Goal: Task Accomplishment & Management: Complete application form

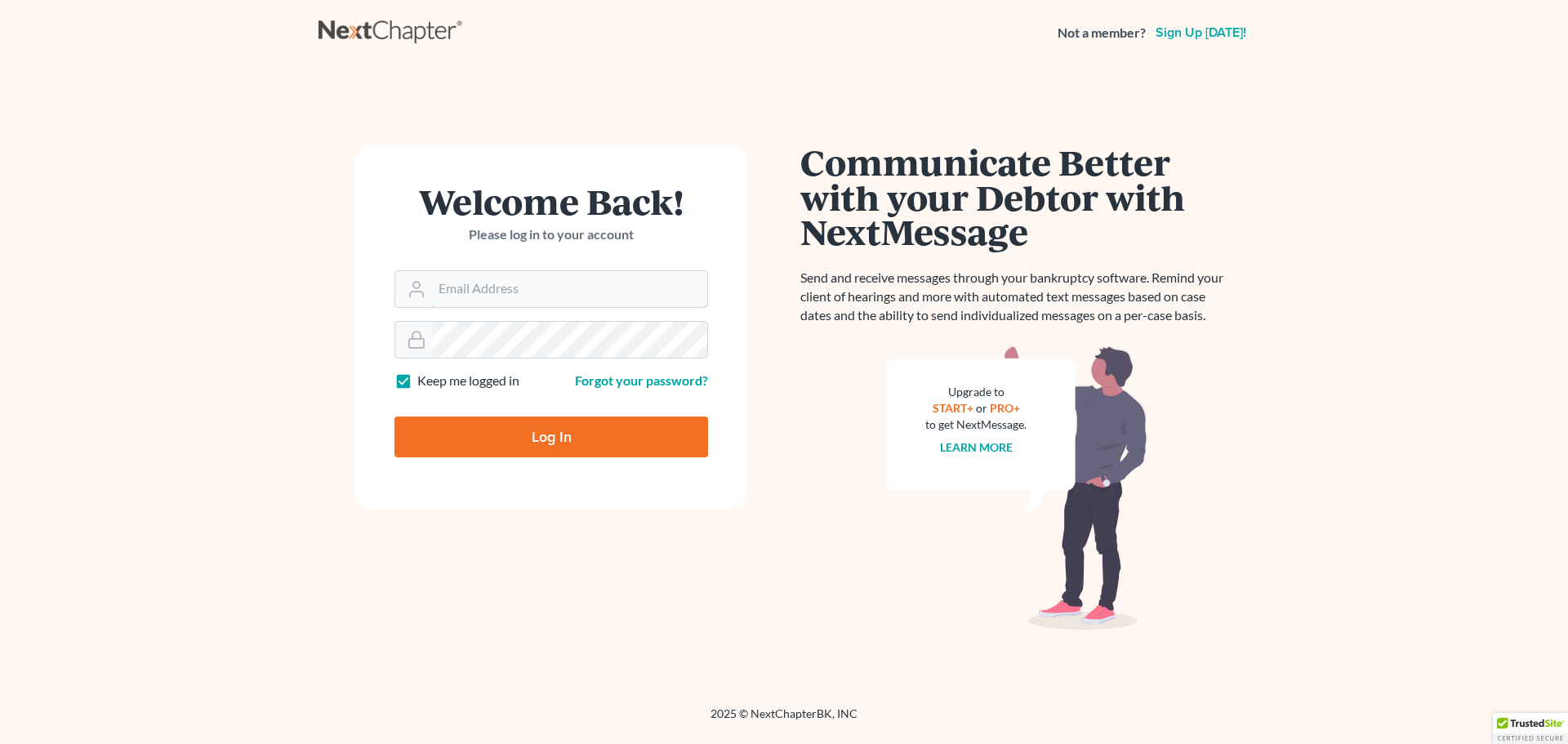
type input "[EMAIL_ADDRESS][DOMAIN_NAME]"
click at [550, 433] on input "Log In" at bounding box center [551, 437] width 314 height 40
type input "Thinking..."
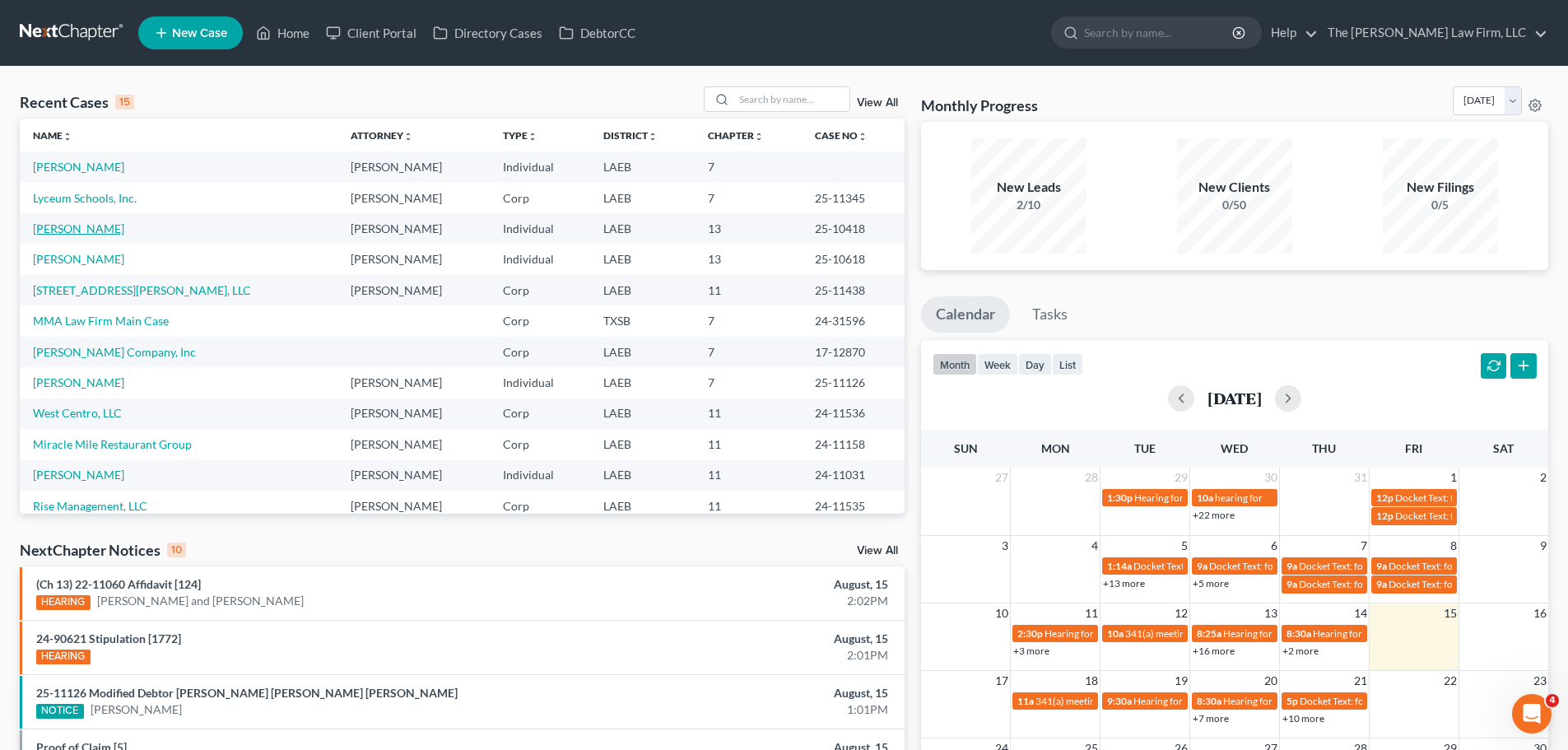
click at [66, 229] on link "[PERSON_NAME]" at bounding box center [79, 228] width 91 height 14
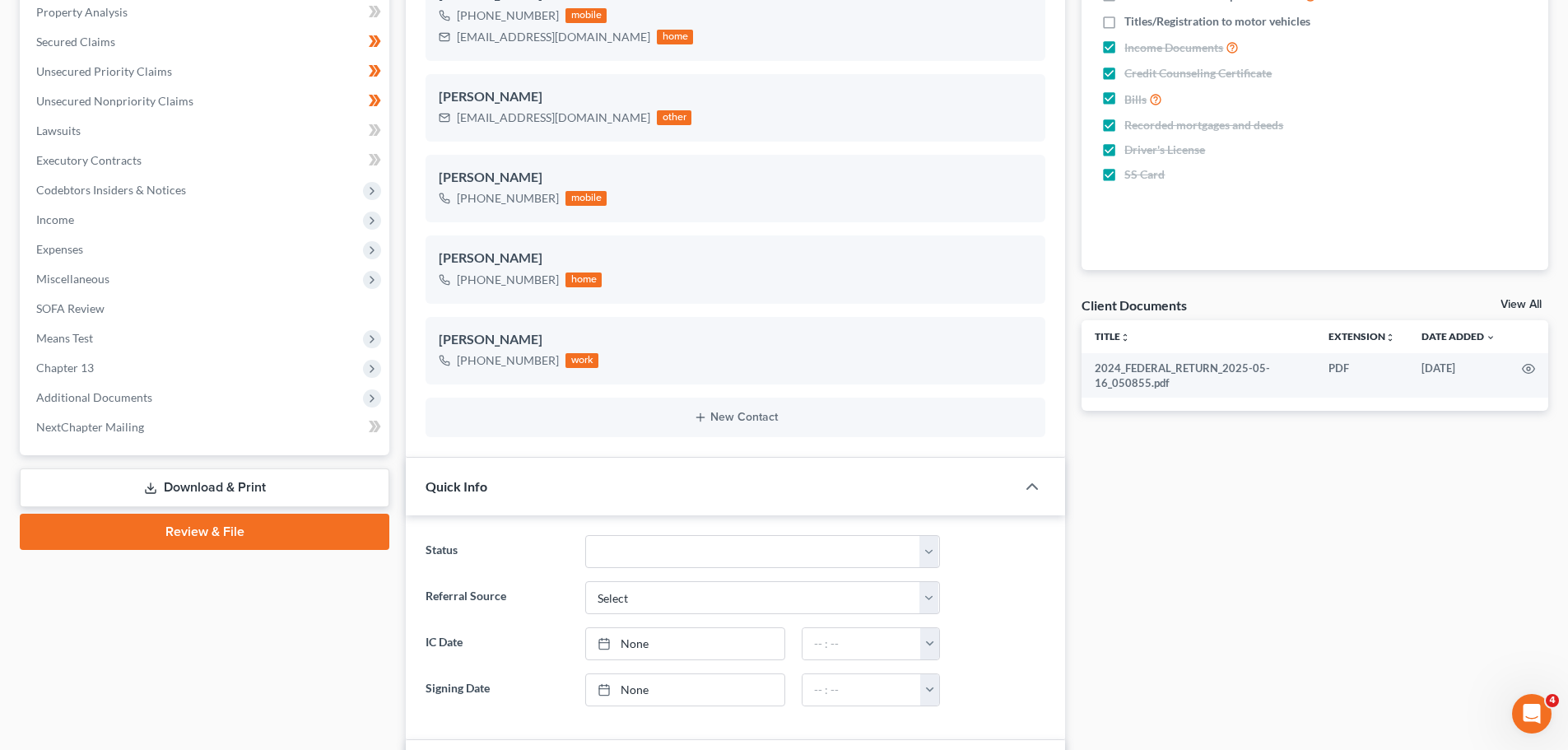
scroll to position [329, 0]
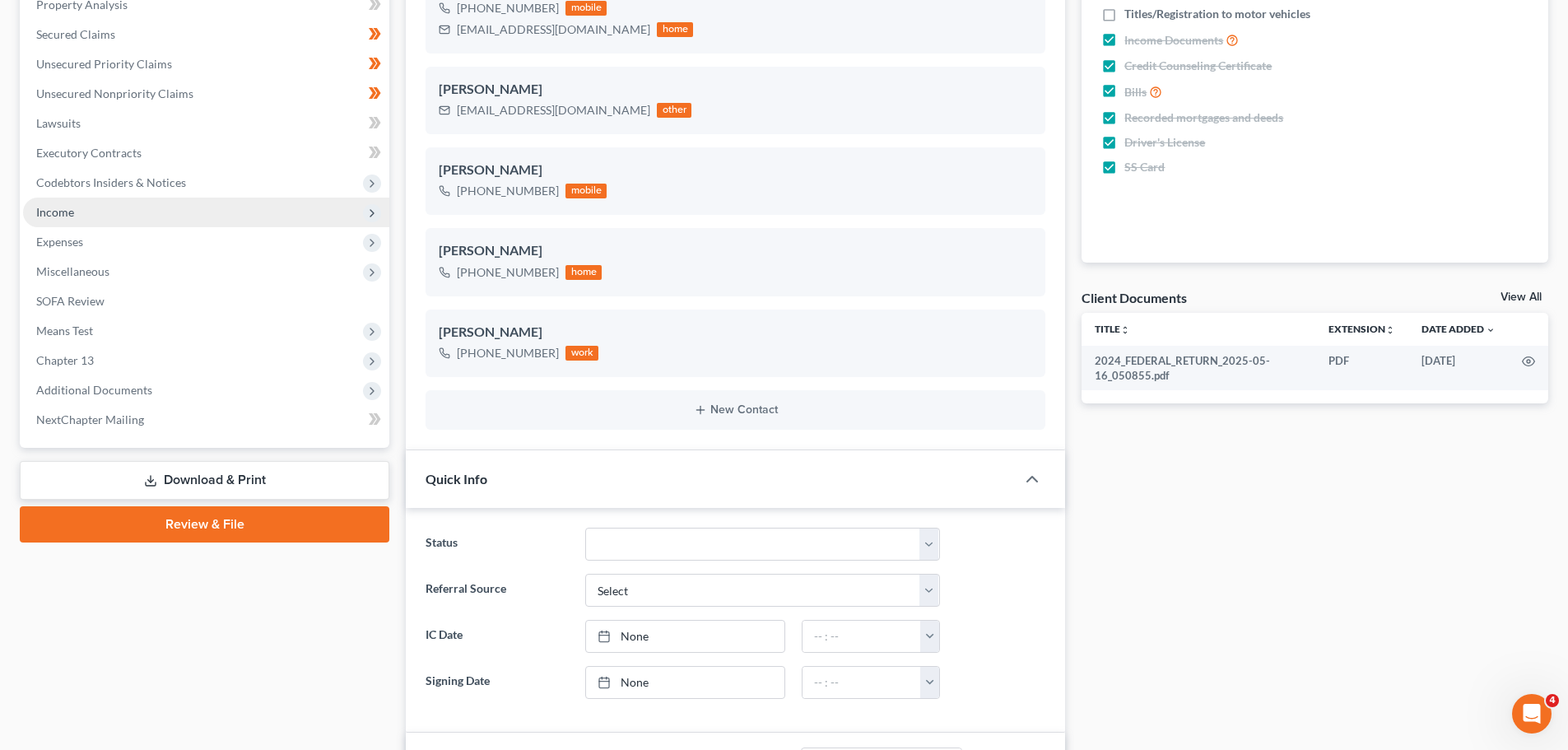
click at [373, 217] on icon at bounding box center [372, 214] width 14 height 14
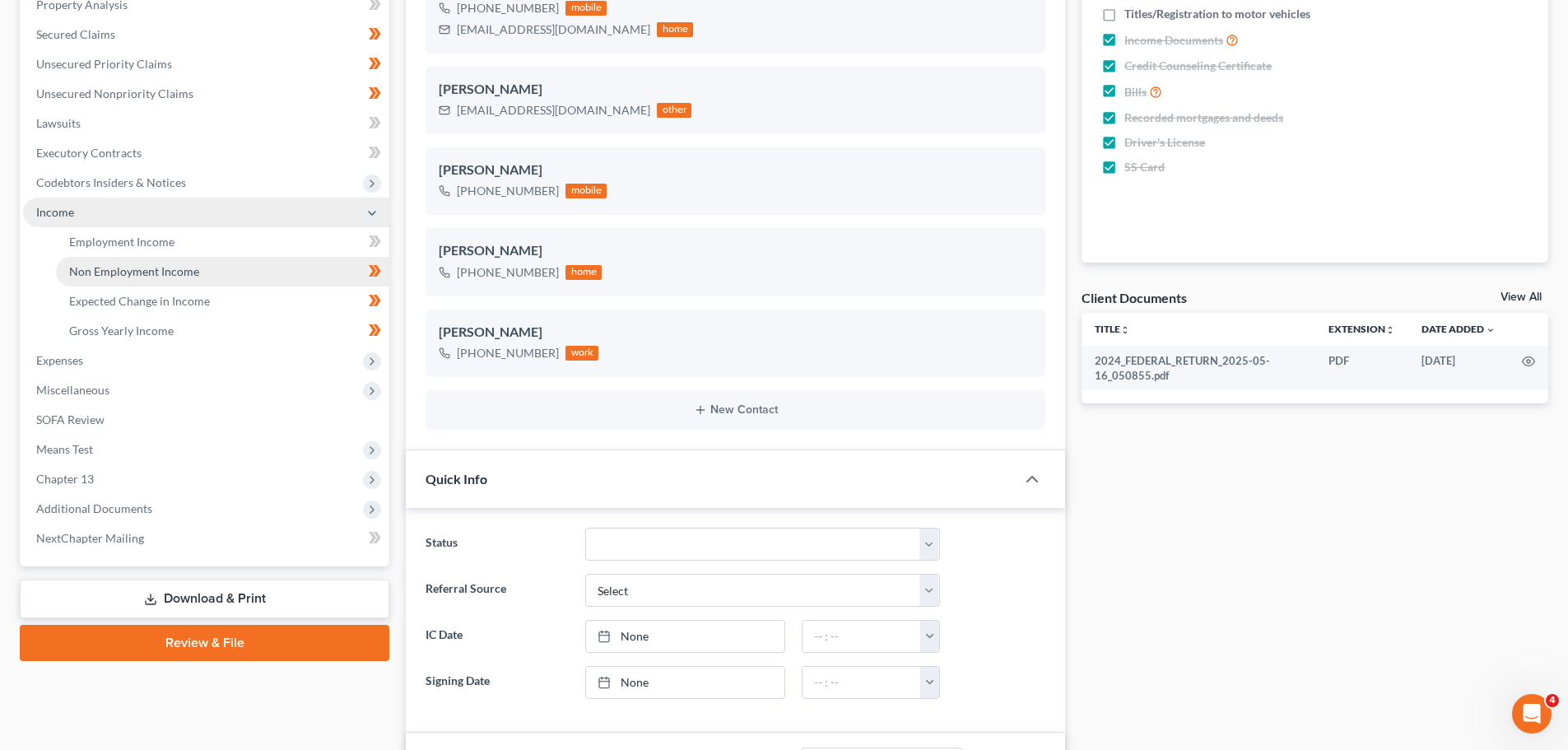
click at [244, 271] on link "Non Employment Income" at bounding box center [222, 271] width 333 height 30
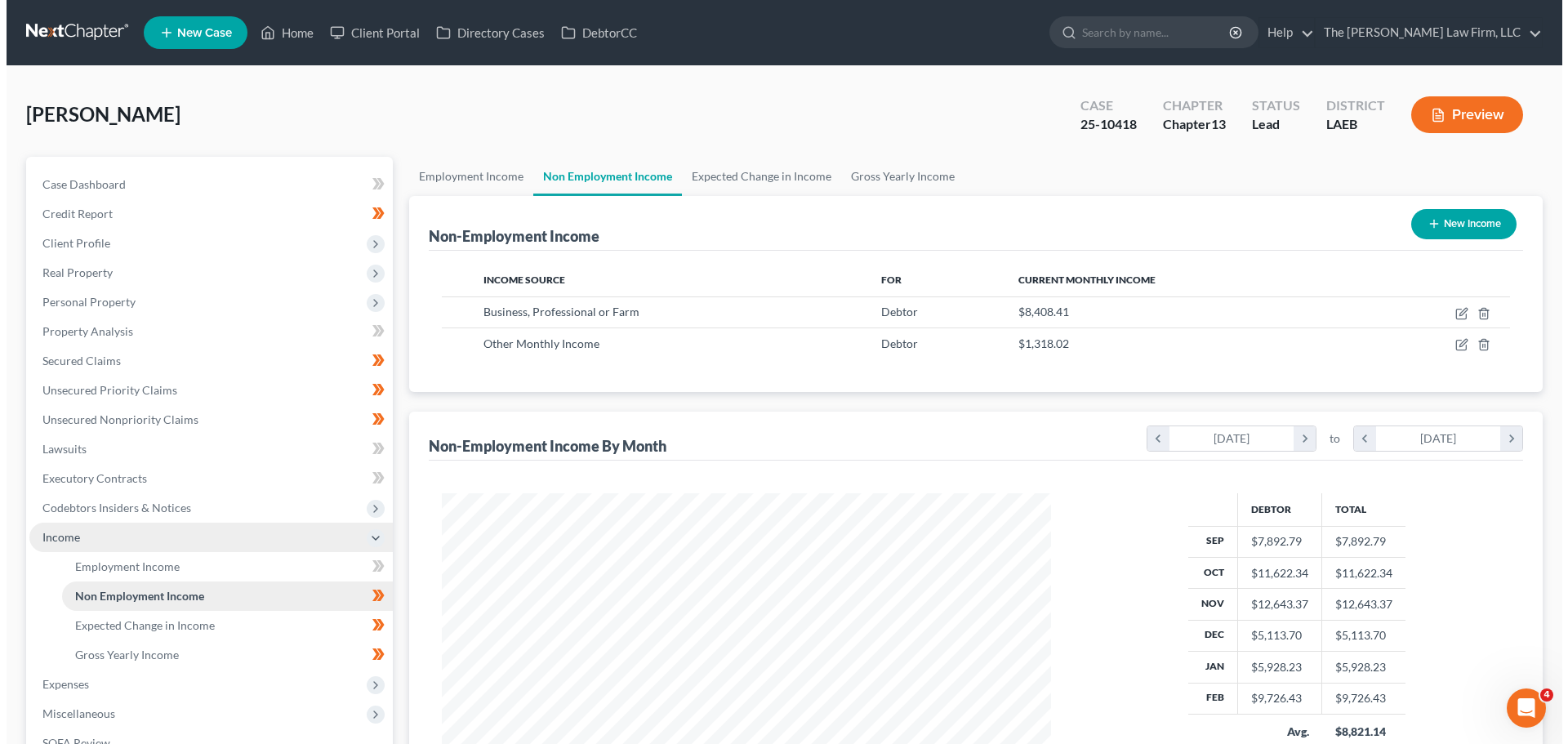
scroll to position [305, 641]
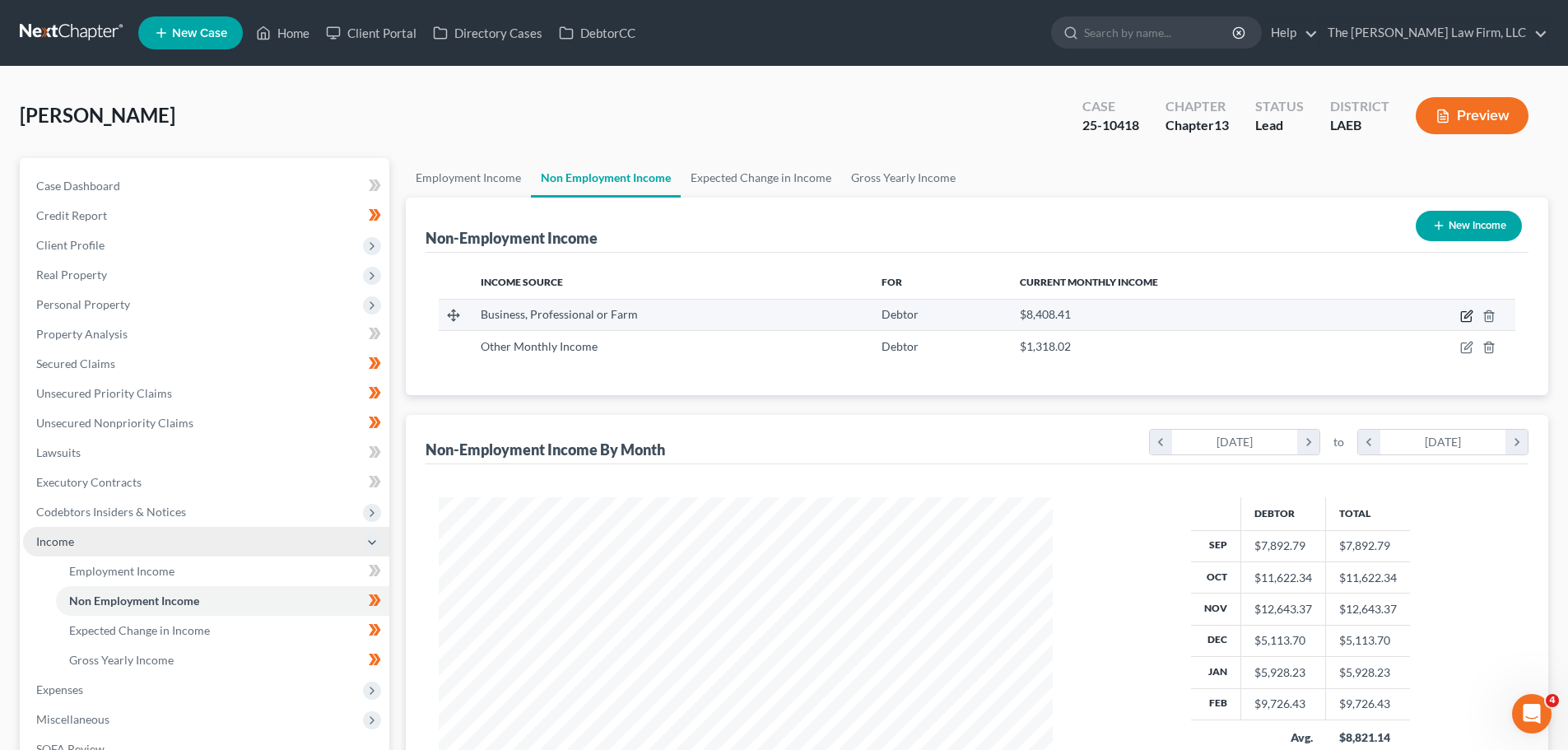
click at [1464, 316] on icon "button" at bounding box center [1467, 317] width 14 height 14
select select "10"
select select "0"
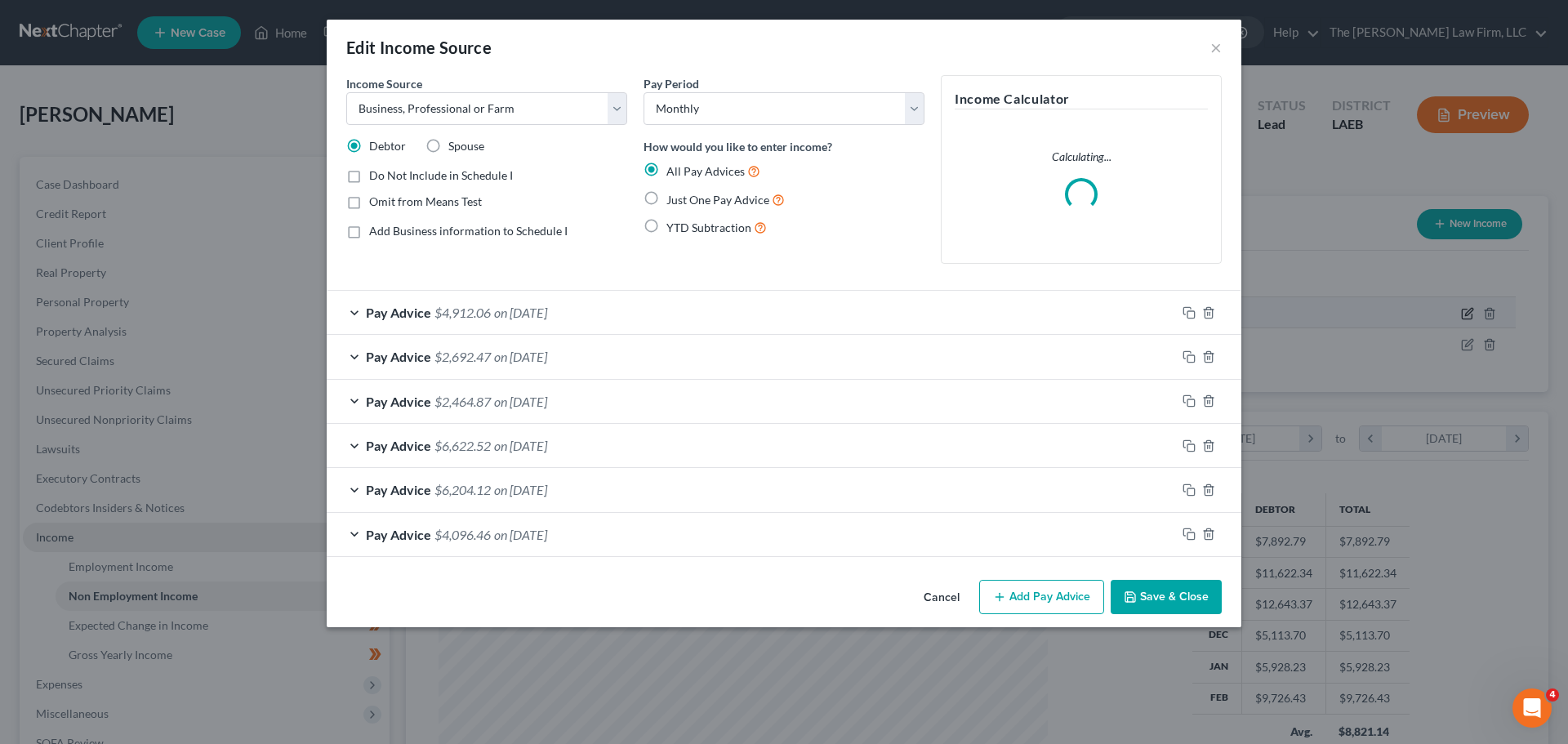
scroll to position [307, 647]
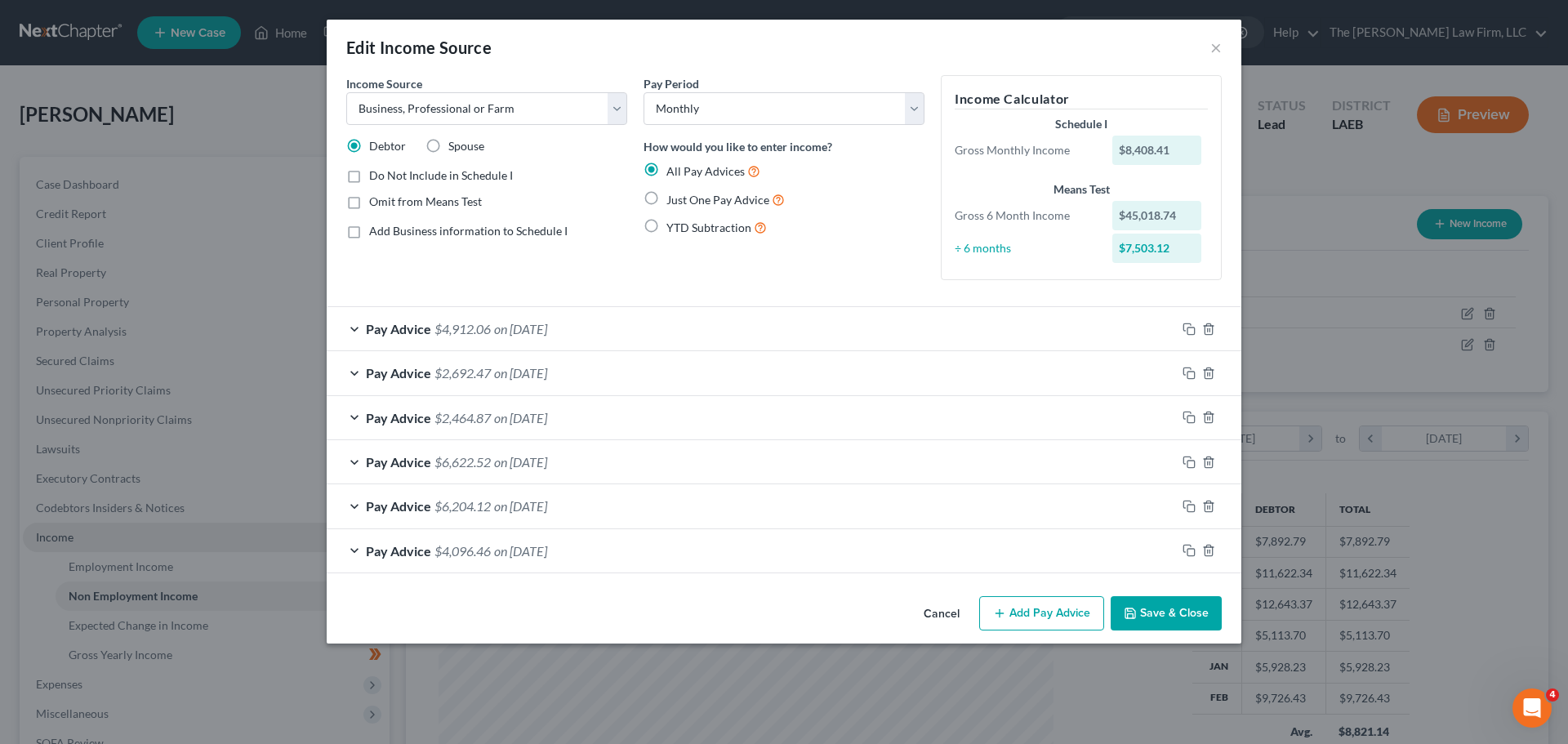
click at [356, 328] on div "Pay Advice $4,912.06 on 02/28/2025" at bounding box center [751, 329] width 849 height 43
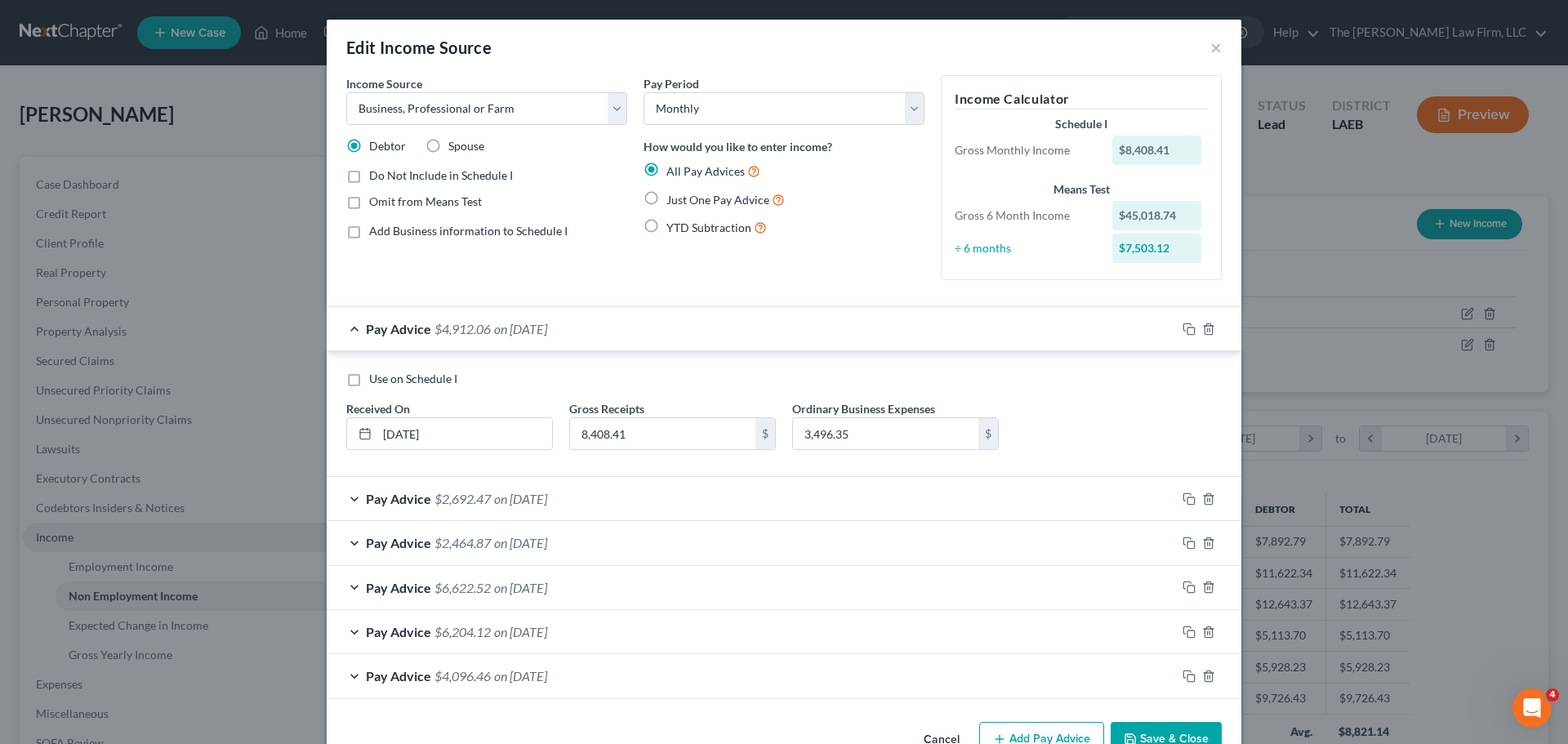
click at [356, 328] on div "Pay Advice $4,912.06 on 02/28/2025" at bounding box center [751, 329] width 849 height 43
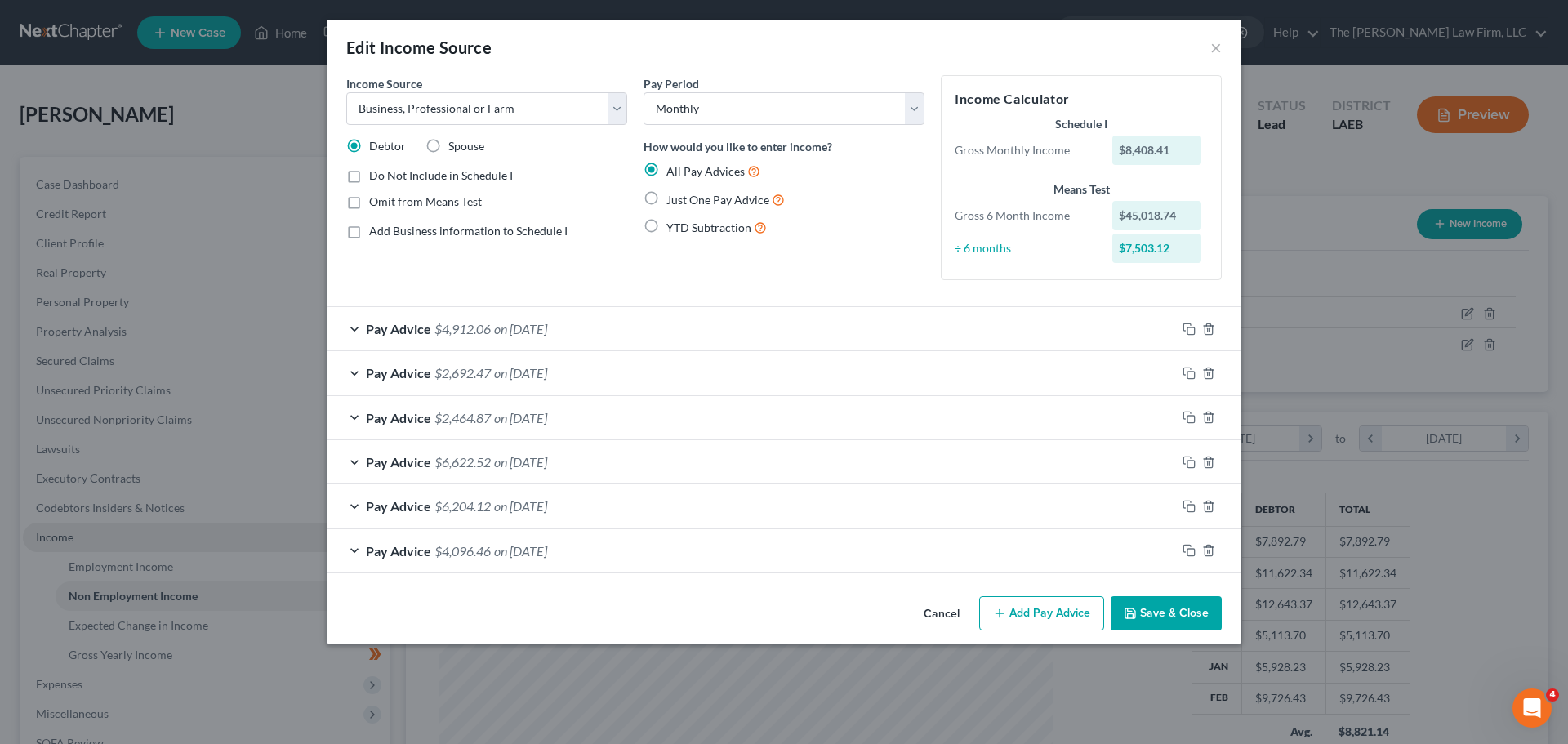
click at [1030, 620] on button "Add Pay Advice" at bounding box center [1041, 614] width 125 height 35
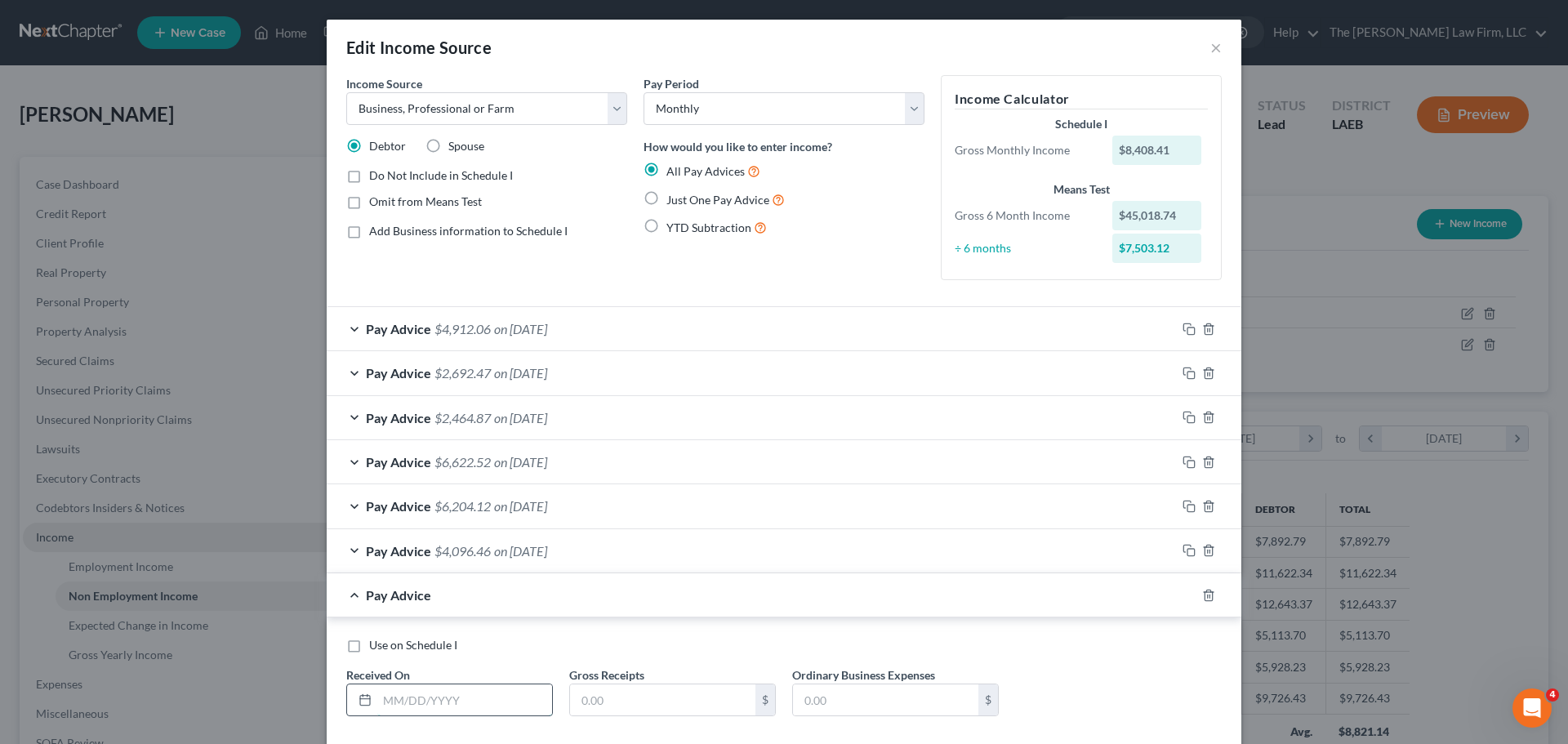
click at [453, 697] on input "text" at bounding box center [464, 700] width 174 height 31
type input "03/31/2025"
type input "10,977.28"
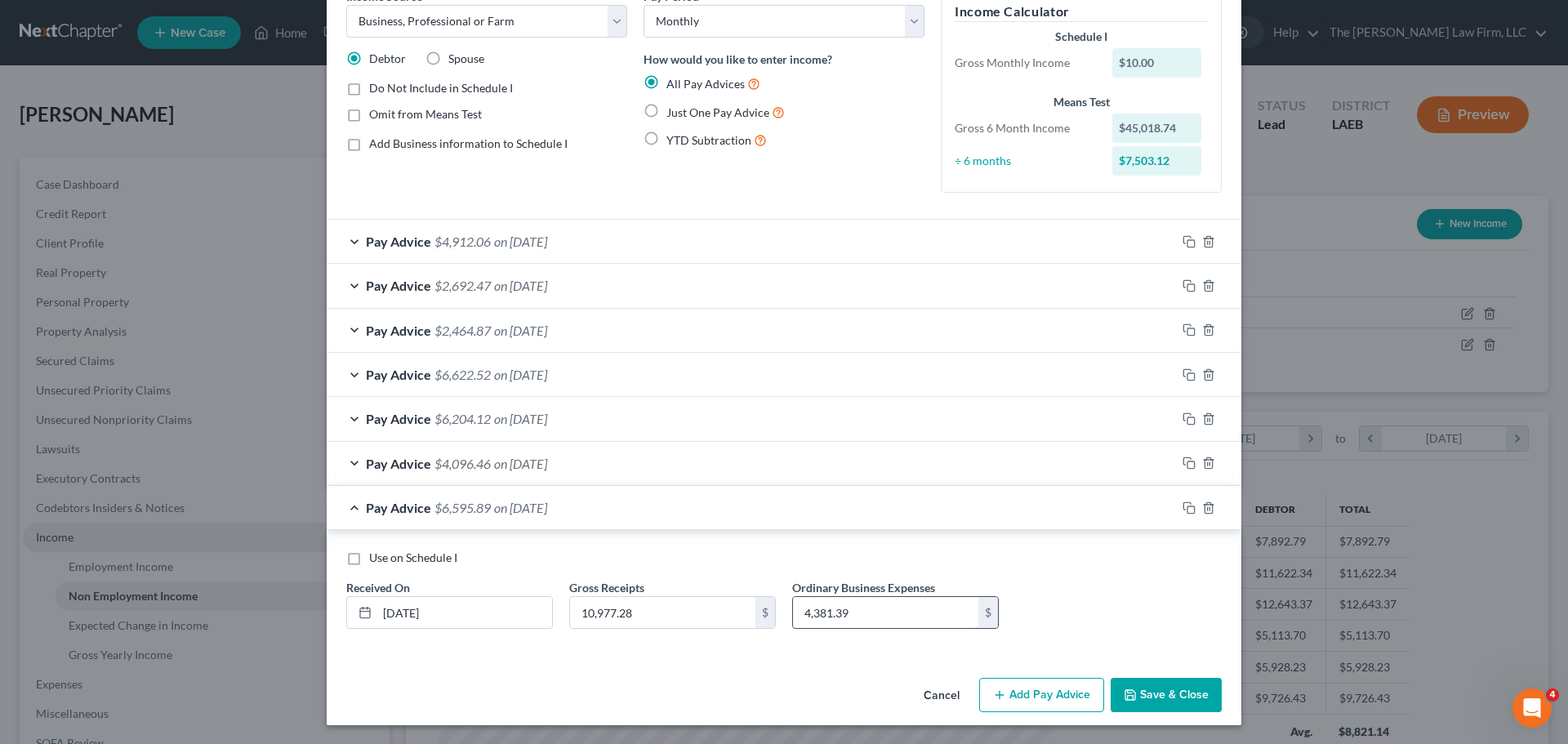
scroll to position [89, 0]
type input "4,381.39"
click at [1026, 691] on button "Add Pay Advice" at bounding box center [1041, 695] width 125 height 35
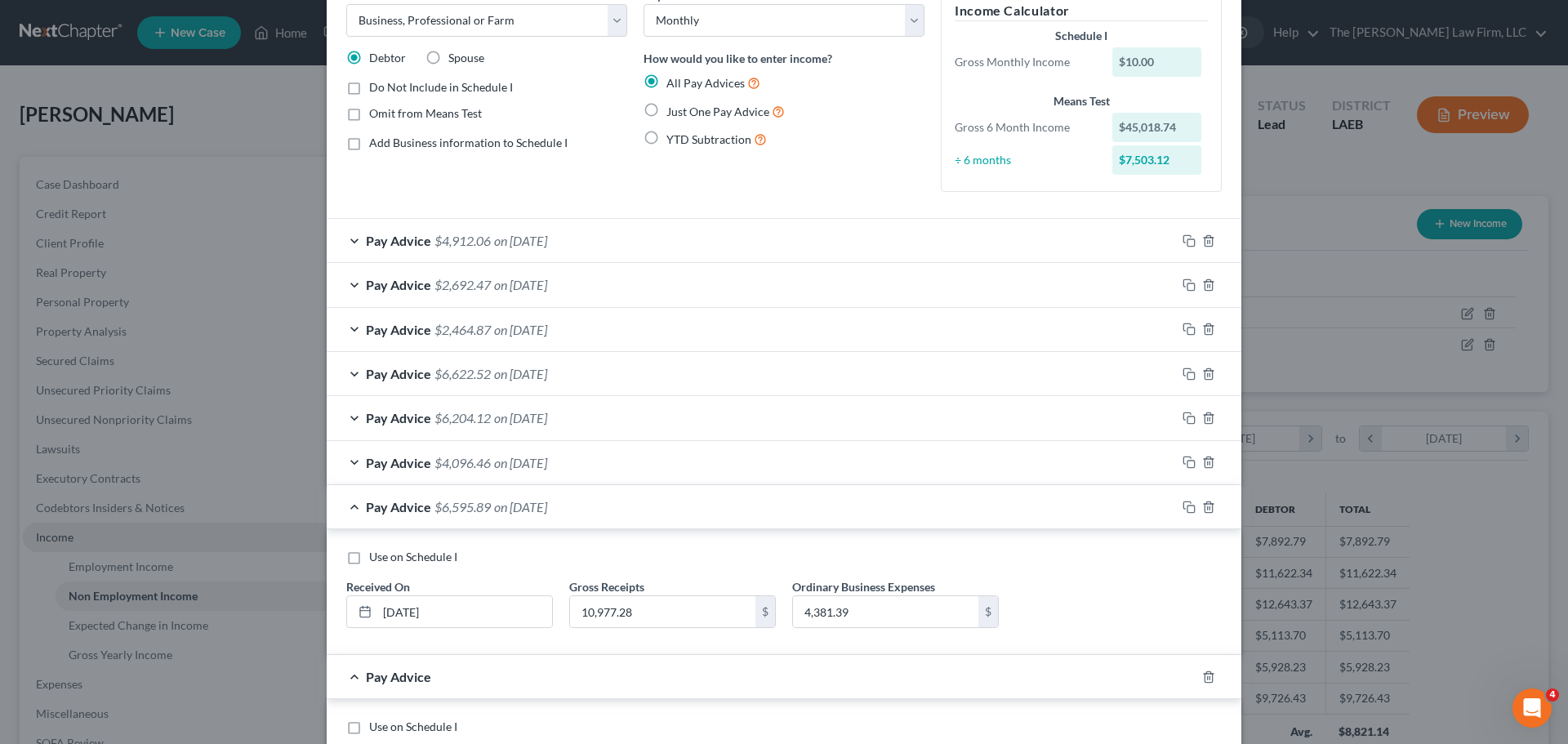
scroll to position [258, 0]
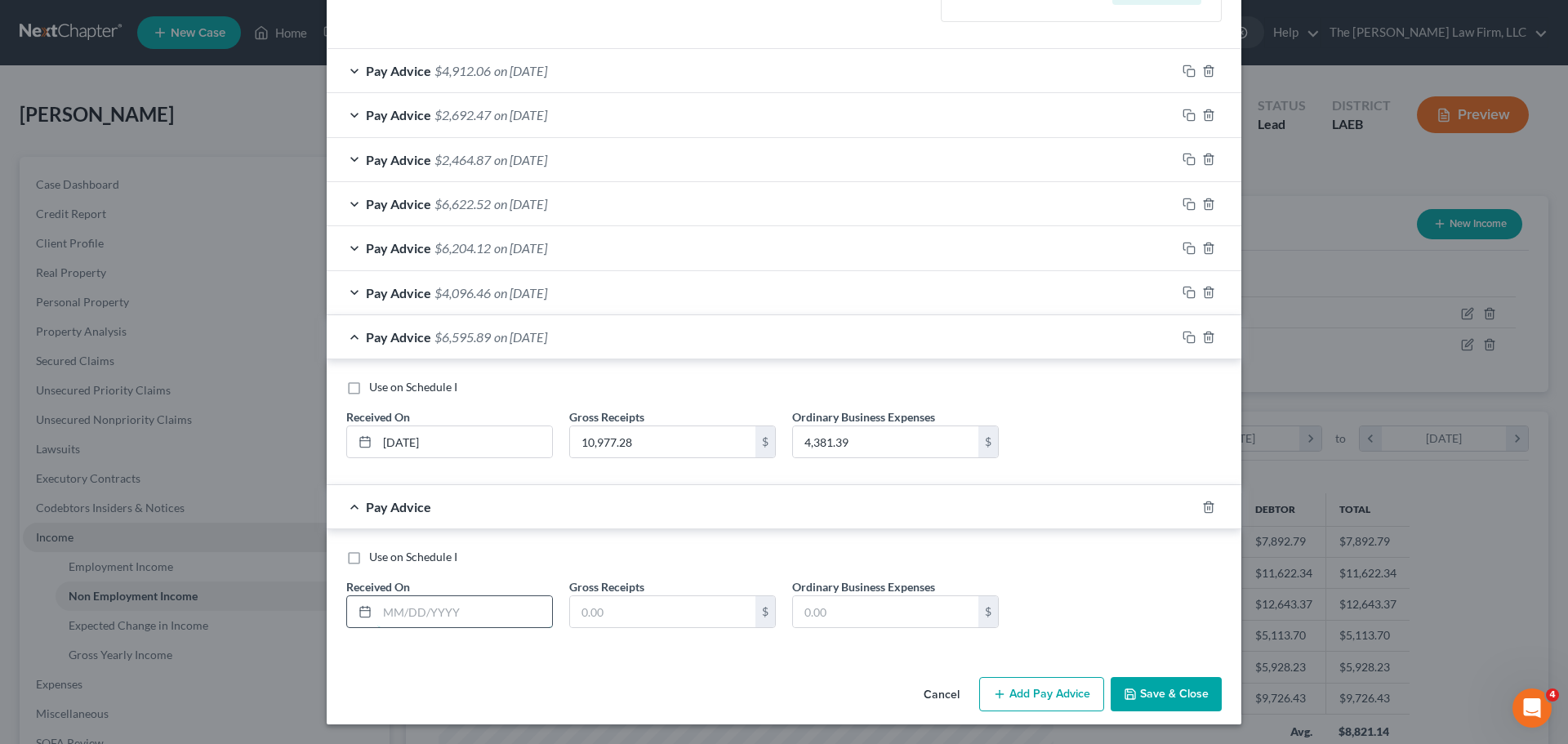
click at [430, 606] on input "text" at bounding box center [464, 612] width 174 height 31
type input "04/30/2025"
type input "5,452.19"
type input "1,976.32"
click at [1053, 697] on button "Add Pay Advice" at bounding box center [1041, 695] width 125 height 35
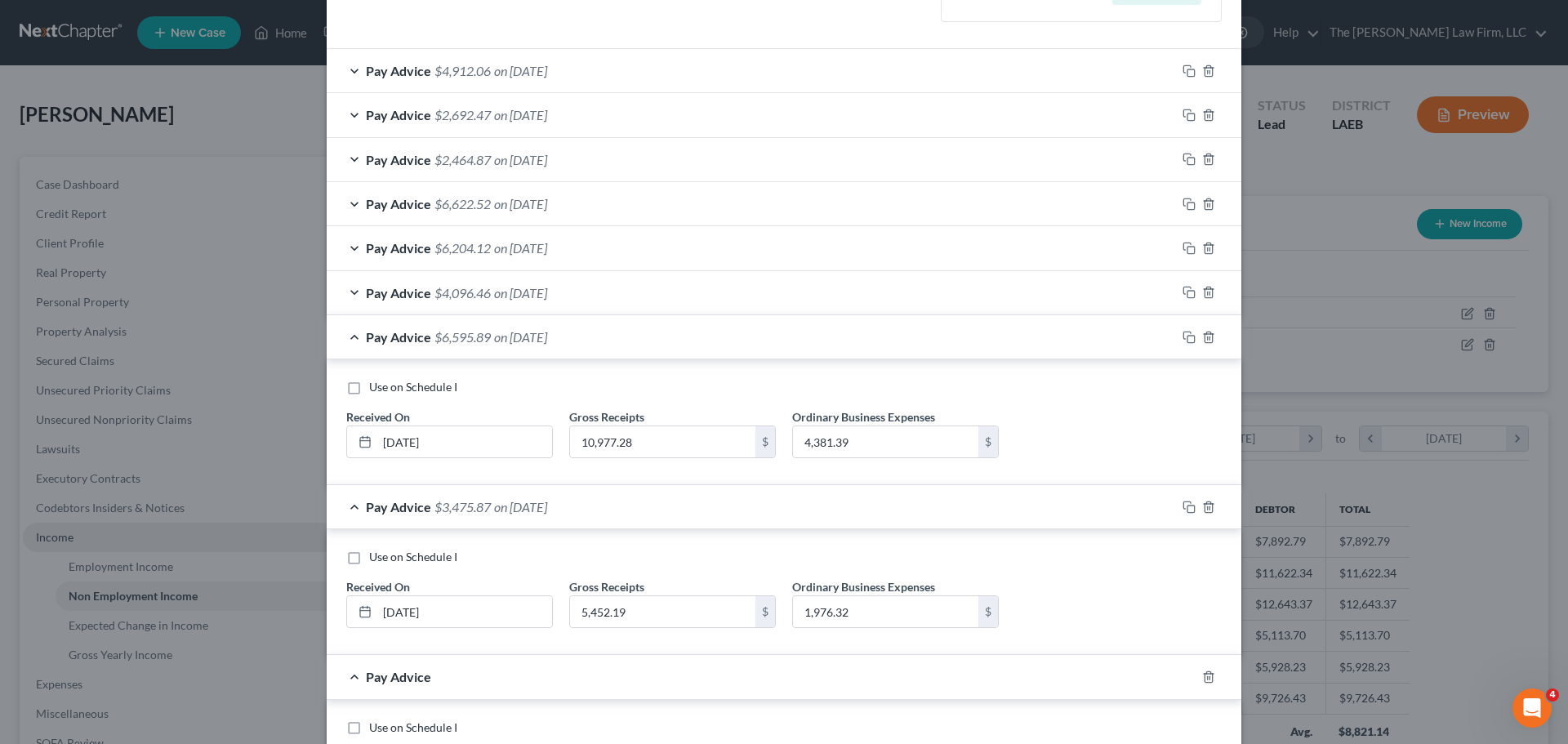
scroll to position [428, 0]
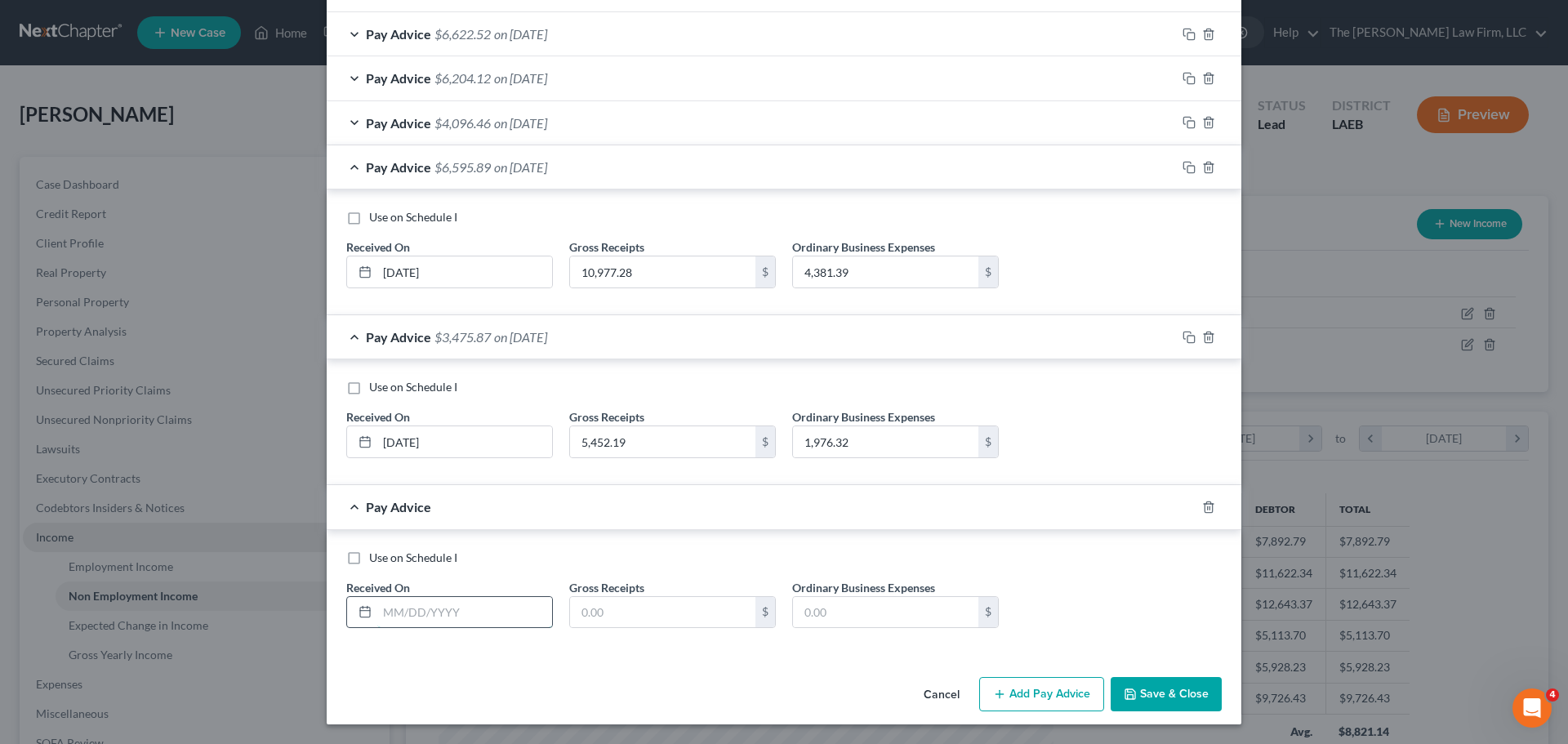
click at [445, 609] on input "text" at bounding box center [464, 613] width 174 height 31
type input "05/31/2025"
type input "5,884.78"
type input "2,208.88"
click at [1042, 694] on button "Add Pay Advice" at bounding box center [1041, 695] width 125 height 35
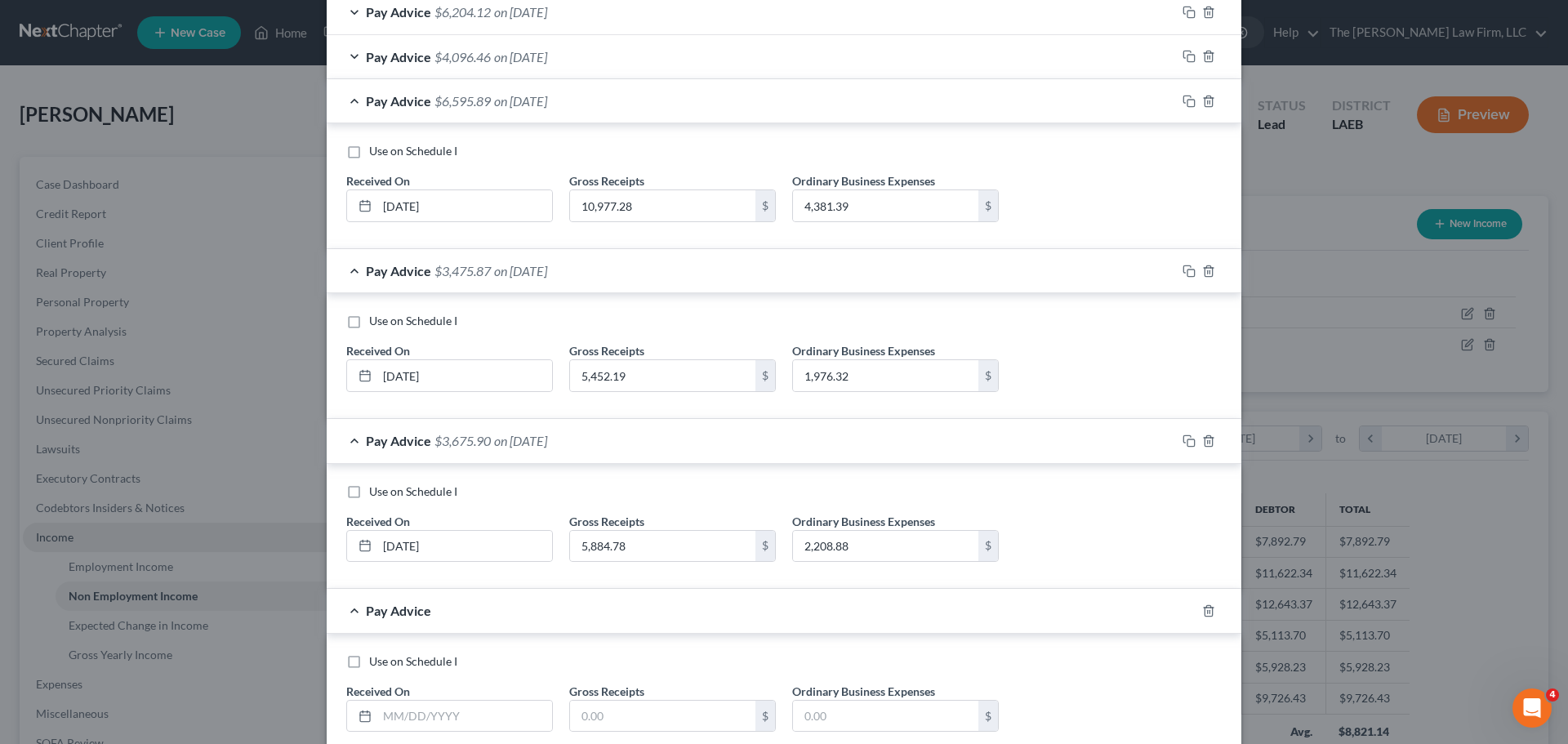
scroll to position [598, 0]
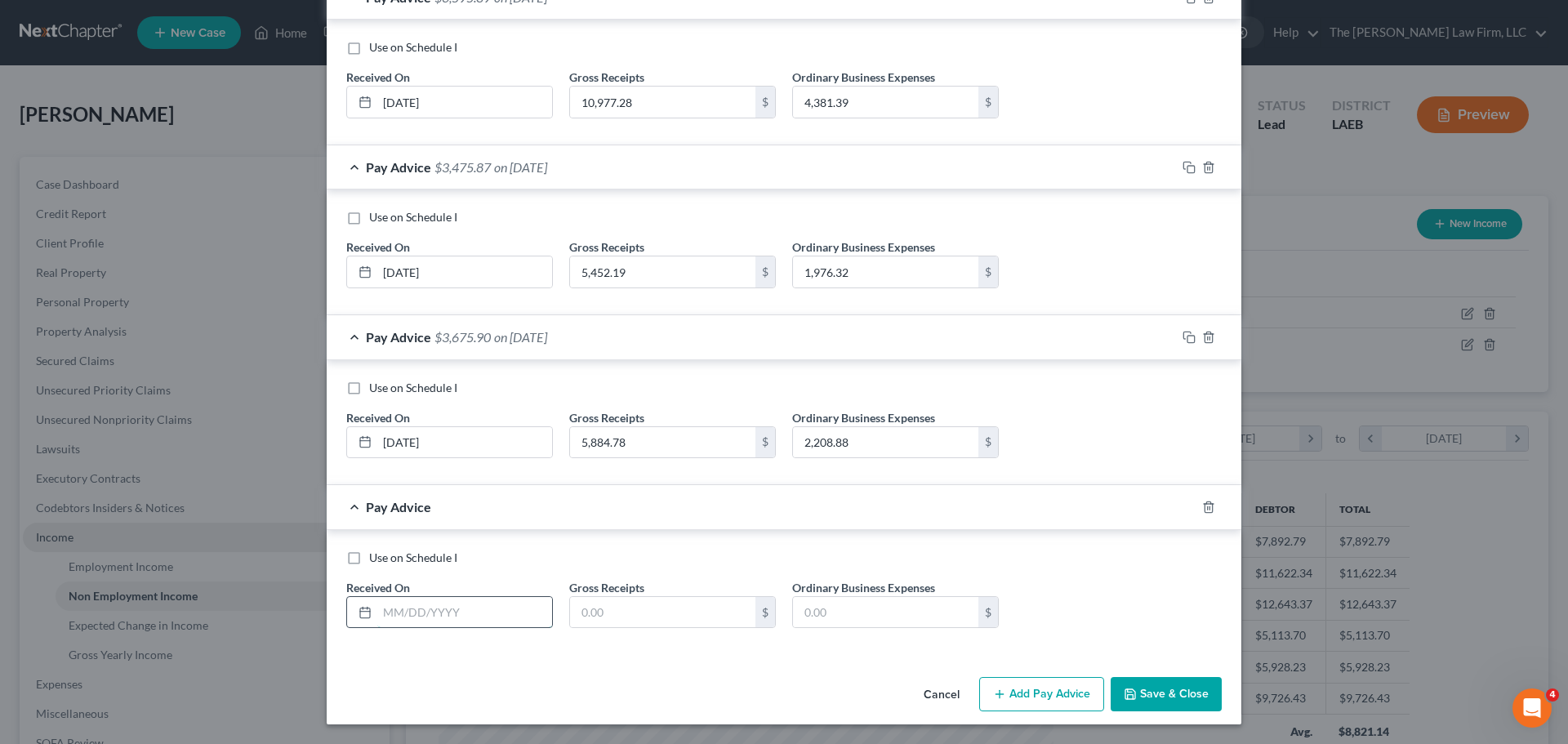
click at [399, 617] on input "text" at bounding box center [464, 613] width 174 height 31
type input "06/30/2025"
type input "3,039.12"
type input "1,201.11"
click at [1023, 695] on button "Add Pay Advice" at bounding box center [1041, 695] width 125 height 35
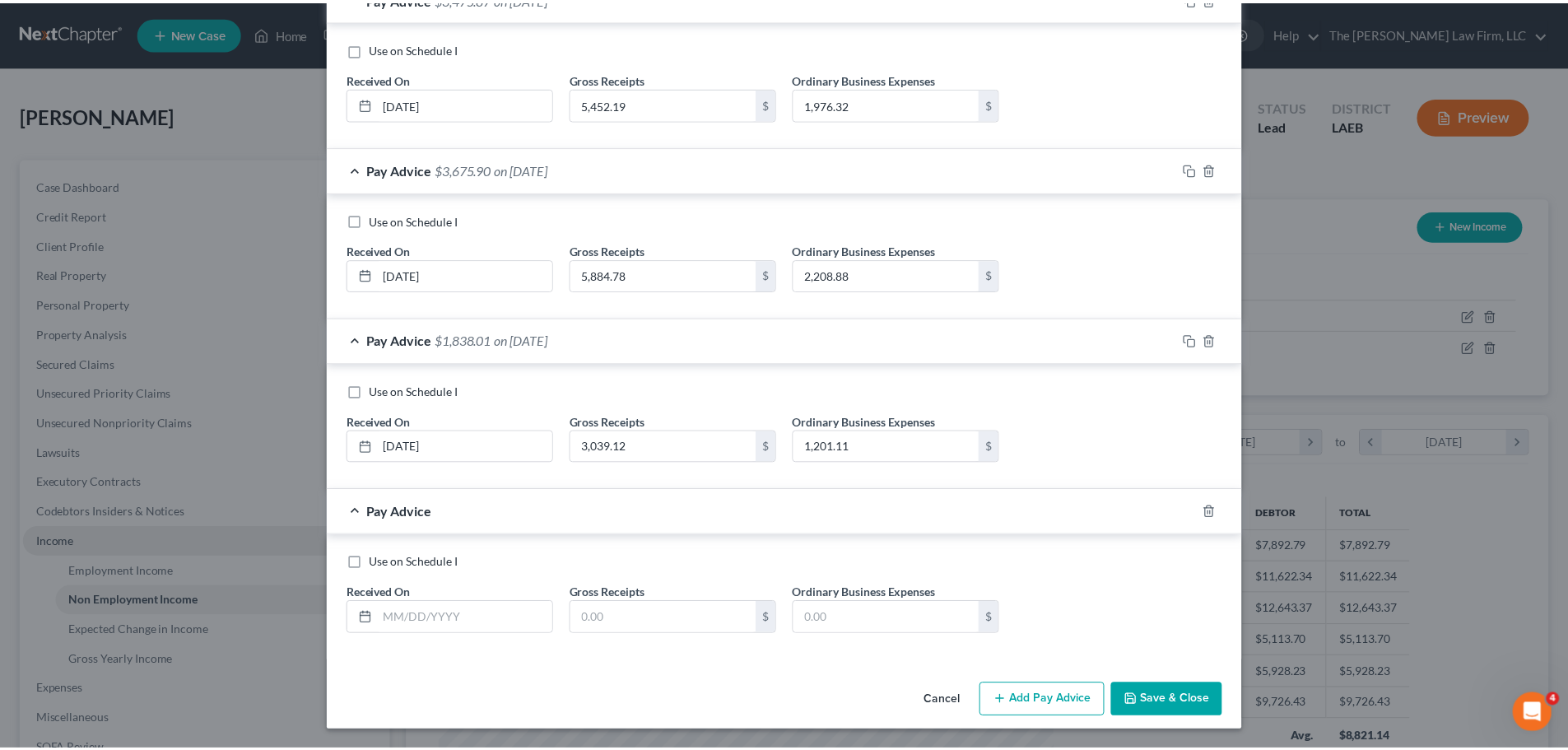
scroll to position [774, 0]
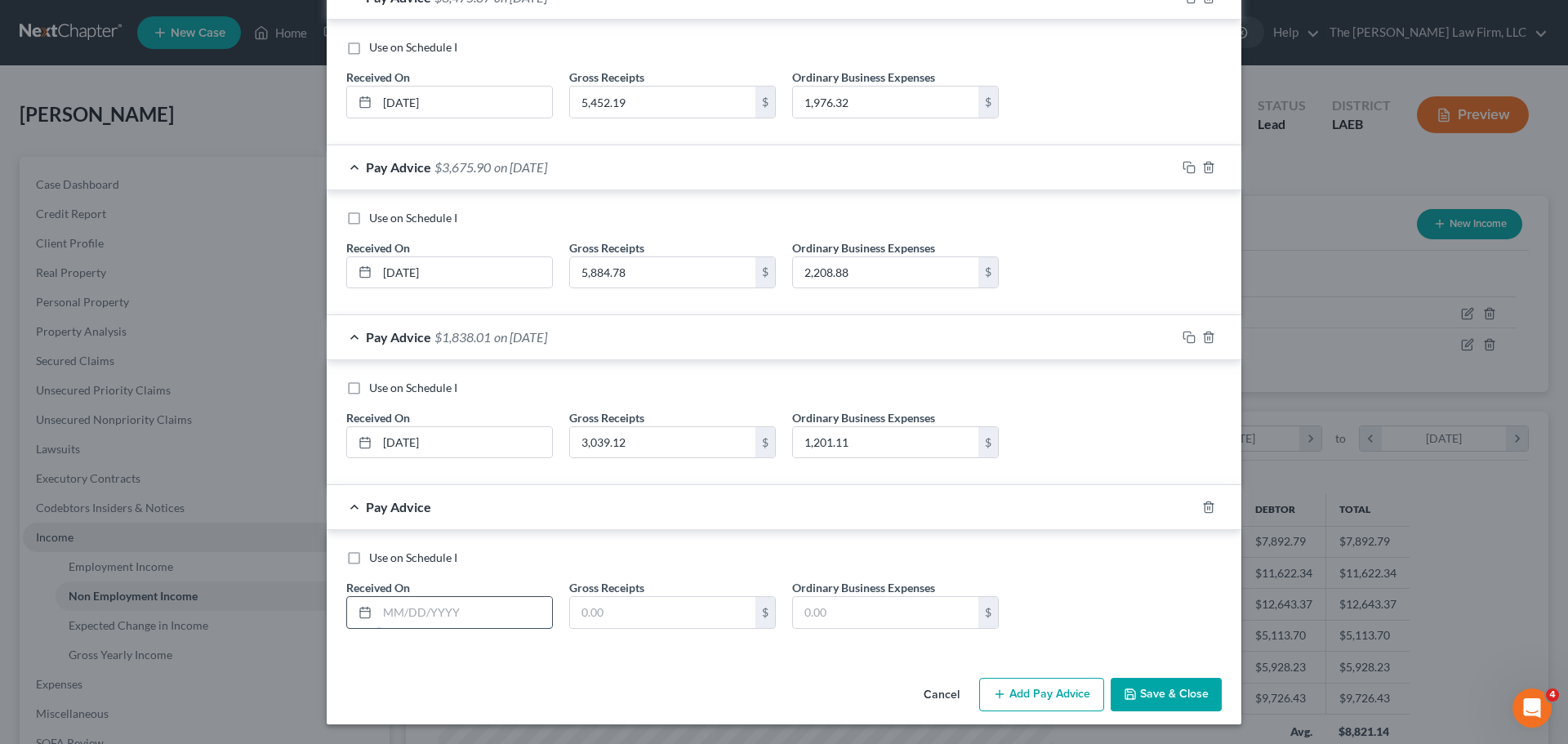
click at [467, 617] on input "text" at bounding box center [464, 613] width 174 height 31
type input "07/31/2025"
type input "4,661.19"
type input "1,819.21"
click at [1161, 697] on button "Save & Close" at bounding box center [1165, 696] width 111 height 35
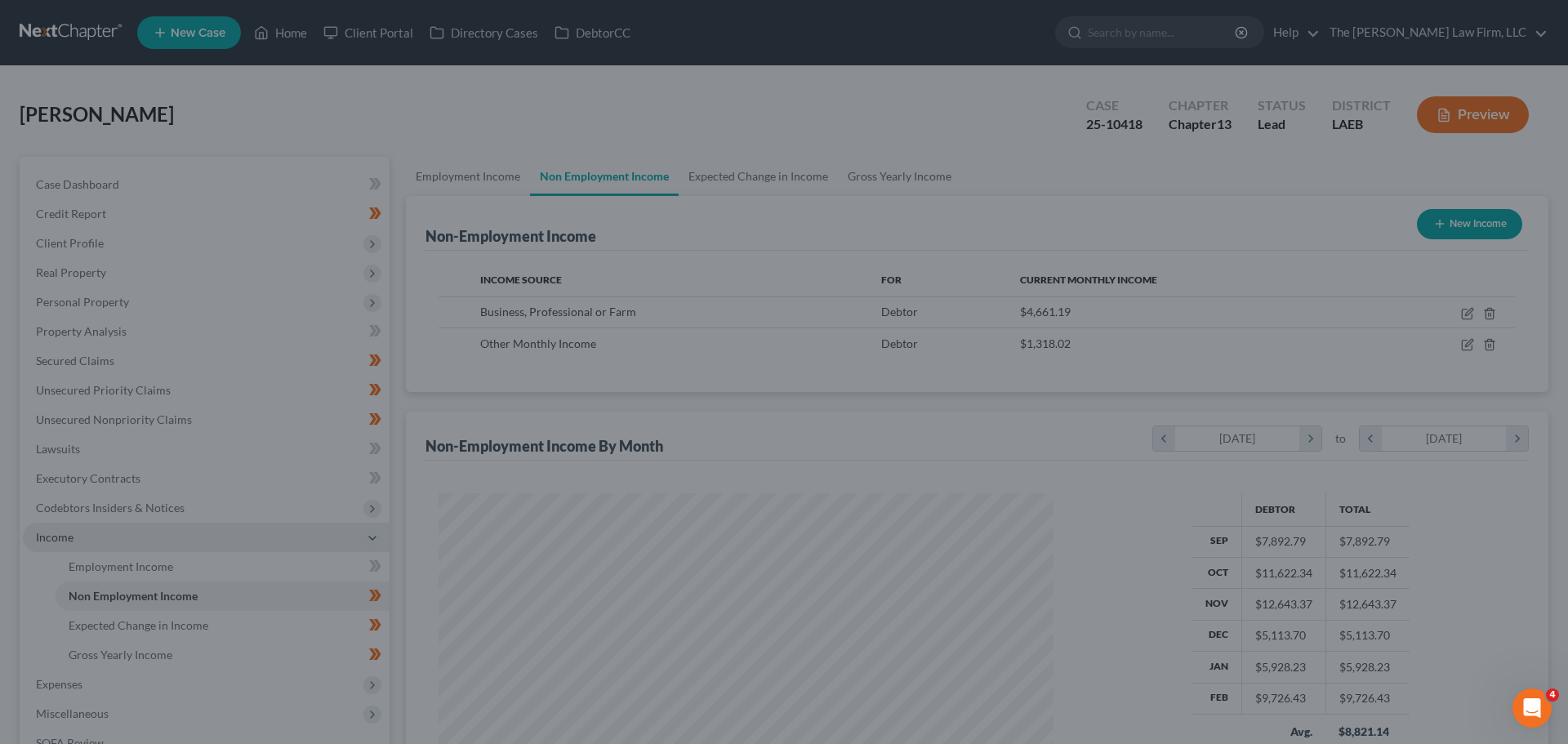
scroll to position [816625, 815791]
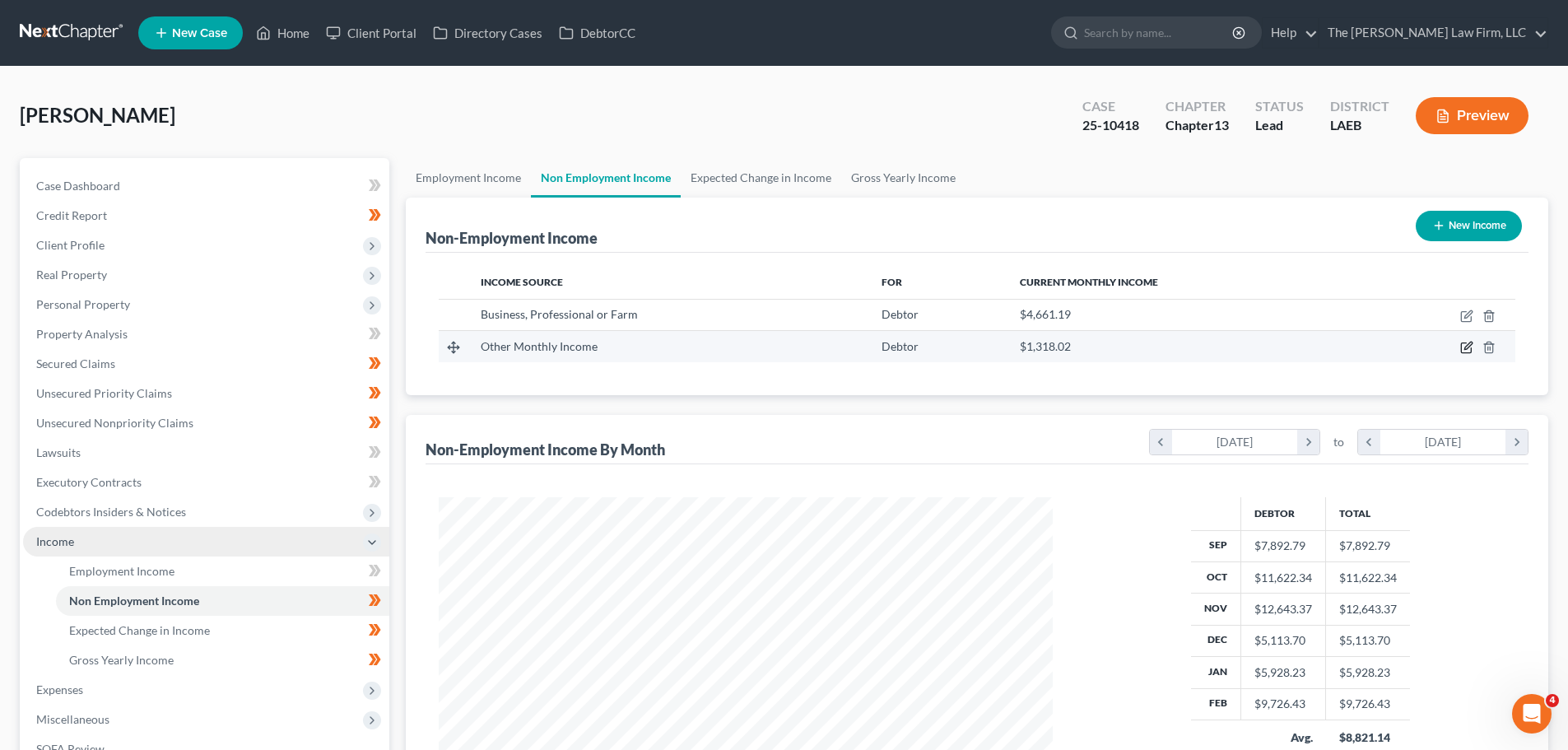
click at [1467, 349] on icon "button" at bounding box center [1468, 347] width 8 height 8
select select "13"
select select "0"
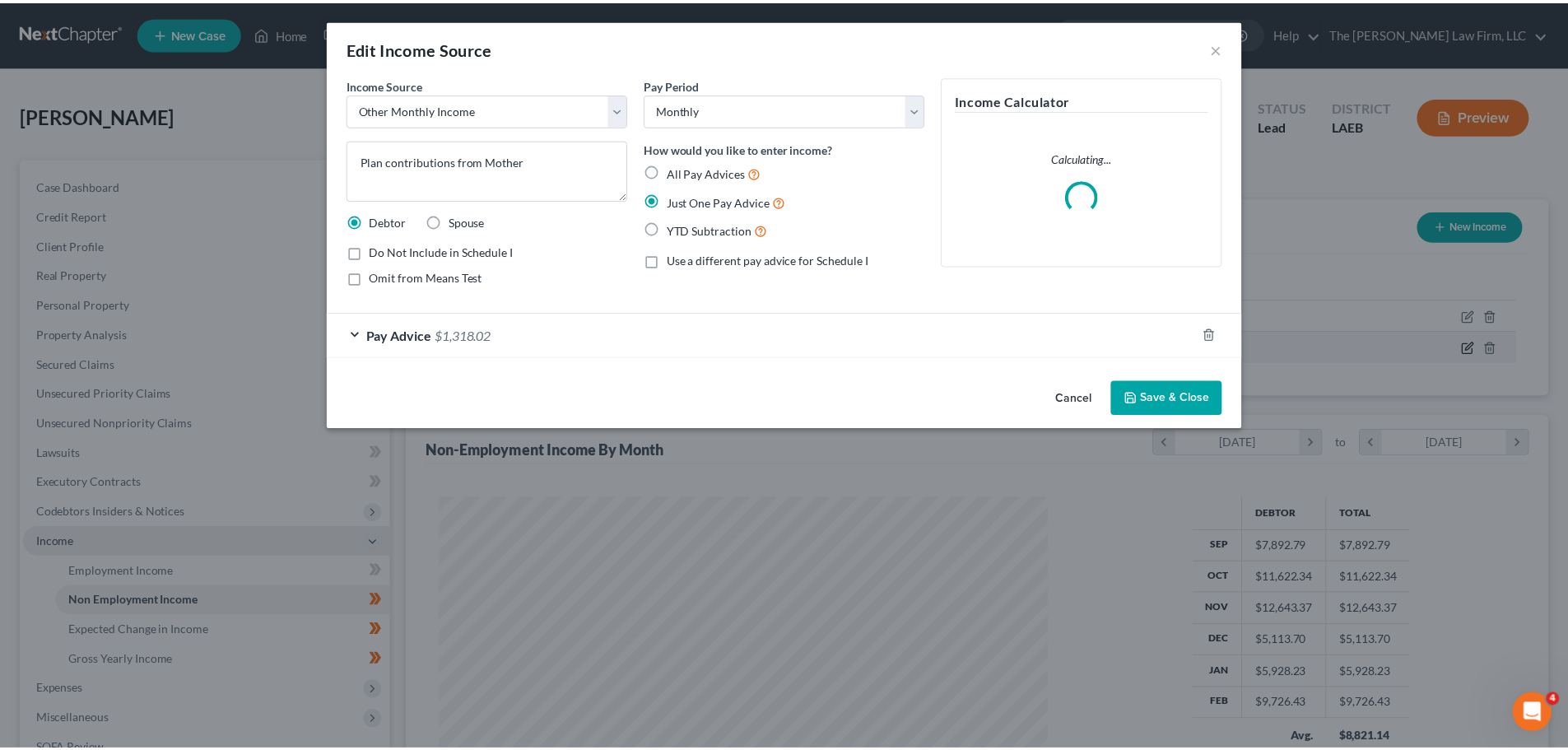
scroll to position [310, 652]
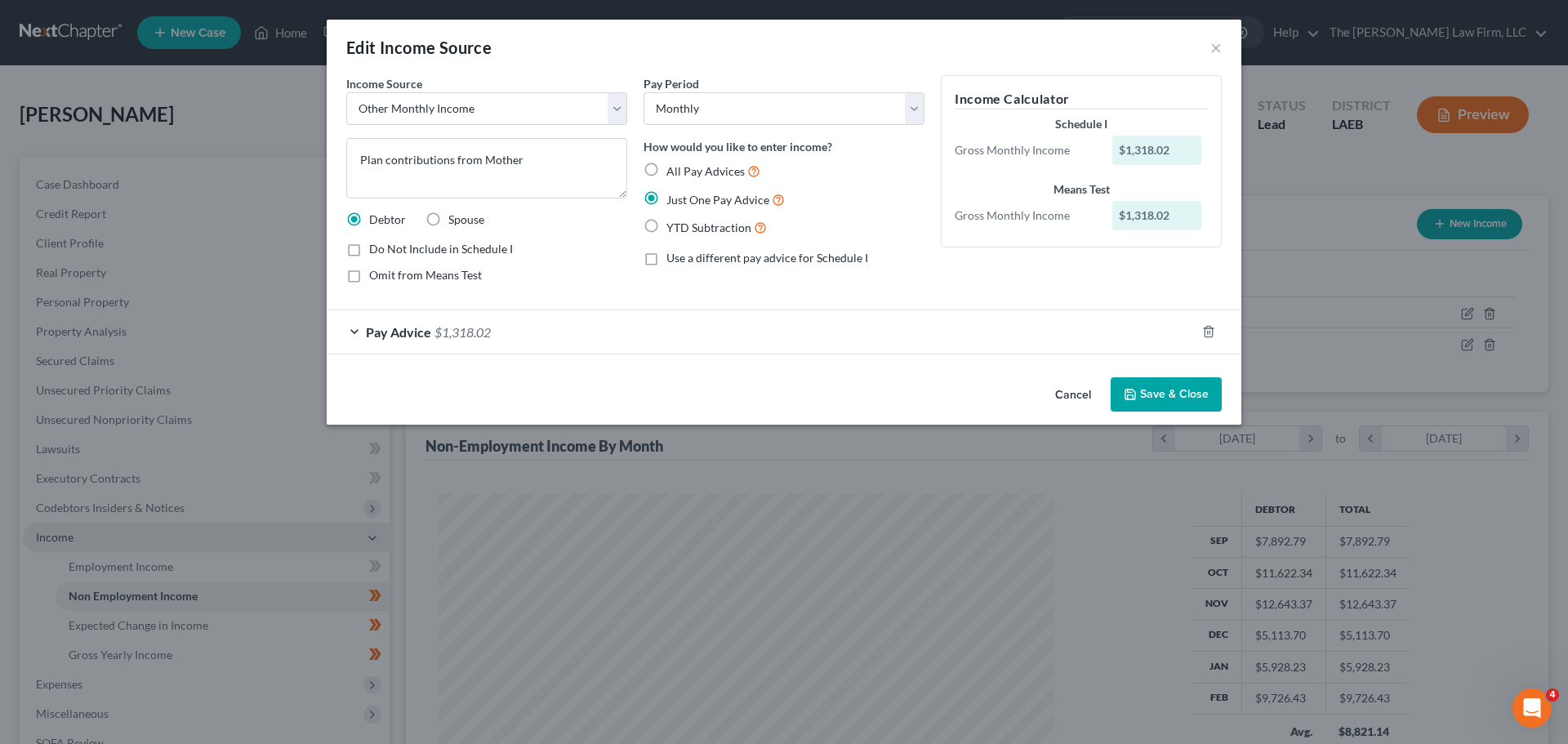
click at [1075, 397] on button "Cancel" at bounding box center [1073, 395] width 62 height 33
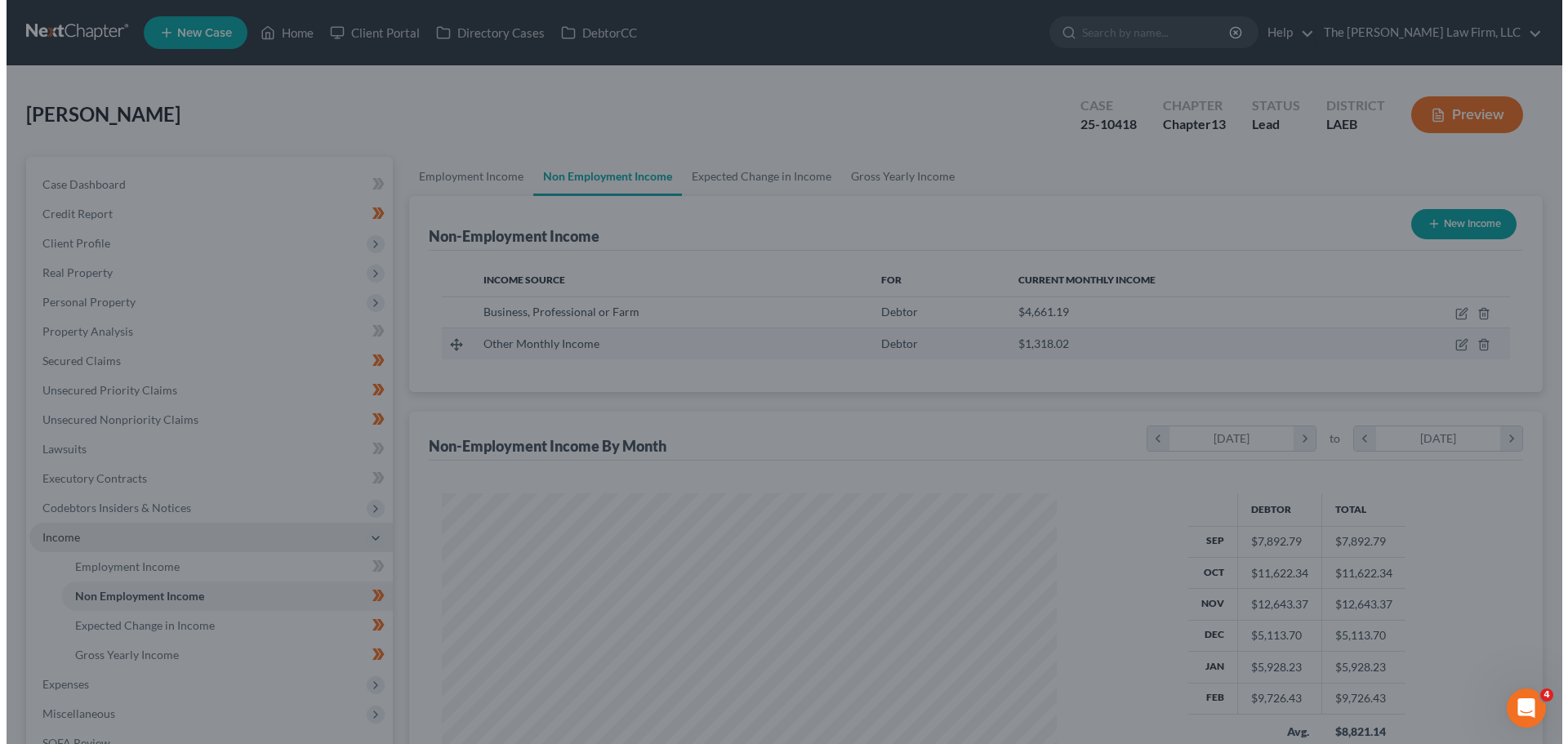
scroll to position [816625, 815791]
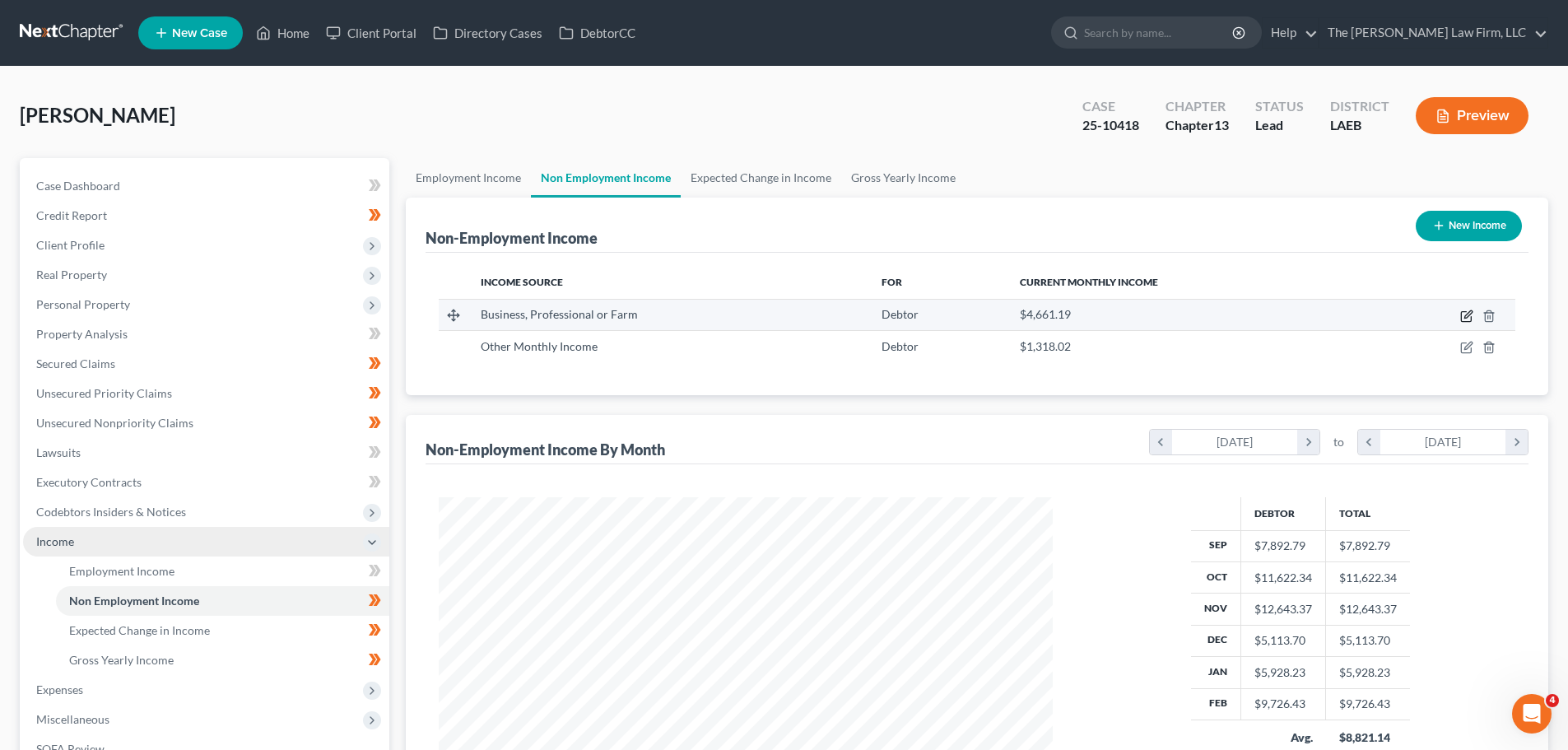
click at [1466, 319] on icon "button" at bounding box center [1467, 317] width 14 height 14
select select "10"
select select "0"
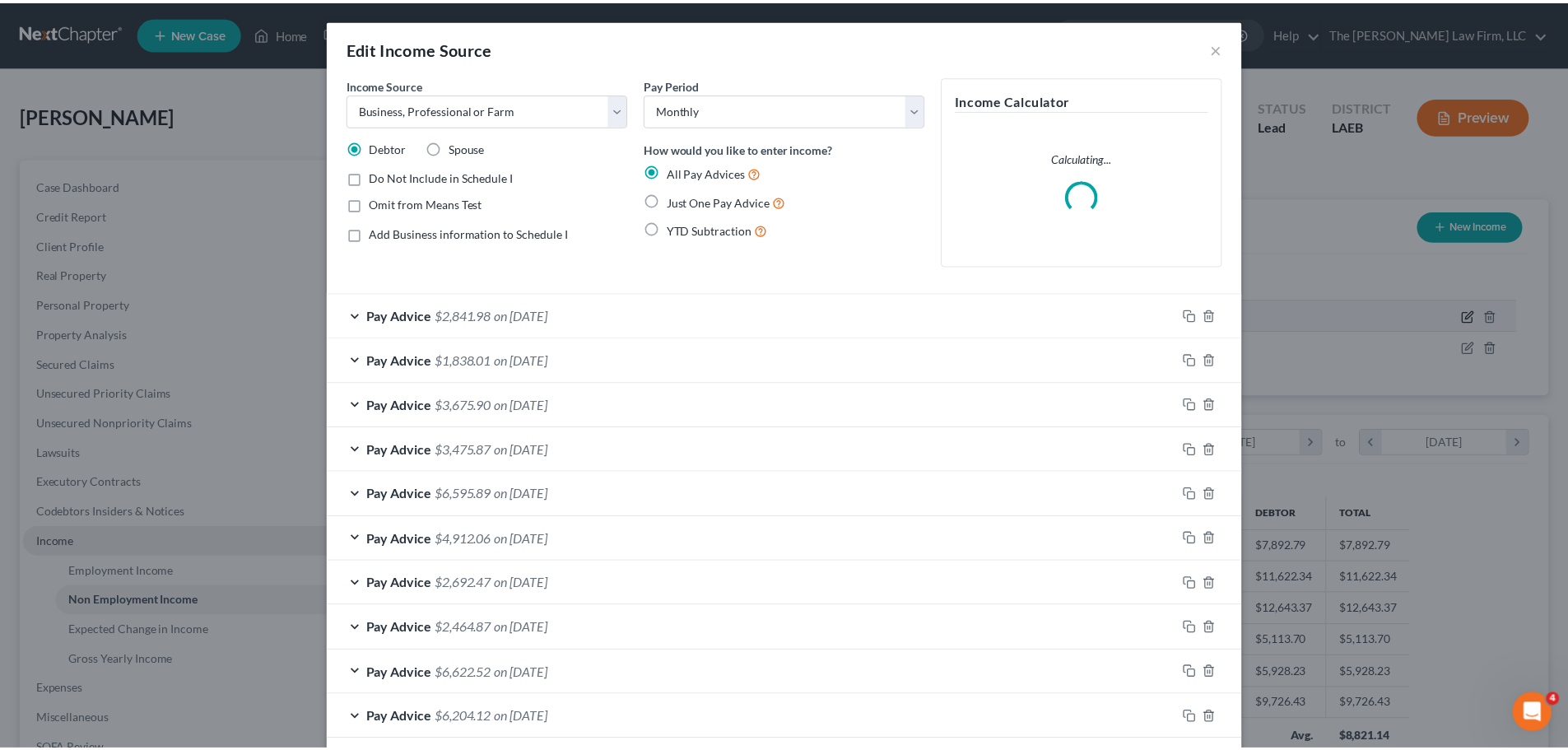
scroll to position [310, 652]
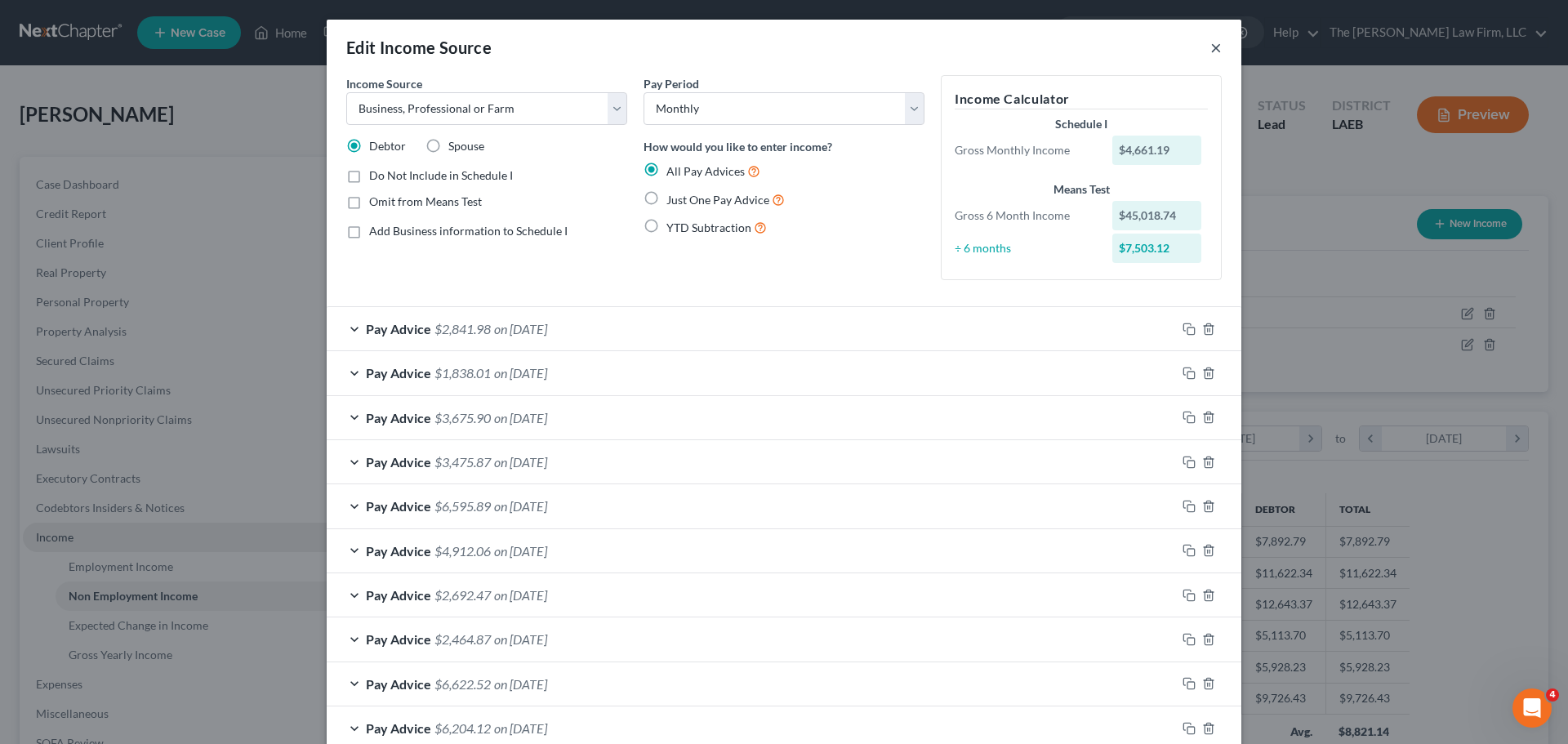
click at [1210, 48] on button "×" at bounding box center [1215, 47] width 12 height 19
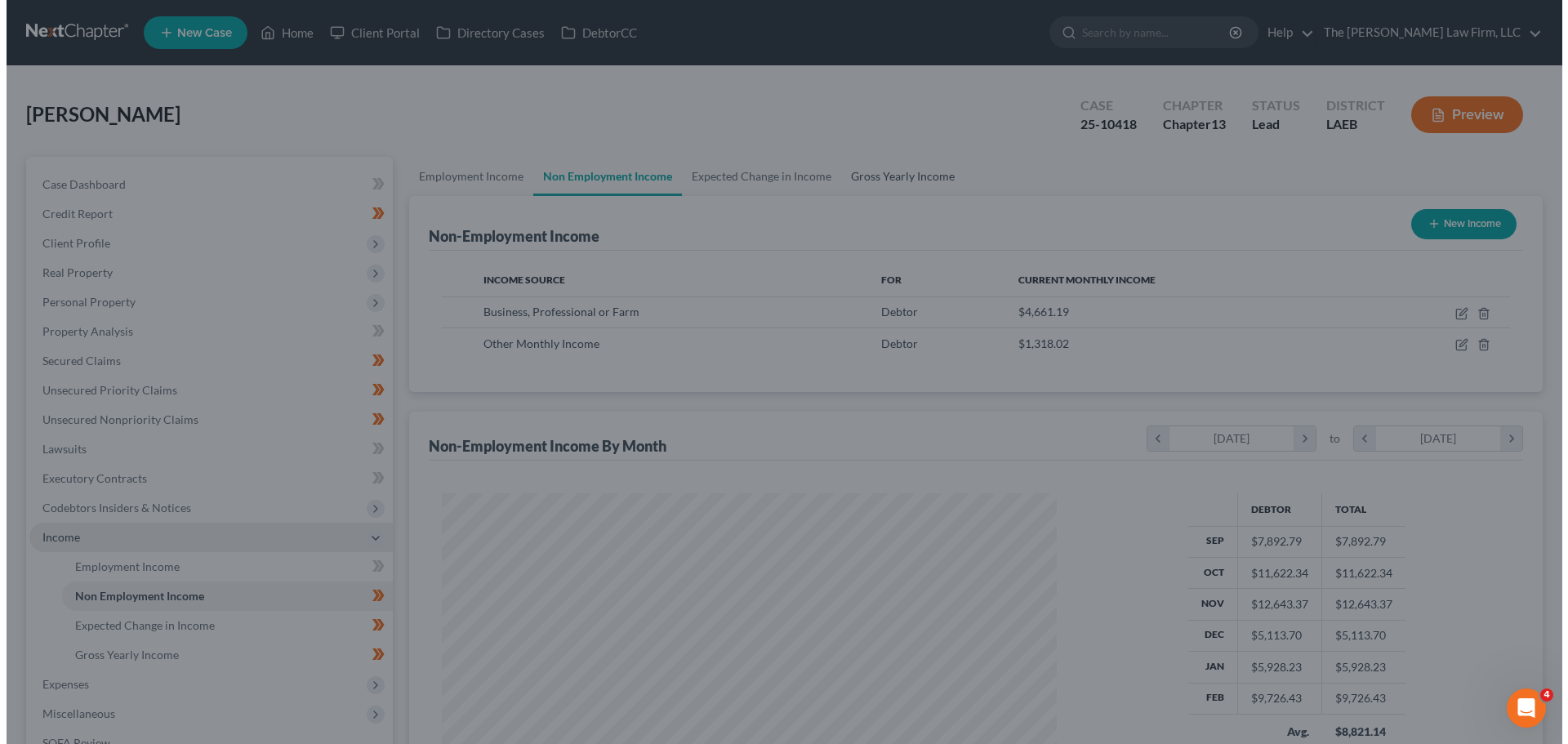
scroll to position [816625, 815791]
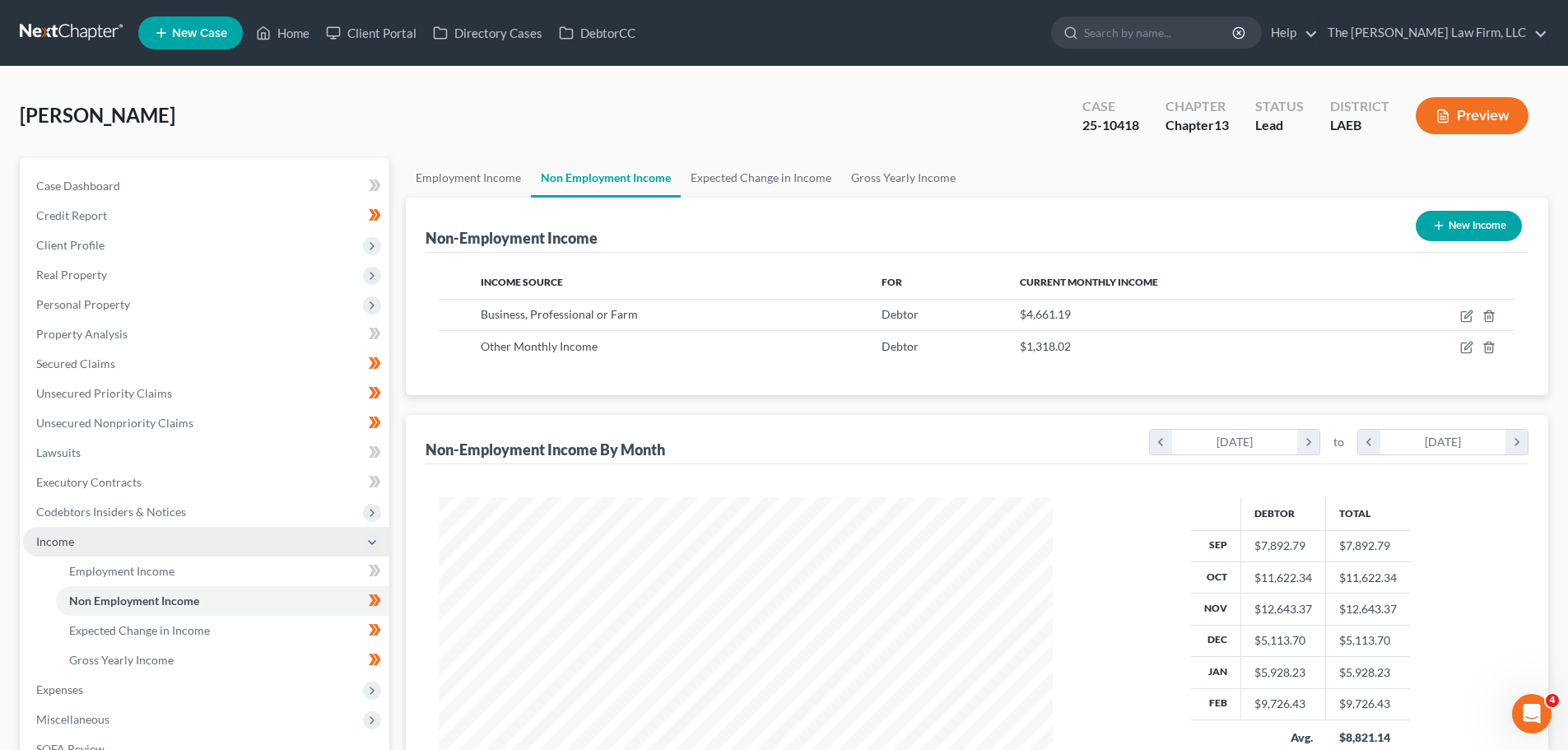
click at [1467, 226] on button "New Income" at bounding box center [1468, 225] width 106 height 30
select select "0"
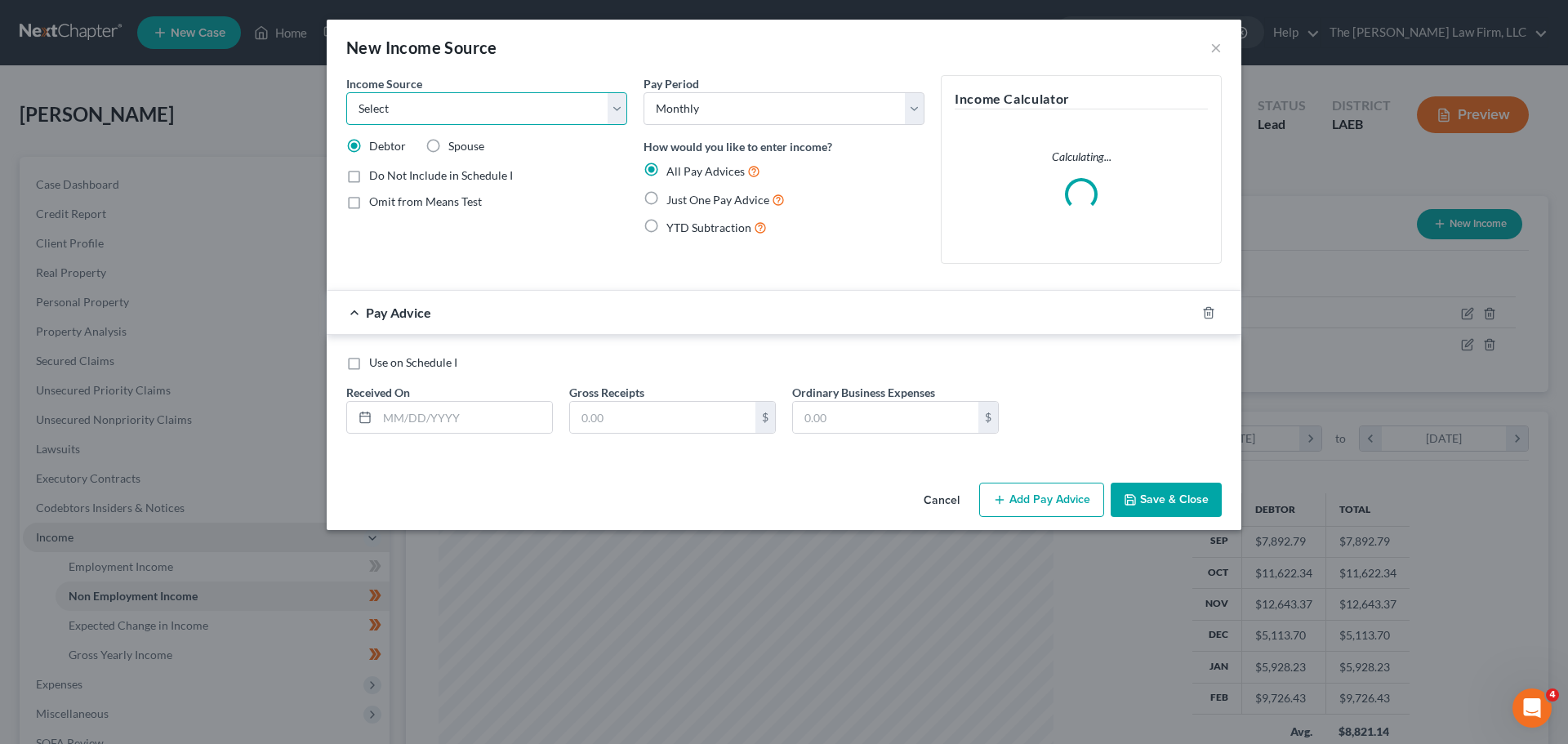
click at [432, 113] on select "Select Unemployment Disability (from employer) Pension Retirement Social Securi…" at bounding box center [486, 109] width 281 height 33
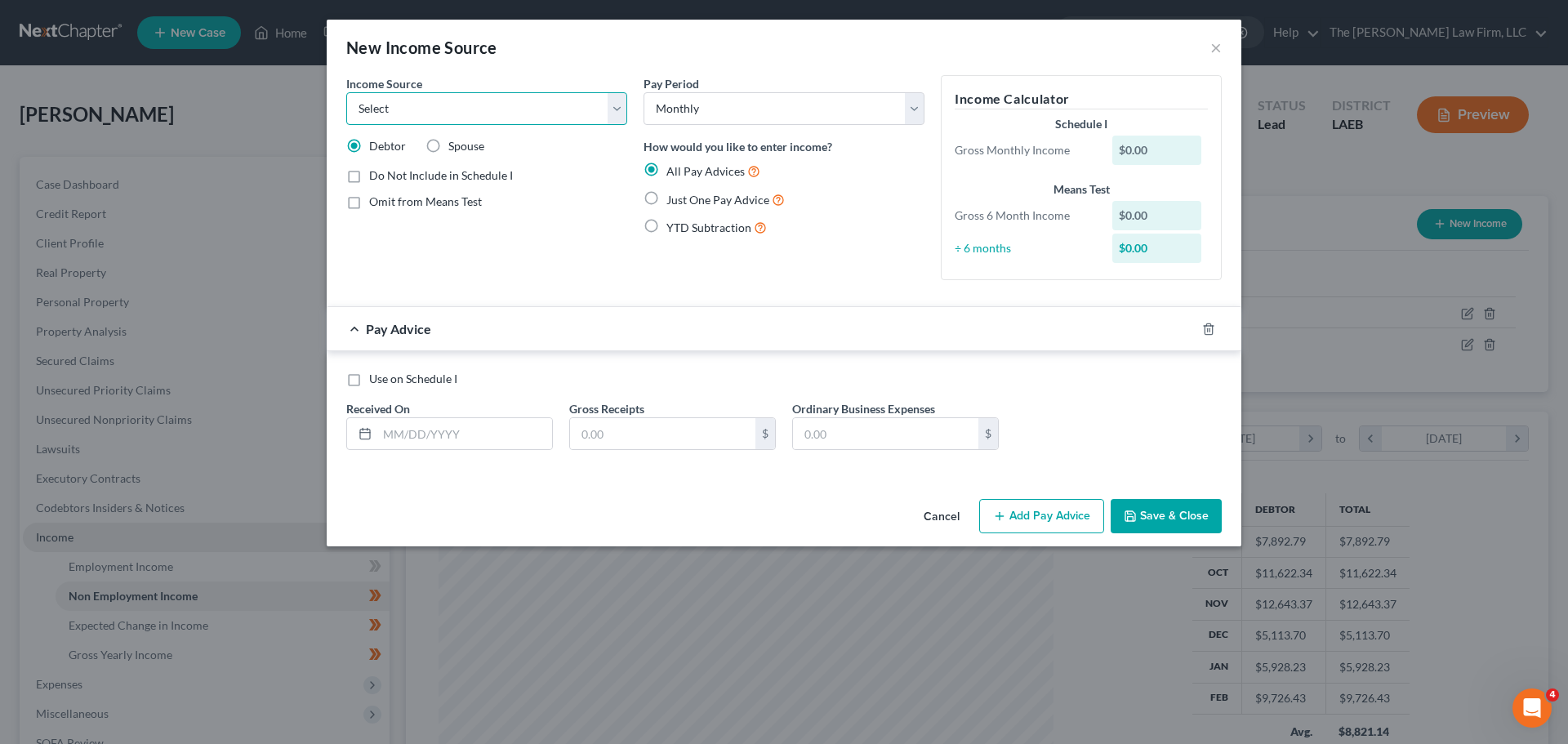
select select "10"
click at [346, 93] on select "Select Unemployment Disability (from employer) Pension Retirement Social Securi…" at bounding box center [486, 109] width 281 height 33
click at [391, 437] on input "text" at bounding box center [464, 434] width 174 height 31
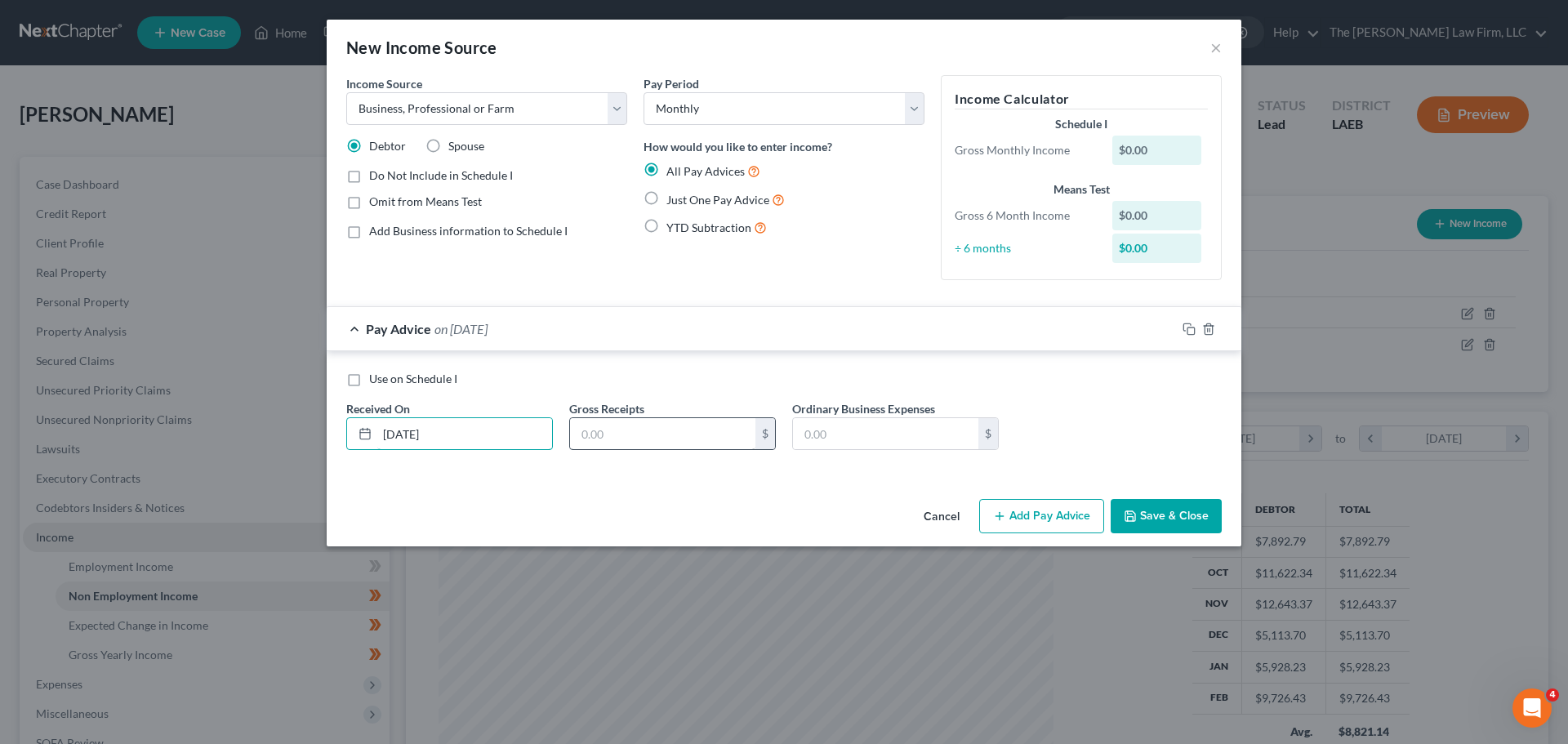
type input "03/20/2025"
type input "2,400.00"
click at [1075, 518] on button "Add Pay Advice" at bounding box center [1041, 517] width 125 height 35
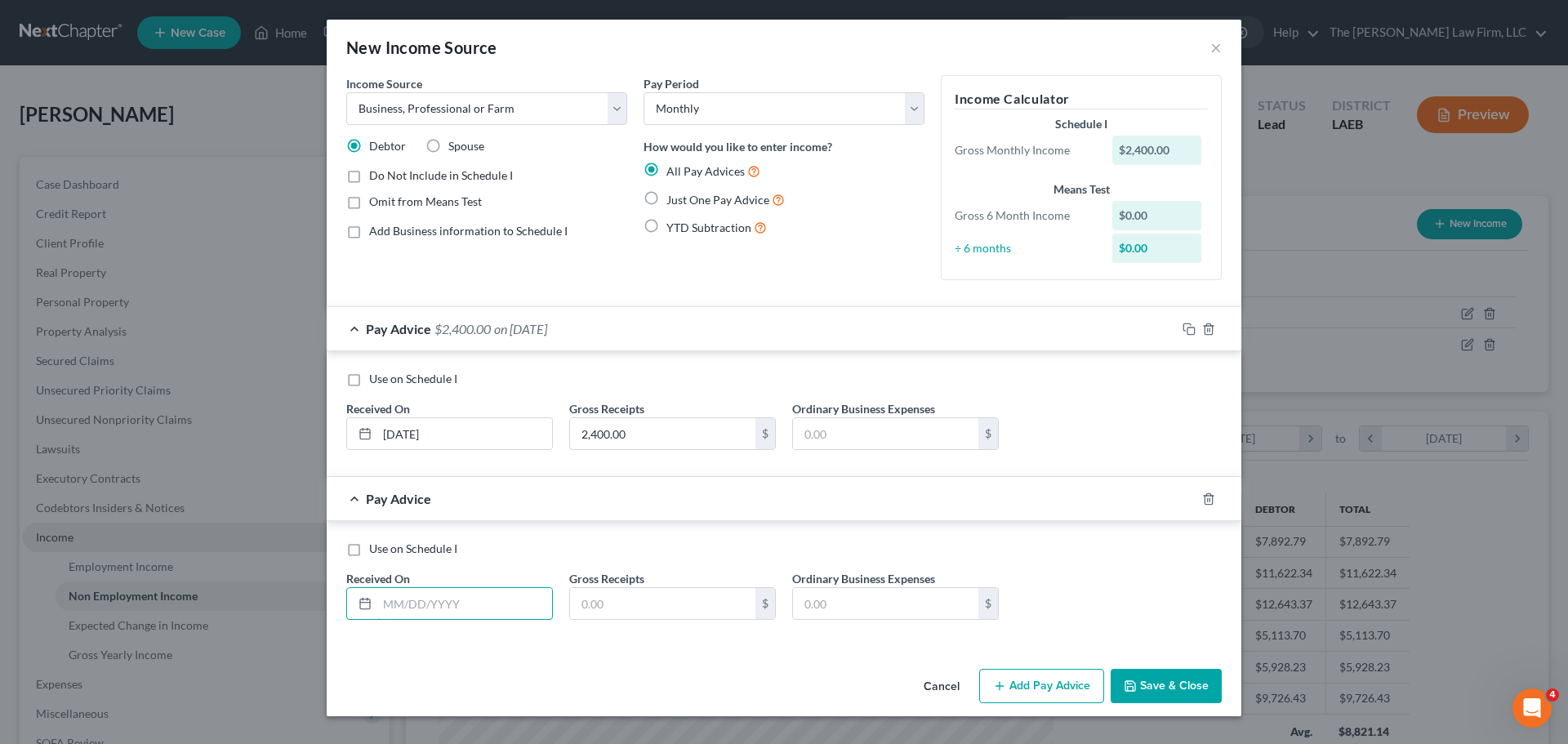
drag, startPoint x: 393, startPoint y: 613, endPoint x: 618, endPoint y: 626, distance: 225.4
click at [393, 613] on input "text" at bounding box center [464, 603] width 174 height 31
type input "04/14/2025"
click at [592, 608] on input "text" at bounding box center [663, 603] width 185 height 31
type input "2,180.00"
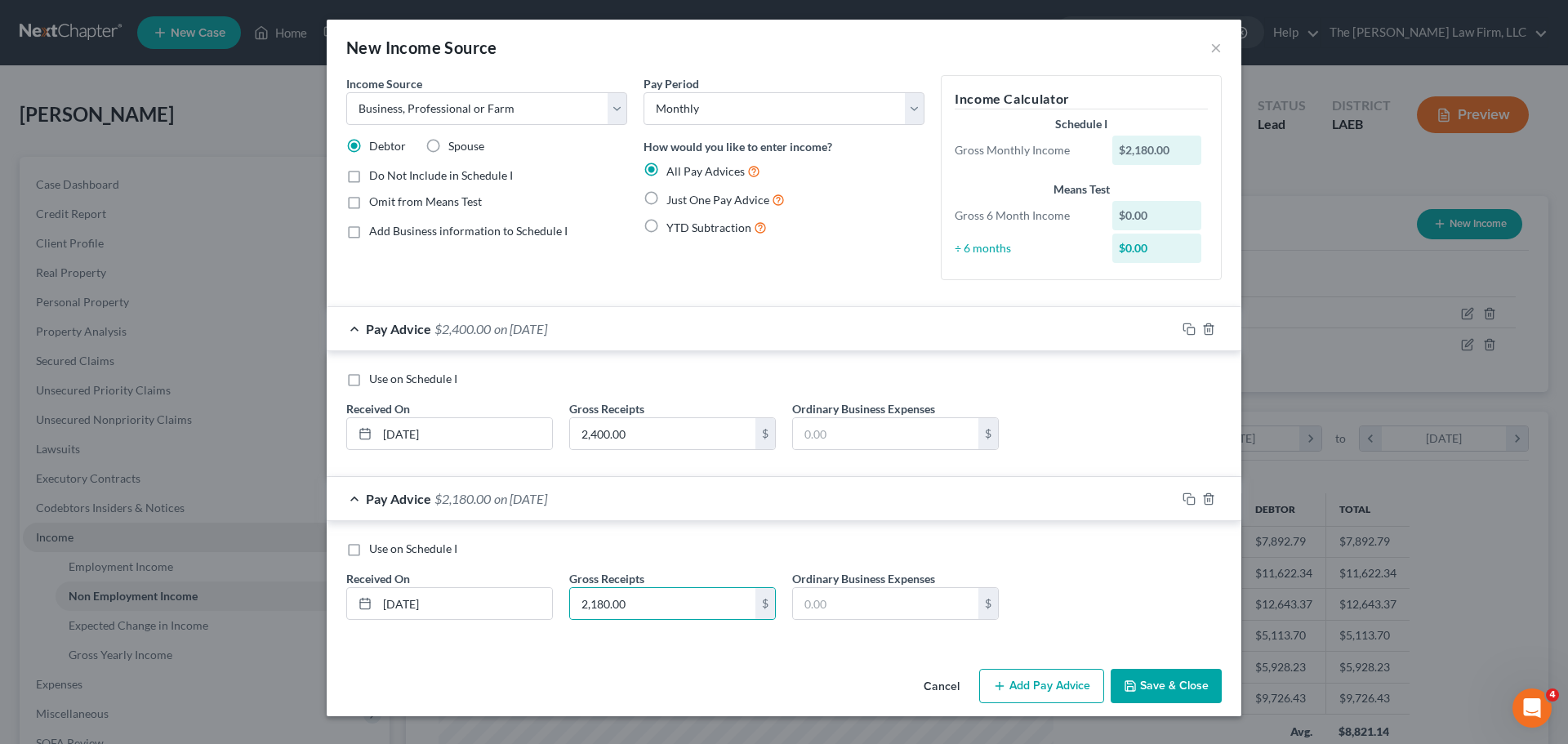
click at [1025, 693] on button "Add Pay Advice" at bounding box center [1041, 686] width 125 height 35
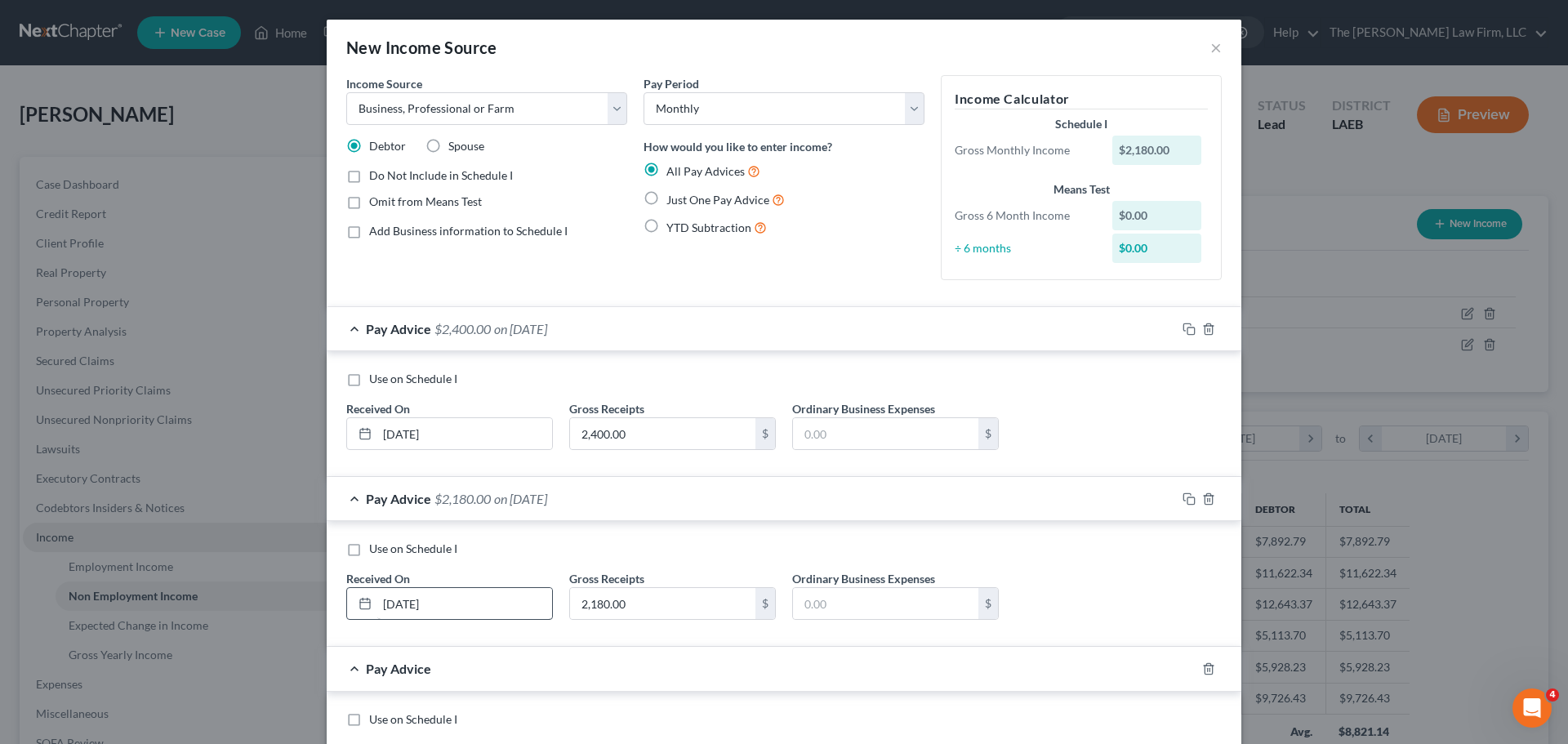
scroll to position [162, 0]
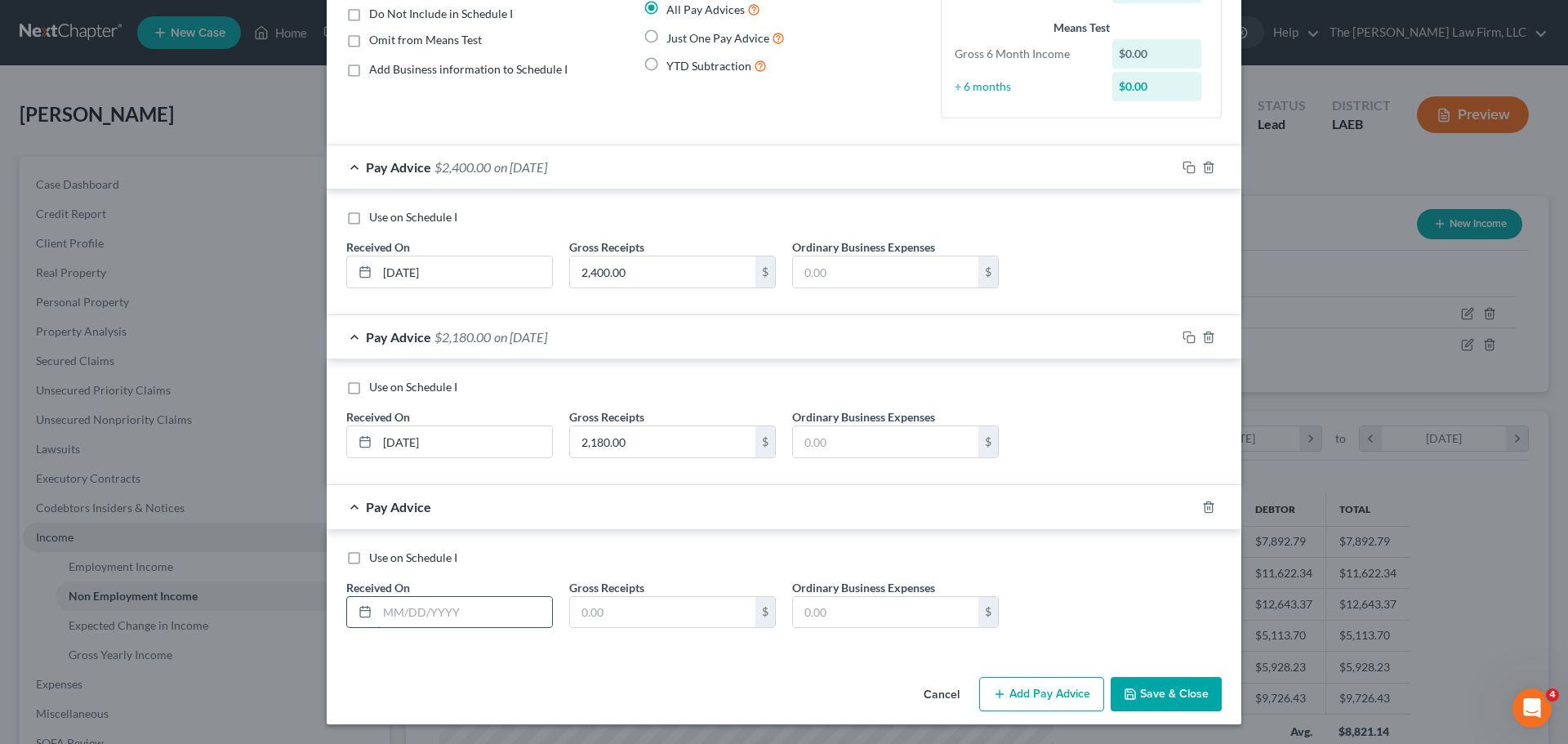
click at [411, 610] on input "text" at bounding box center [464, 613] width 174 height 31
type input "05/10/2025"
click at [648, 613] on input "text" at bounding box center [663, 613] width 185 height 31
type input "1,800.00"
click at [1042, 704] on button "Add Pay Advice" at bounding box center [1041, 695] width 125 height 35
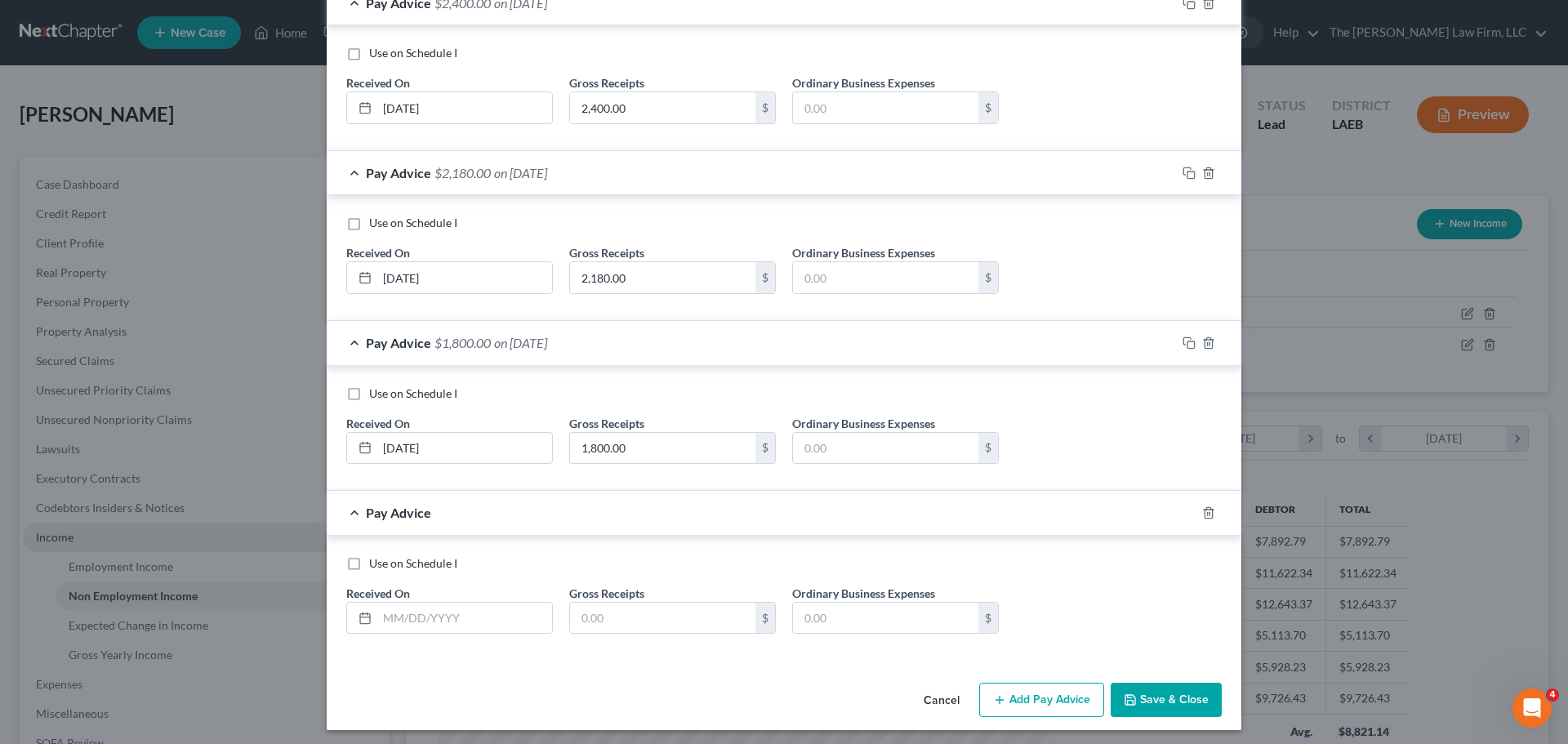
scroll to position [332, 0]
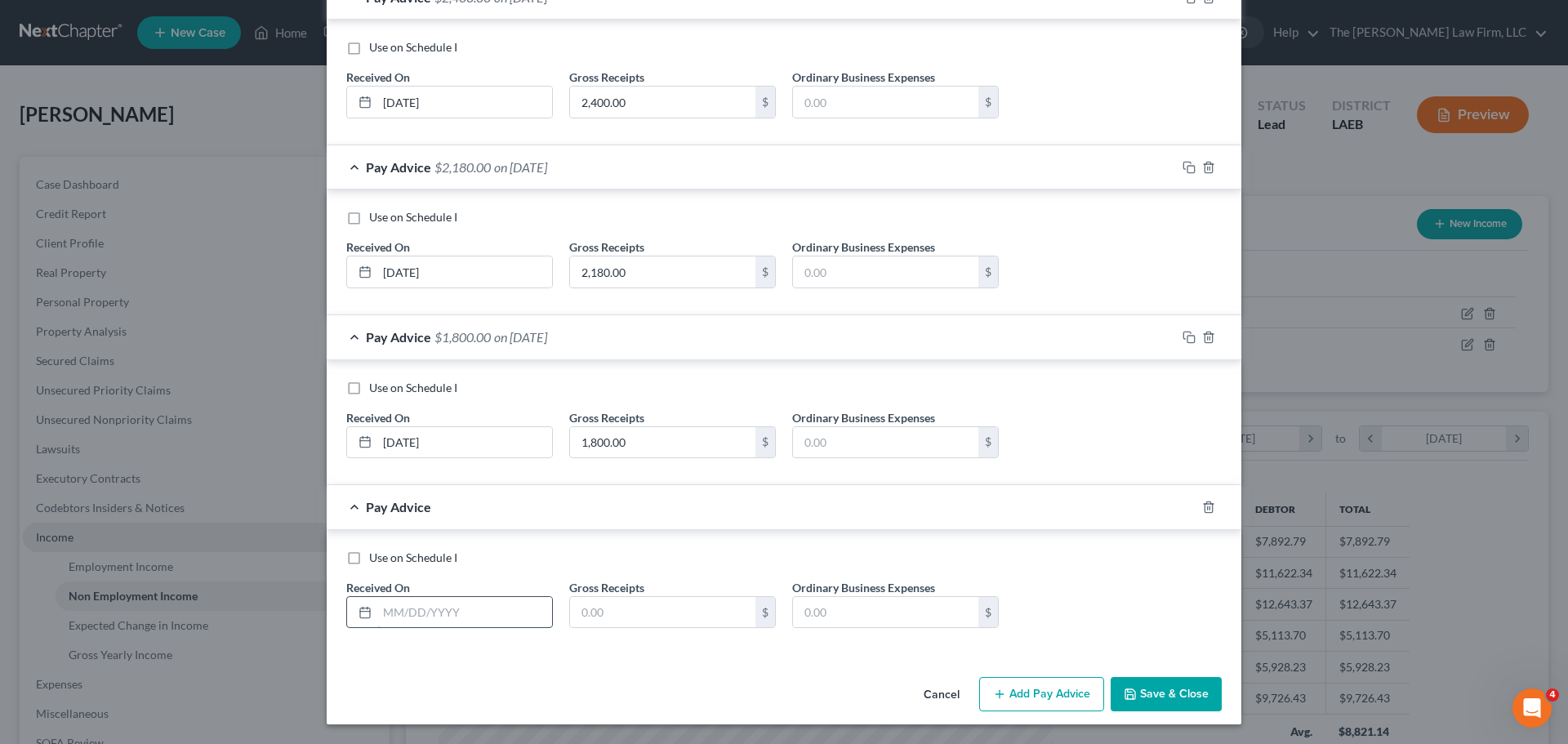
click at [412, 616] on input "text" at bounding box center [464, 613] width 174 height 31
type input "06/05/2025"
click at [597, 609] on input "text" at bounding box center [663, 613] width 185 height 31
type input "2,810.00"
click at [1026, 692] on button "Add Pay Advice" at bounding box center [1041, 695] width 125 height 35
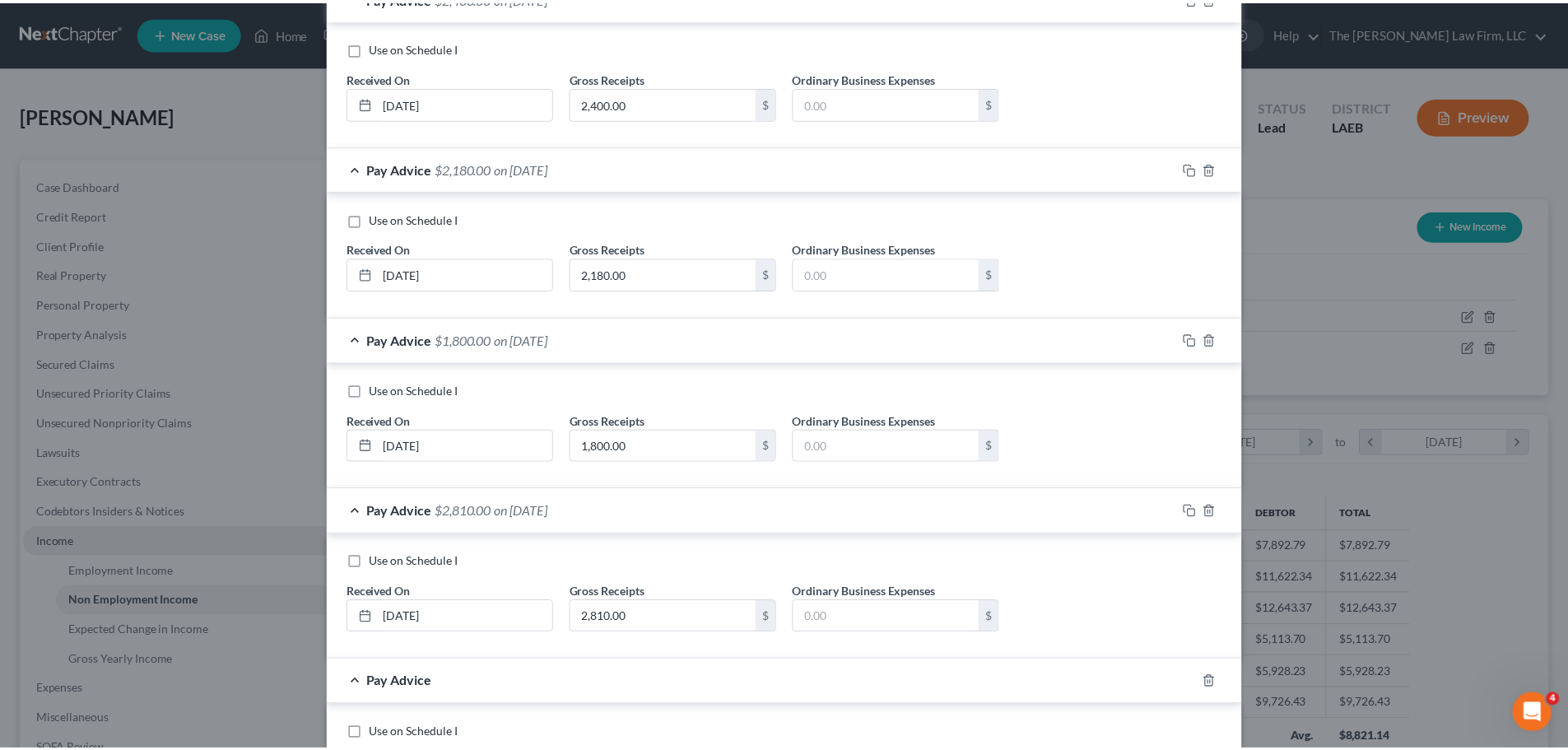
scroll to position [505, 0]
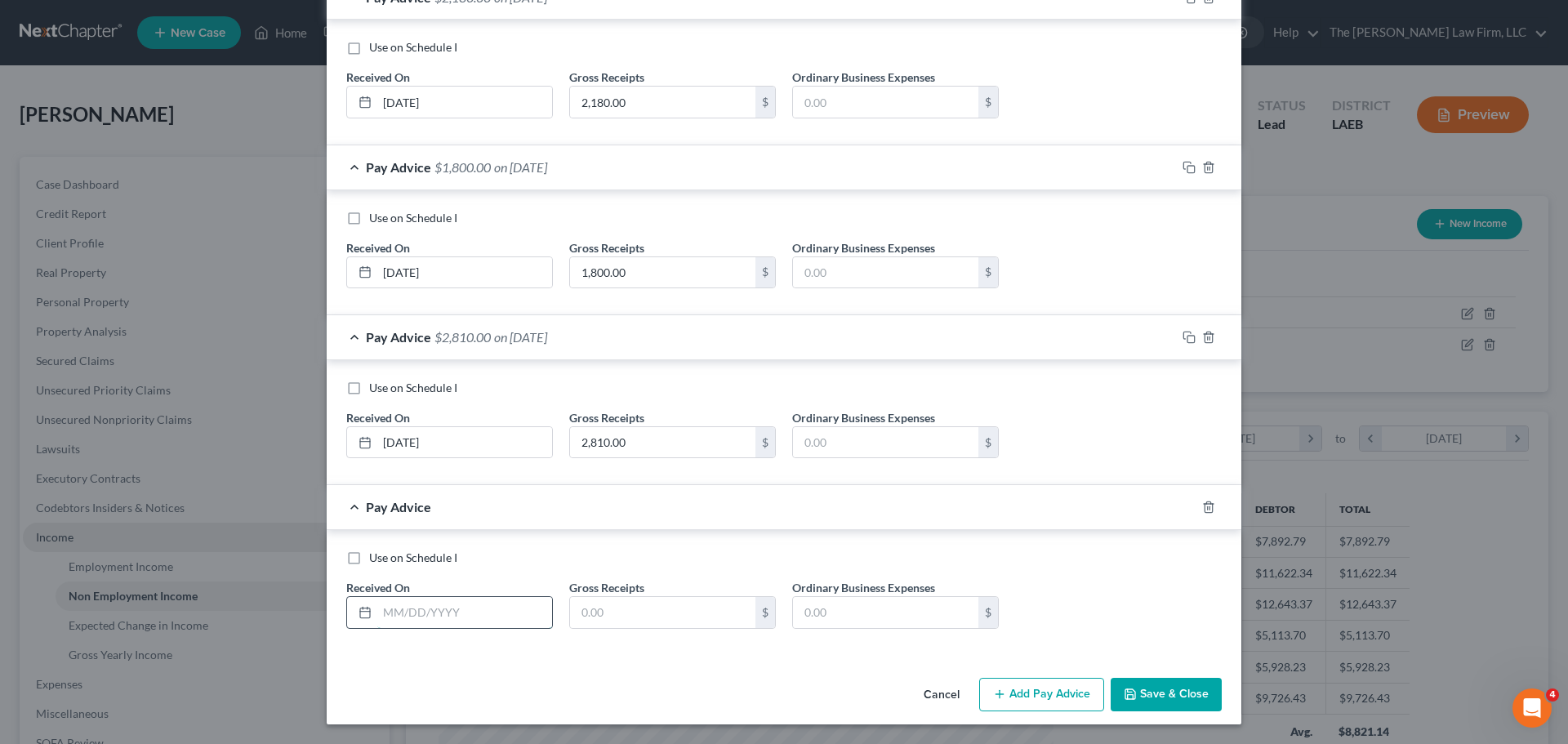
click at [455, 619] on input "text" at bounding box center [464, 613] width 174 height 31
type input "7"
type input "07/10/2025"
type input "2,400.00"
click at [1162, 691] on button "Save & Close" at bounding box center [1165, 696] width 111 height 35
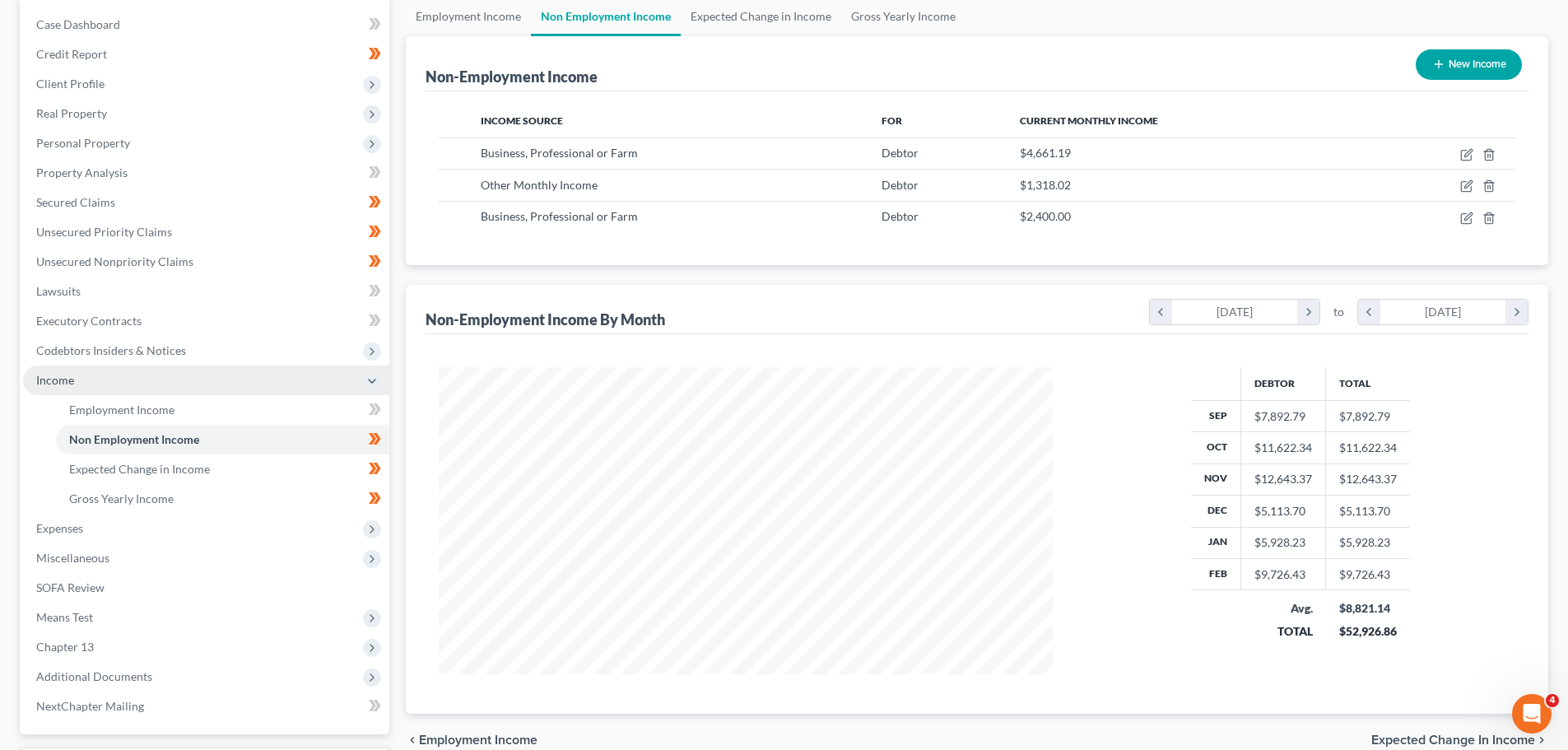
scroll to position [0, 0]
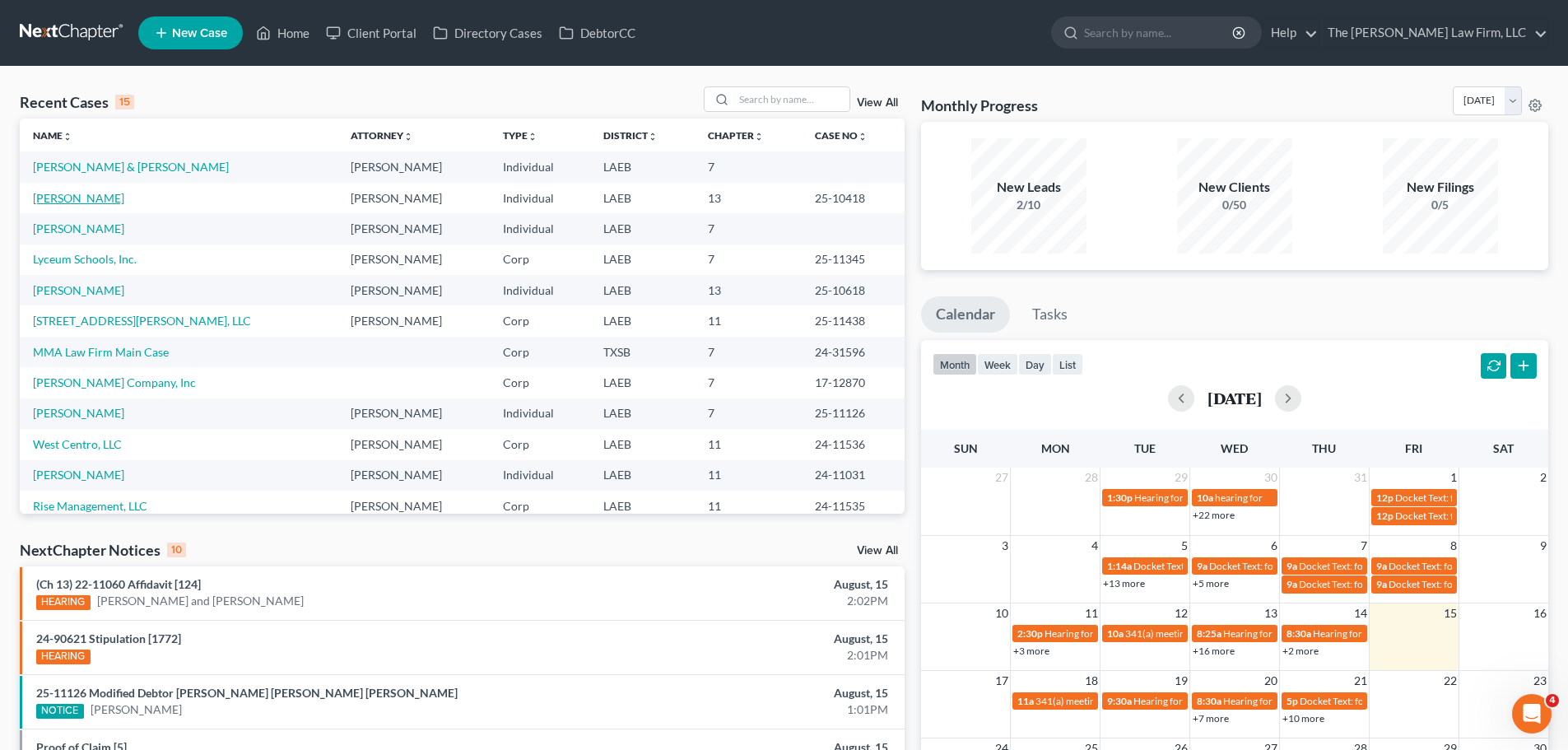
click at [68, 195] on link "[PERSON_NAME]" at bounding box center [79, 198] width 91 height 14
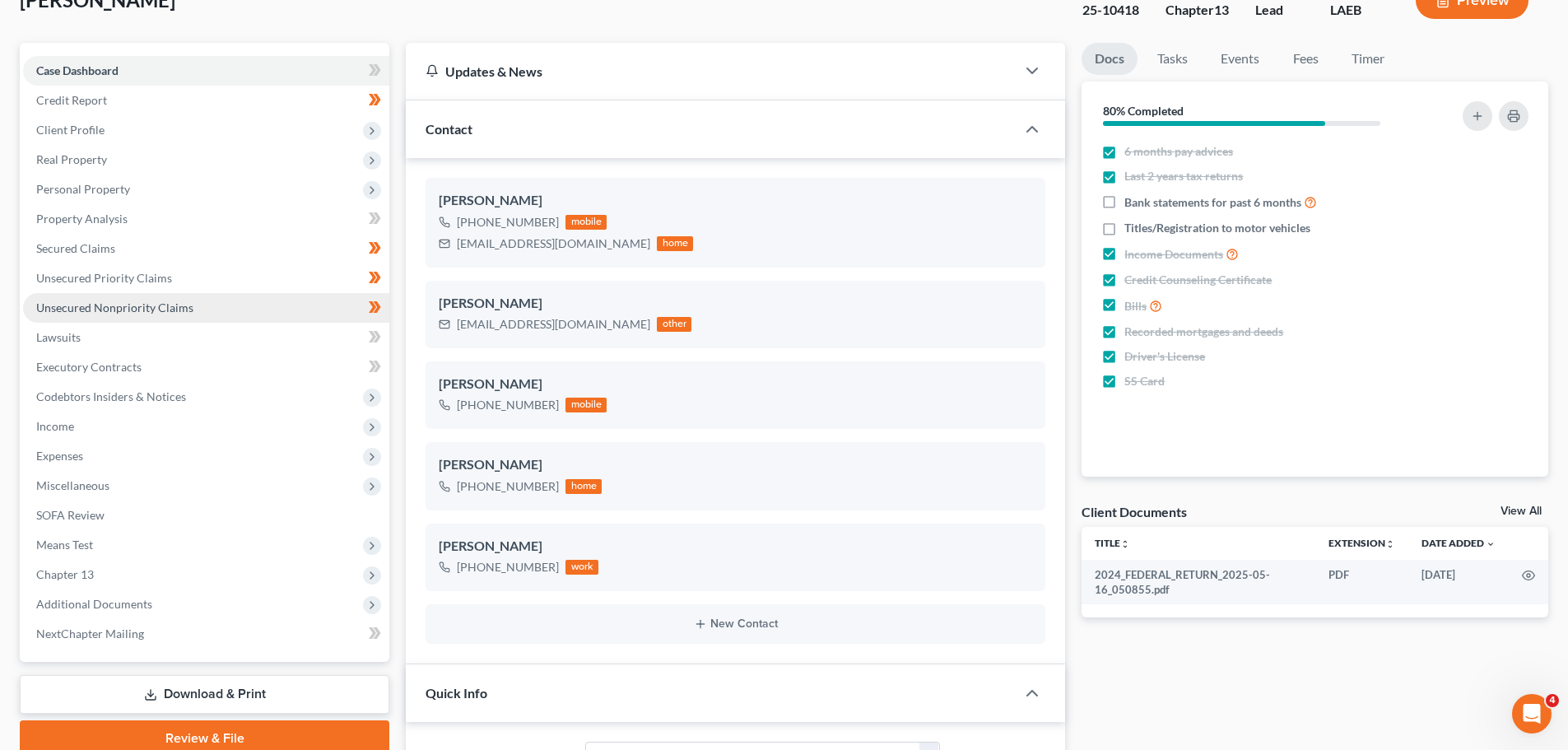
scroll to position [165, 0]
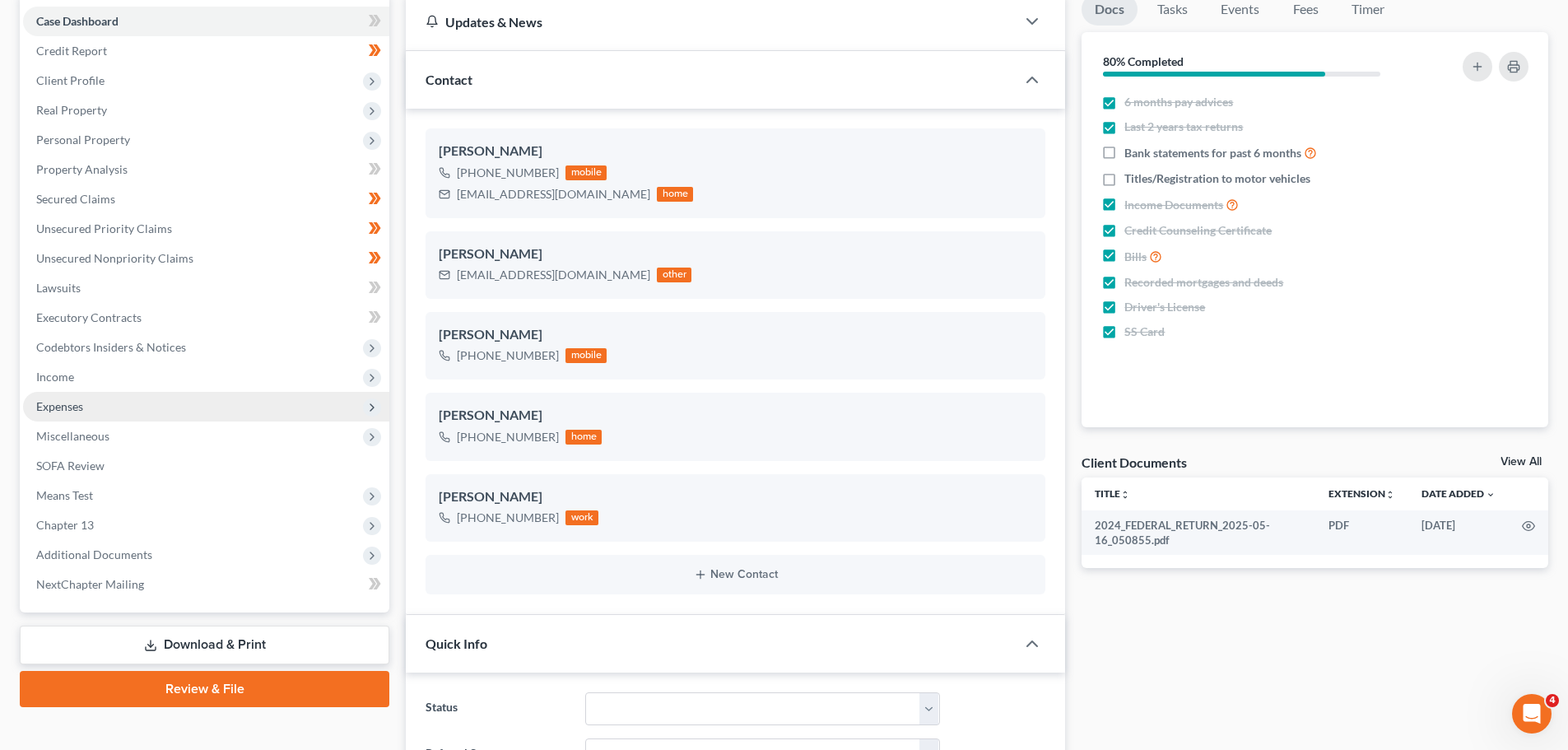
click at [79, 392] on span "Expenses" at bounding box center [206, 406] width 366 height 30
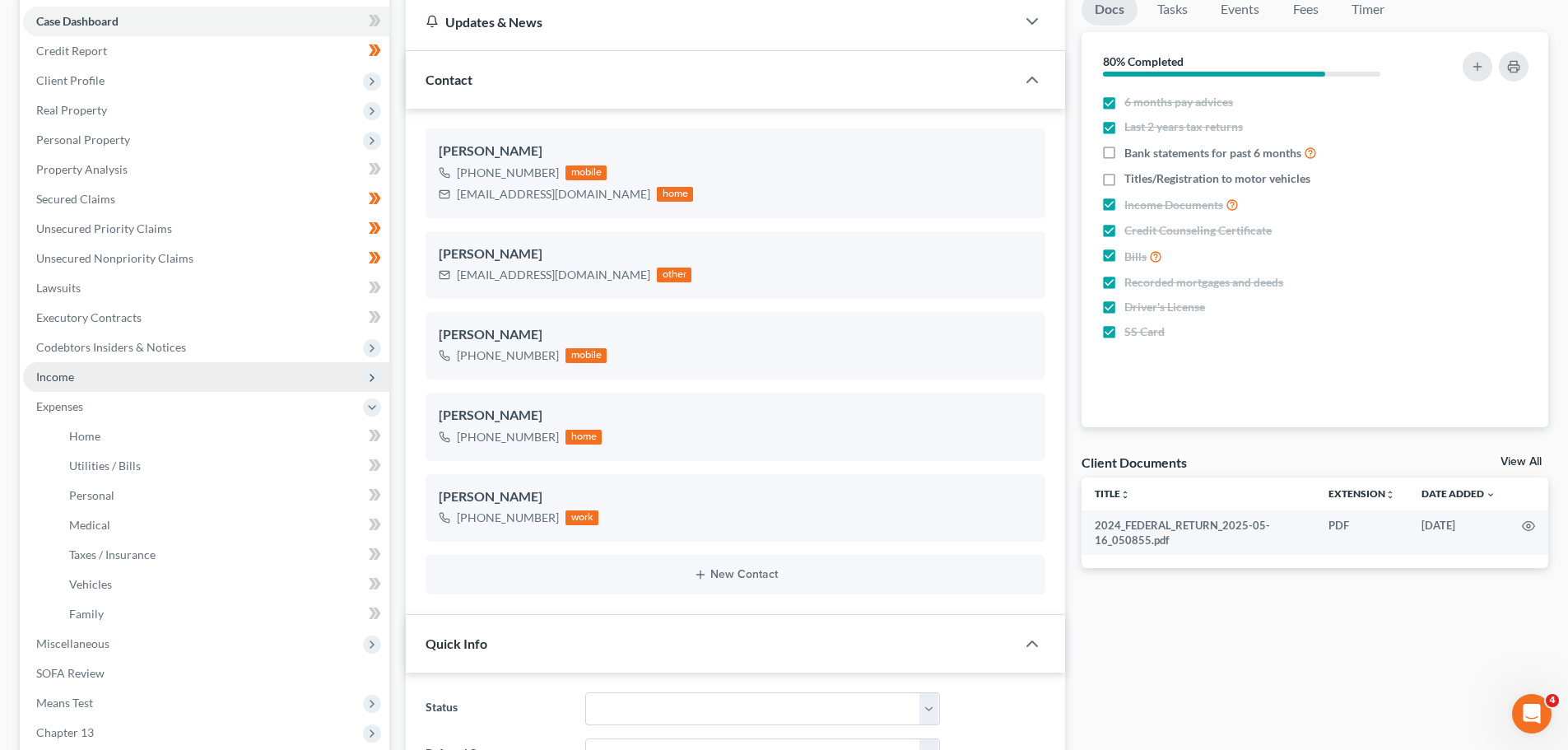
click at [79, 381] on span "Income" at bounding box center [206, 377] width 366 height 30
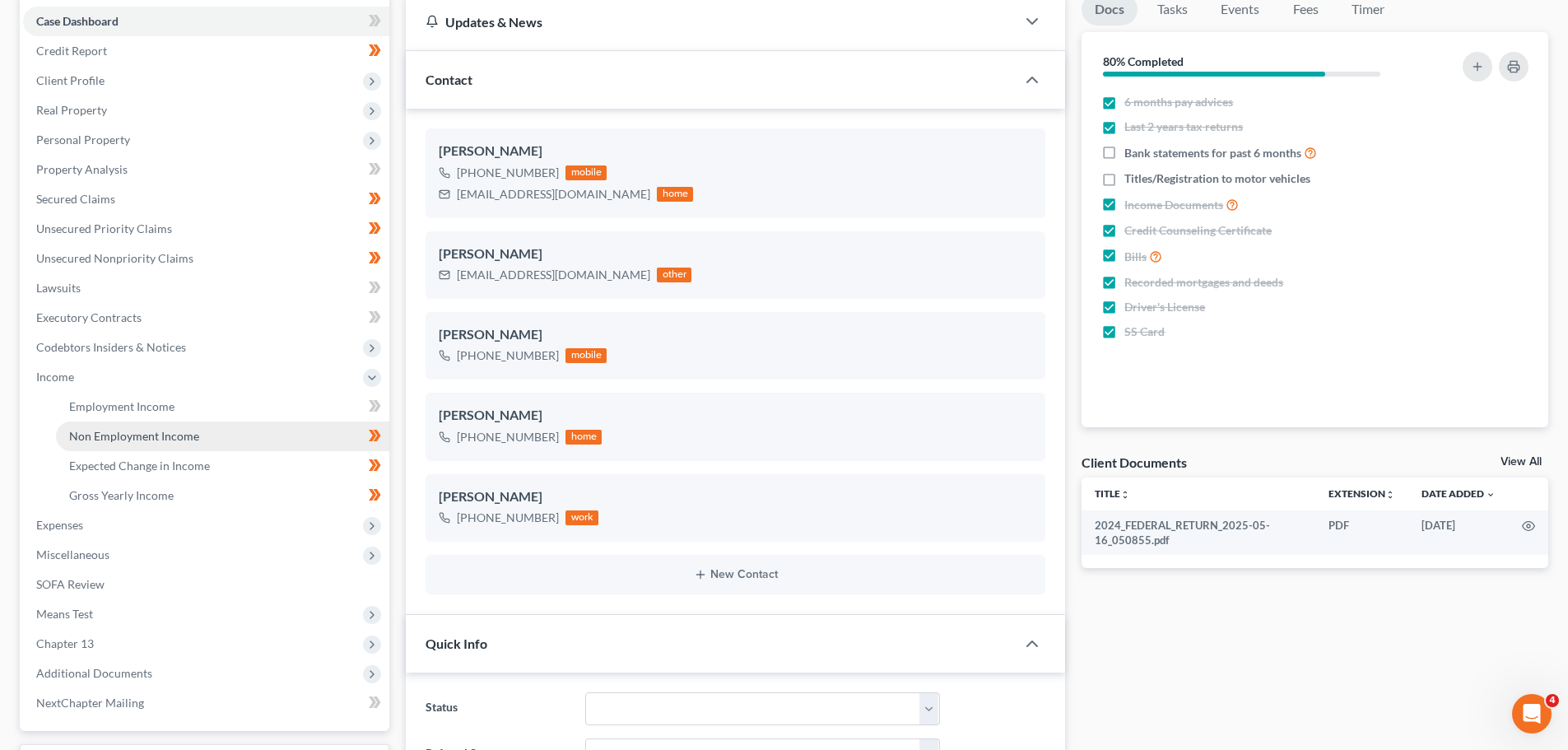
click at [115, 436] on span "Non Employment Income" at bounding box center [134, 436] width 130 height 14
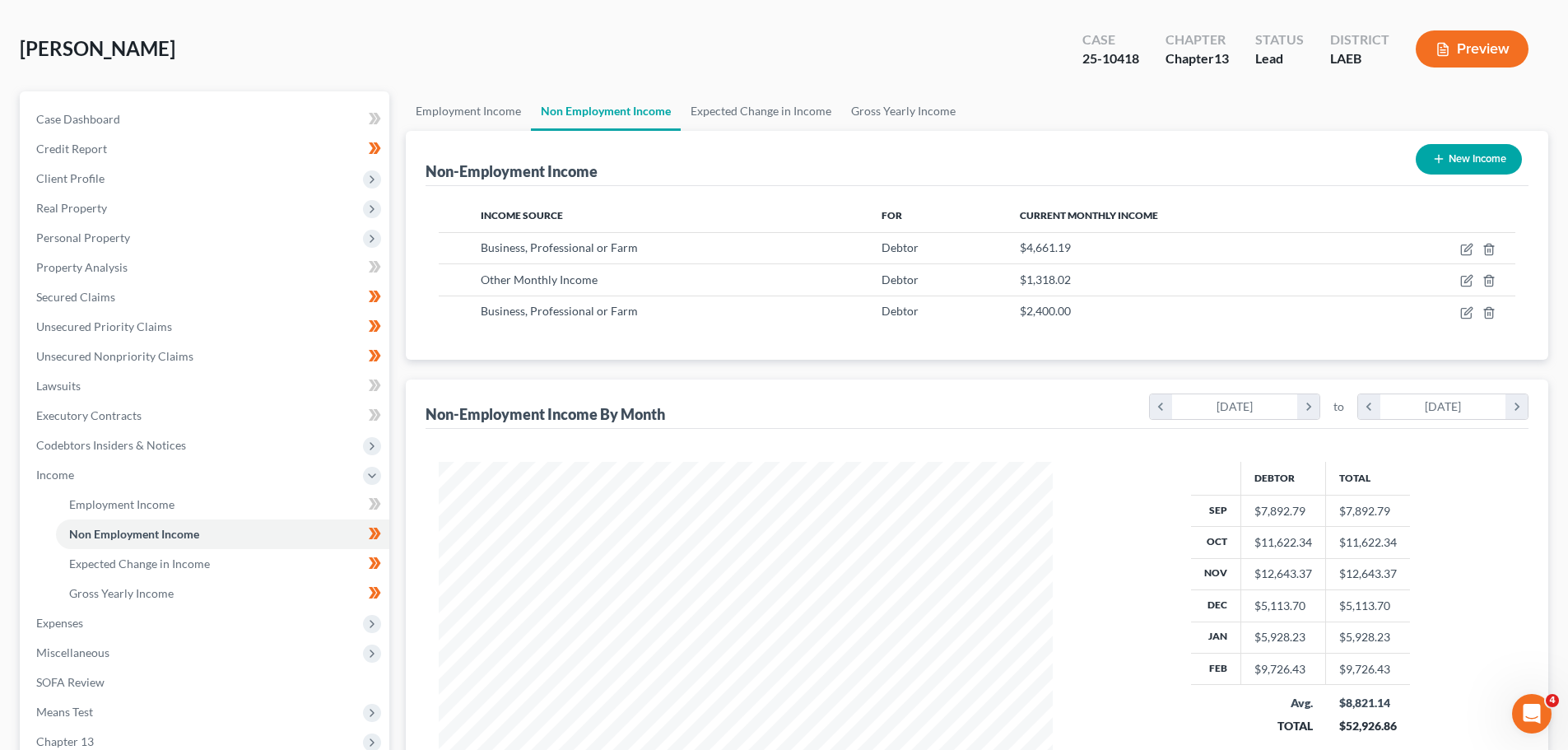
scroll to position [247, 0]
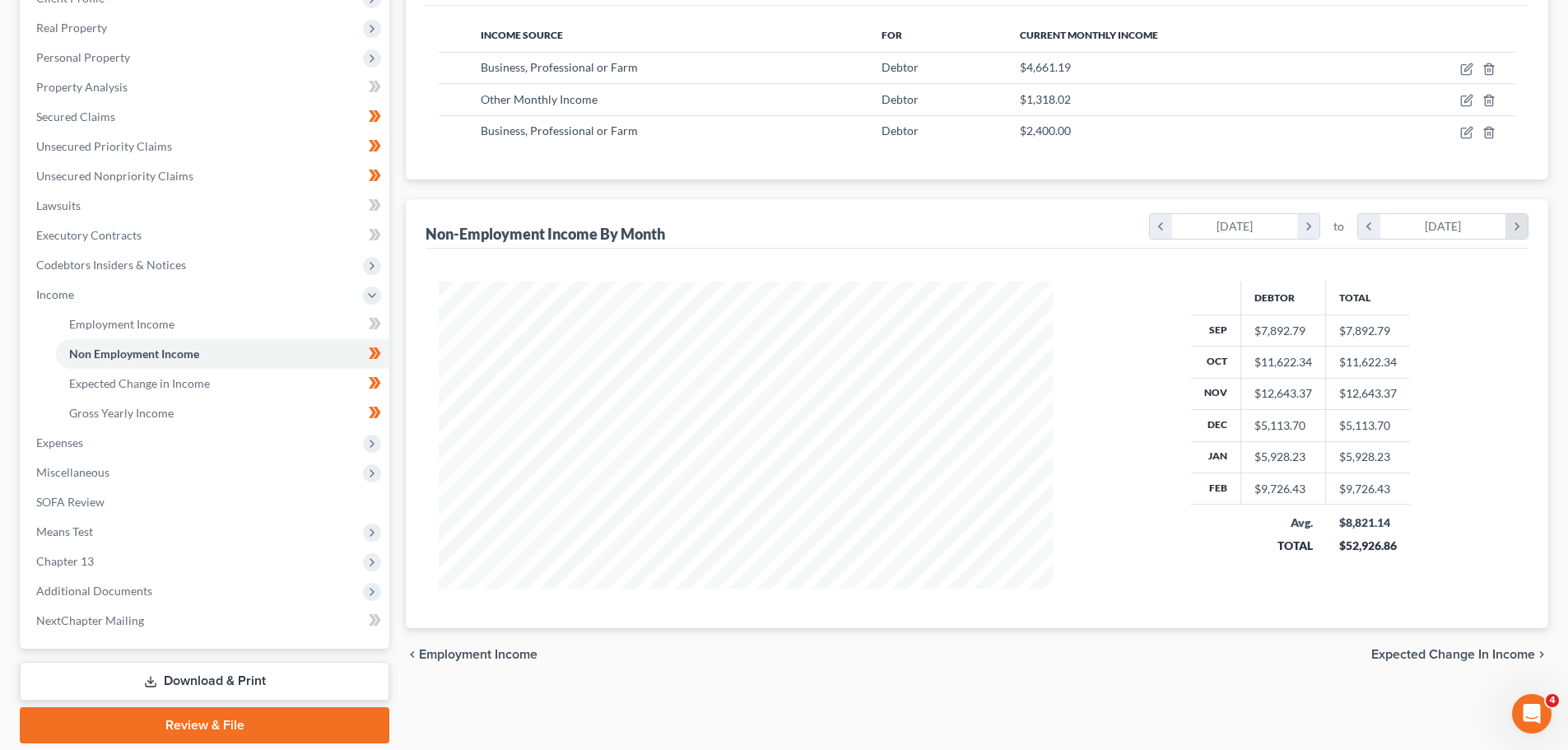
click at [1512, 225] on icon "chevron_right" at bounding box center [1516, 225] width 22 height 24
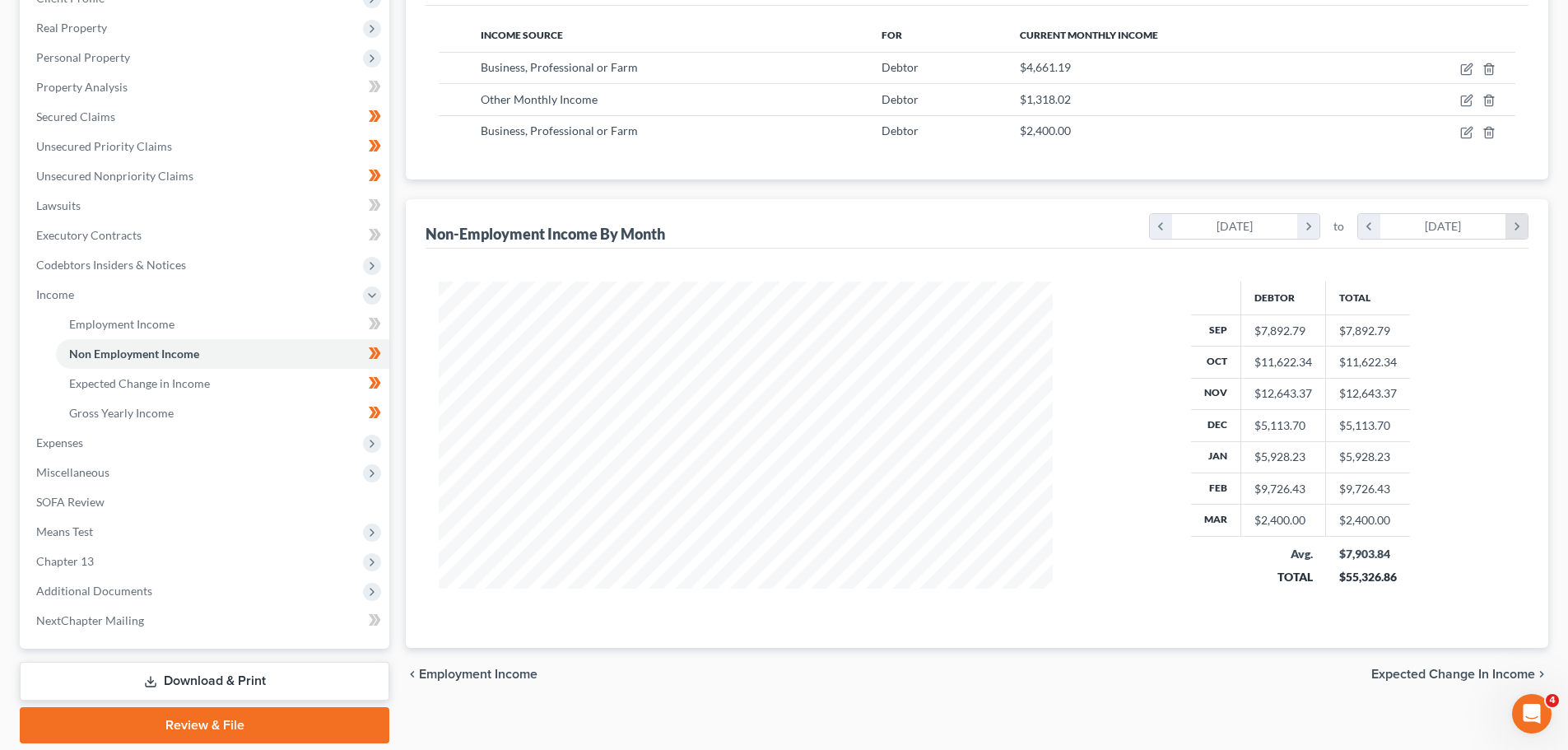
click at [1512, 225] on icon "chevron_right" at bounding box center [1516, 225] width 22 height 24
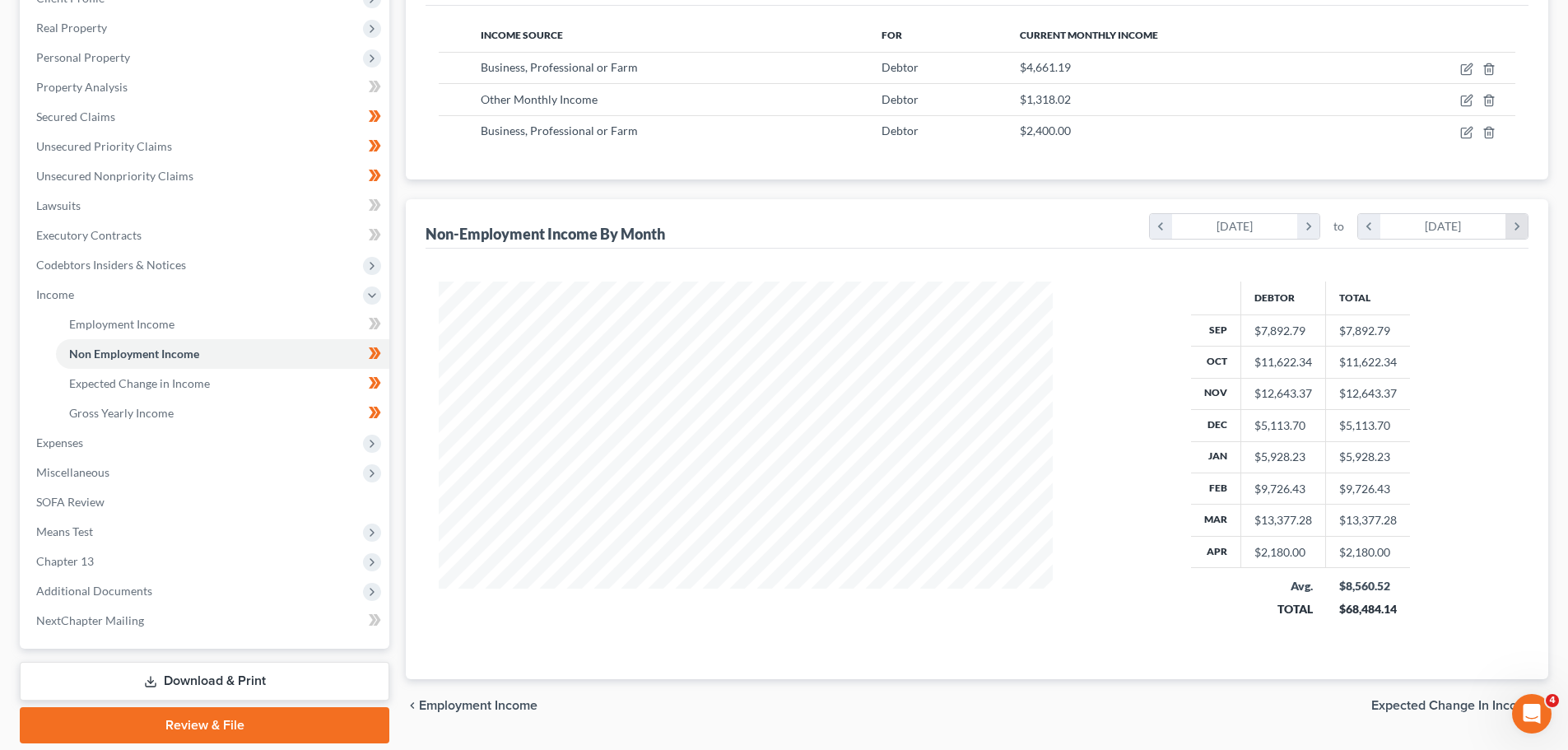
scroll to position [358, 647]
click at [1518, 228] on icon "chevron_right" at bounding box center [1516, 225] width 22 height 24
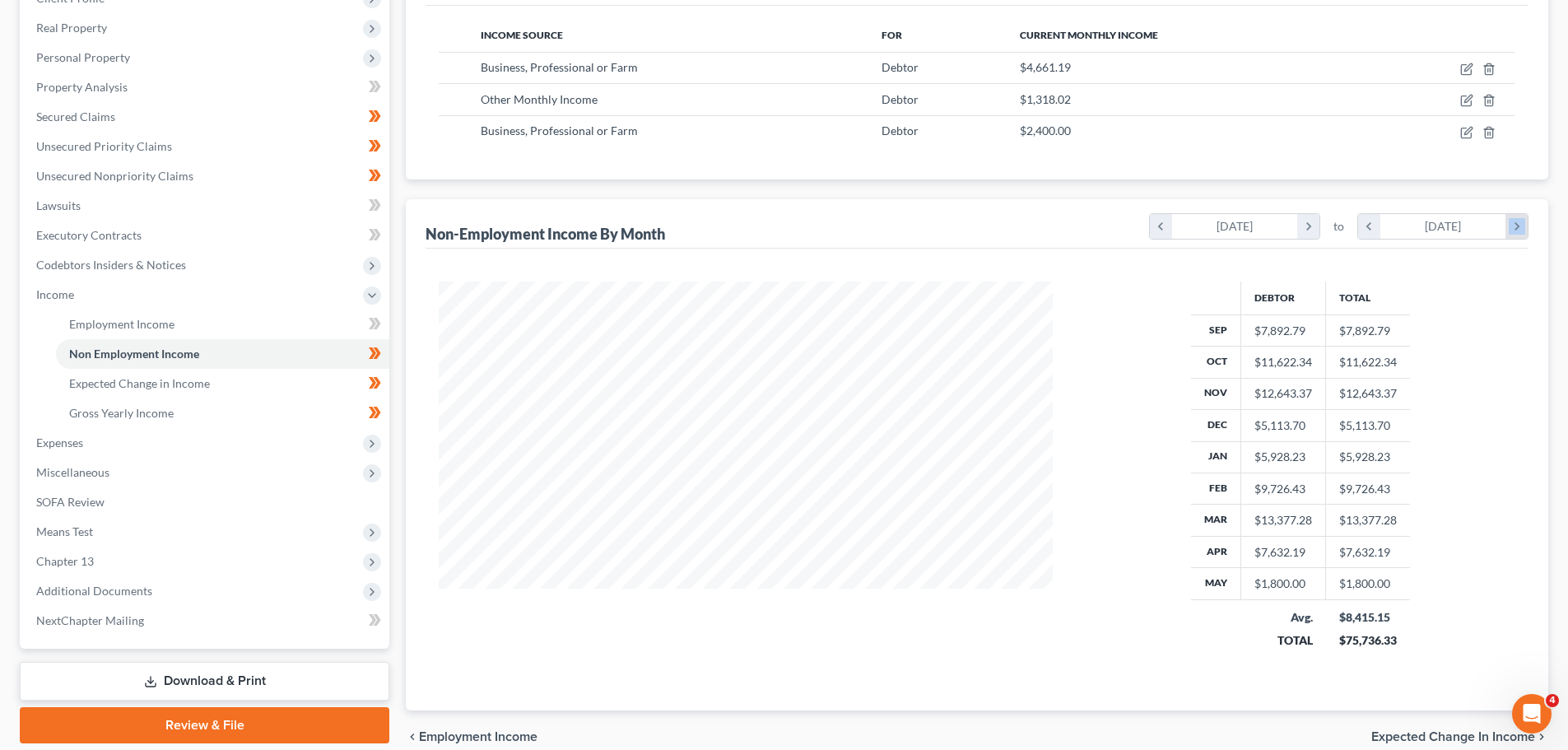
click at [1518, 228] on icon "chevron_right" at bounding box center [1516, 225] width 22 height 24
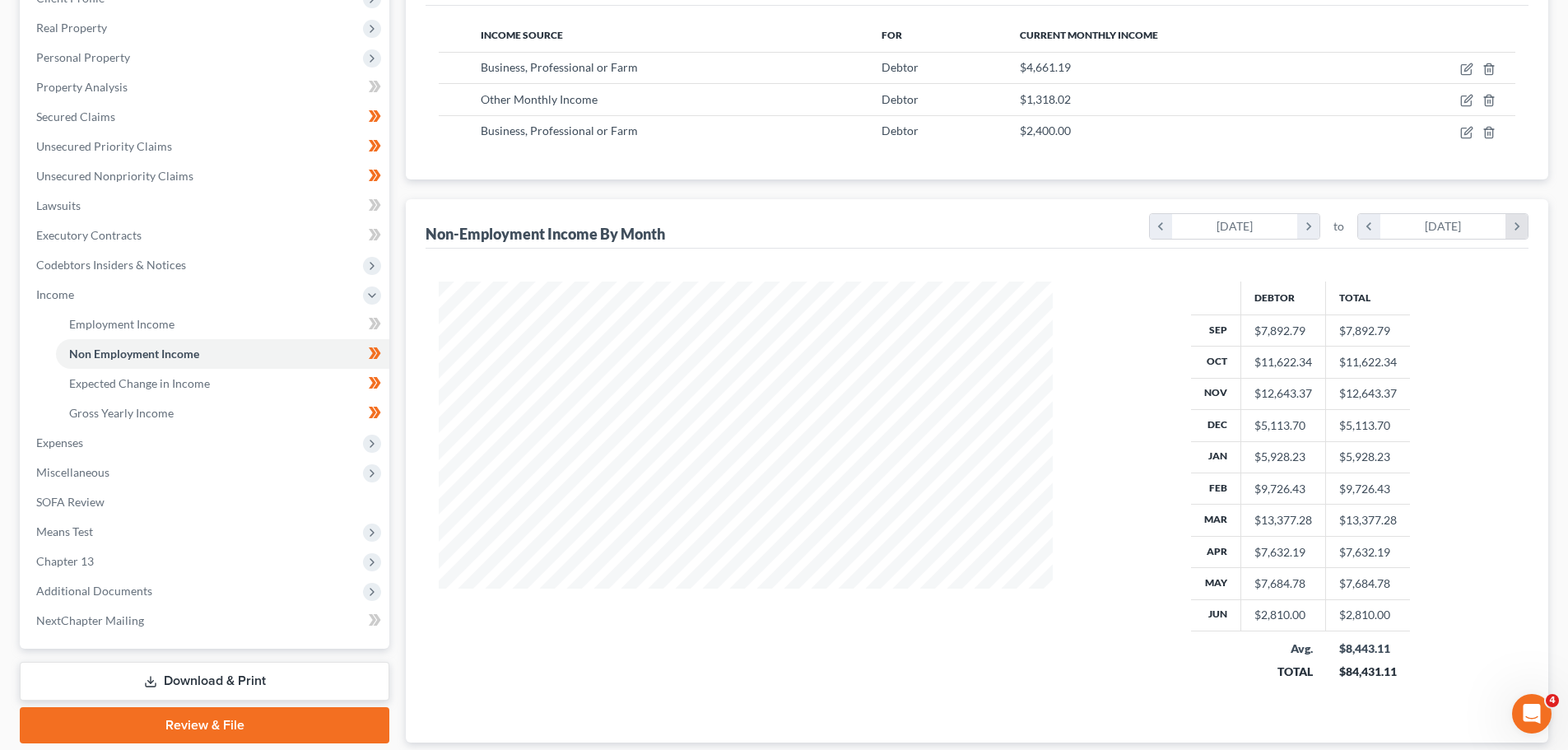
scroll to position [454, 647]
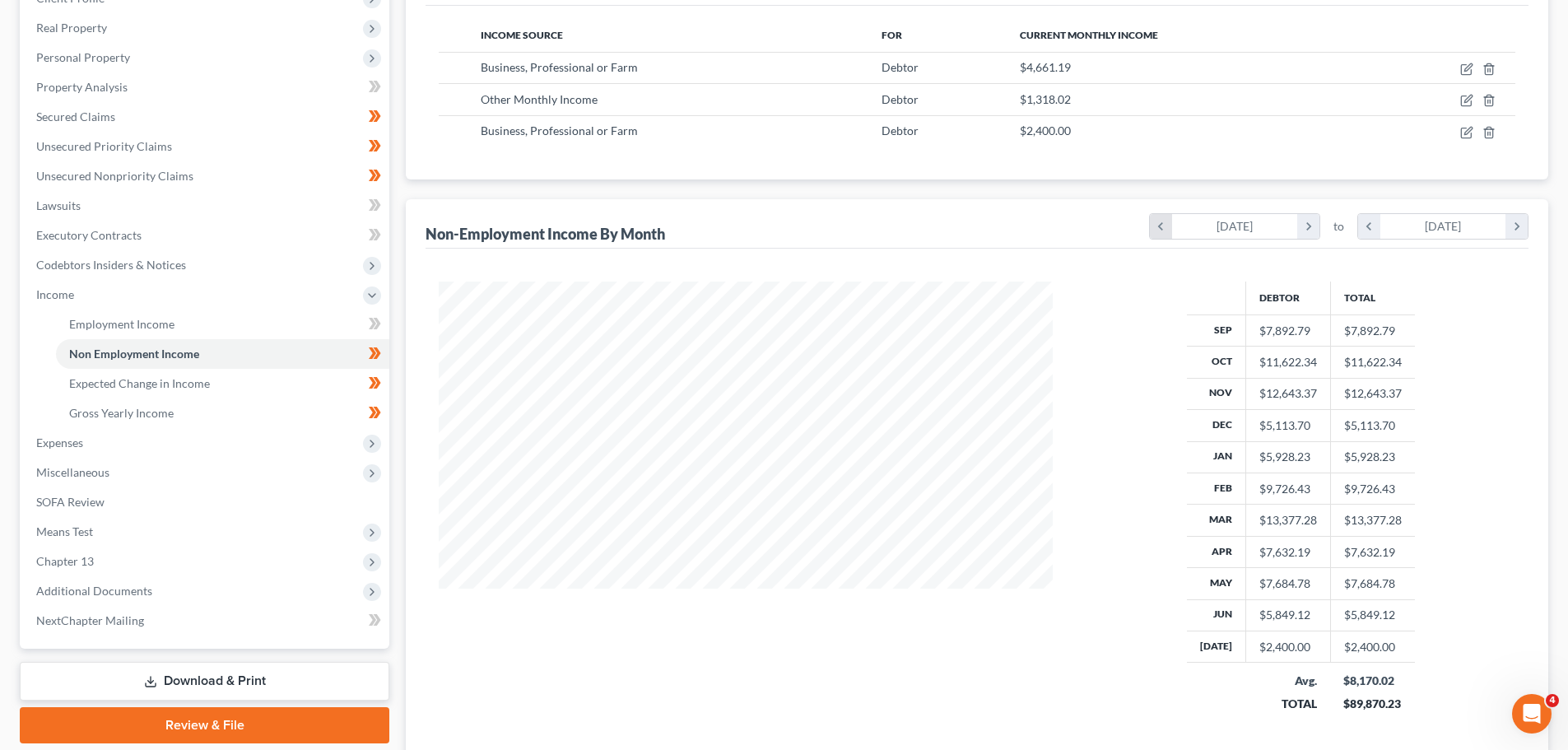
click at [1164, 227] on icon "chevron_left" at bounding box center [1160, 225] width 22 height 24
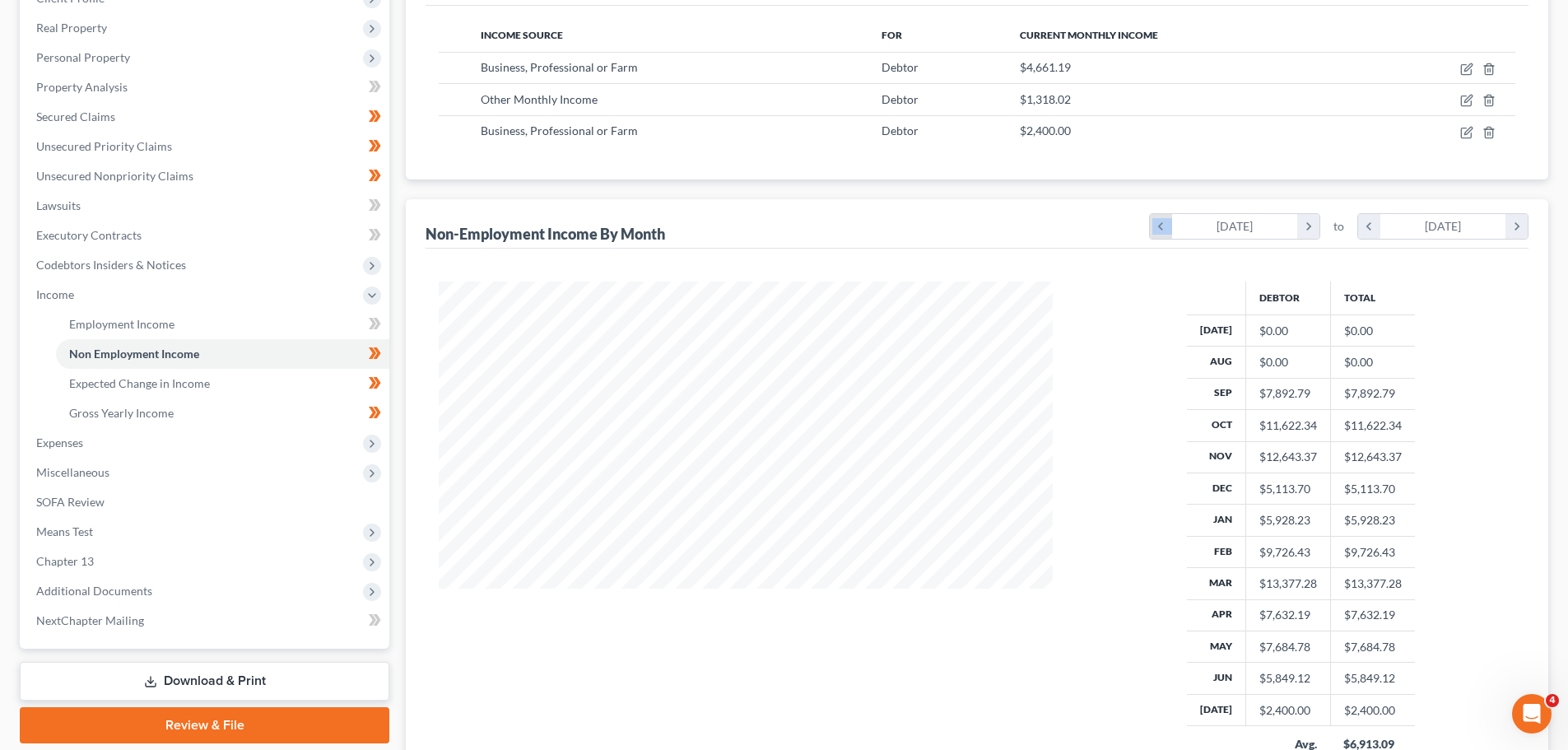
click at [1161, 227] on icon "chevron_left" at bounding box center [1160, 225] width 22 height 24
click at [1159, 227] on icon "chevron_left" at bounding box center [1160, 225] width 22 height 24
click at [1310, 231] on icon "chevron_right" at bounding box center [1308, 225] width 22 height 24
click at [1307, 228] on icon "chevron_right" at bounding box center [1308, 225] width 22 height 24
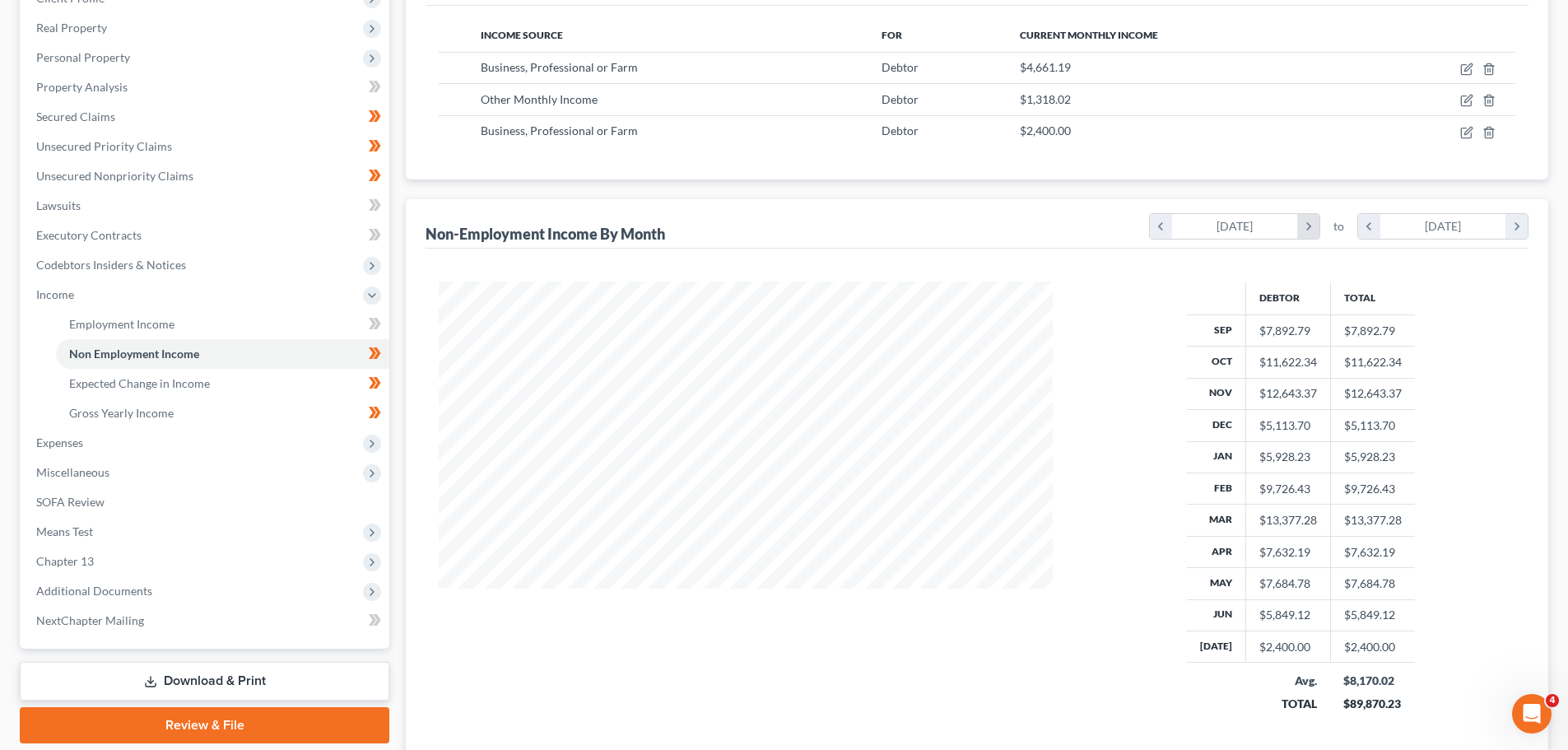
scroll to position [823065, 822358]
click at [1307, 228] on icon "chevron_right" at bounding box center [1308, 225] width 22 height 24
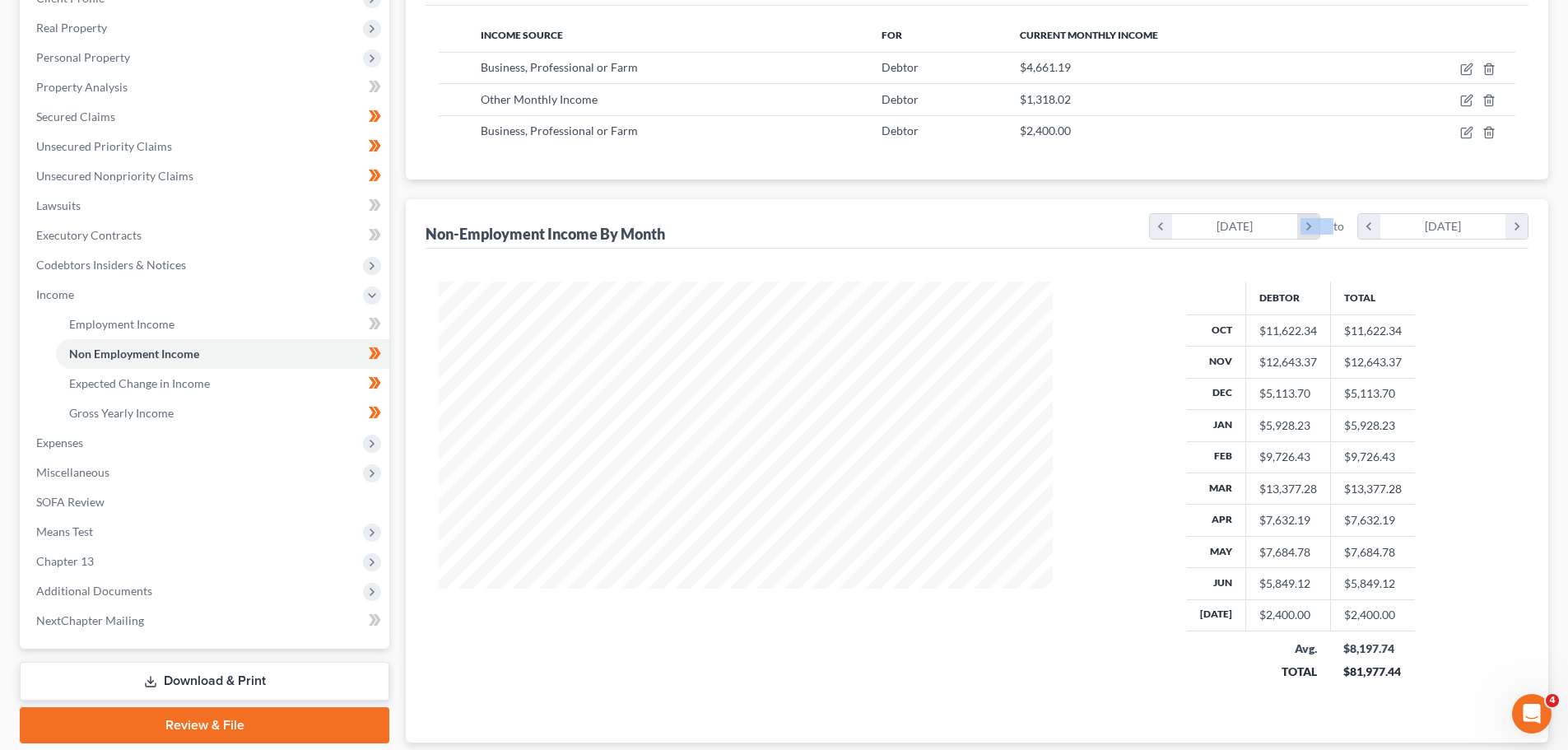
click at [1307, 228] on icon "chevron_right" at bounding box center [1308, 225] width 22 height 24
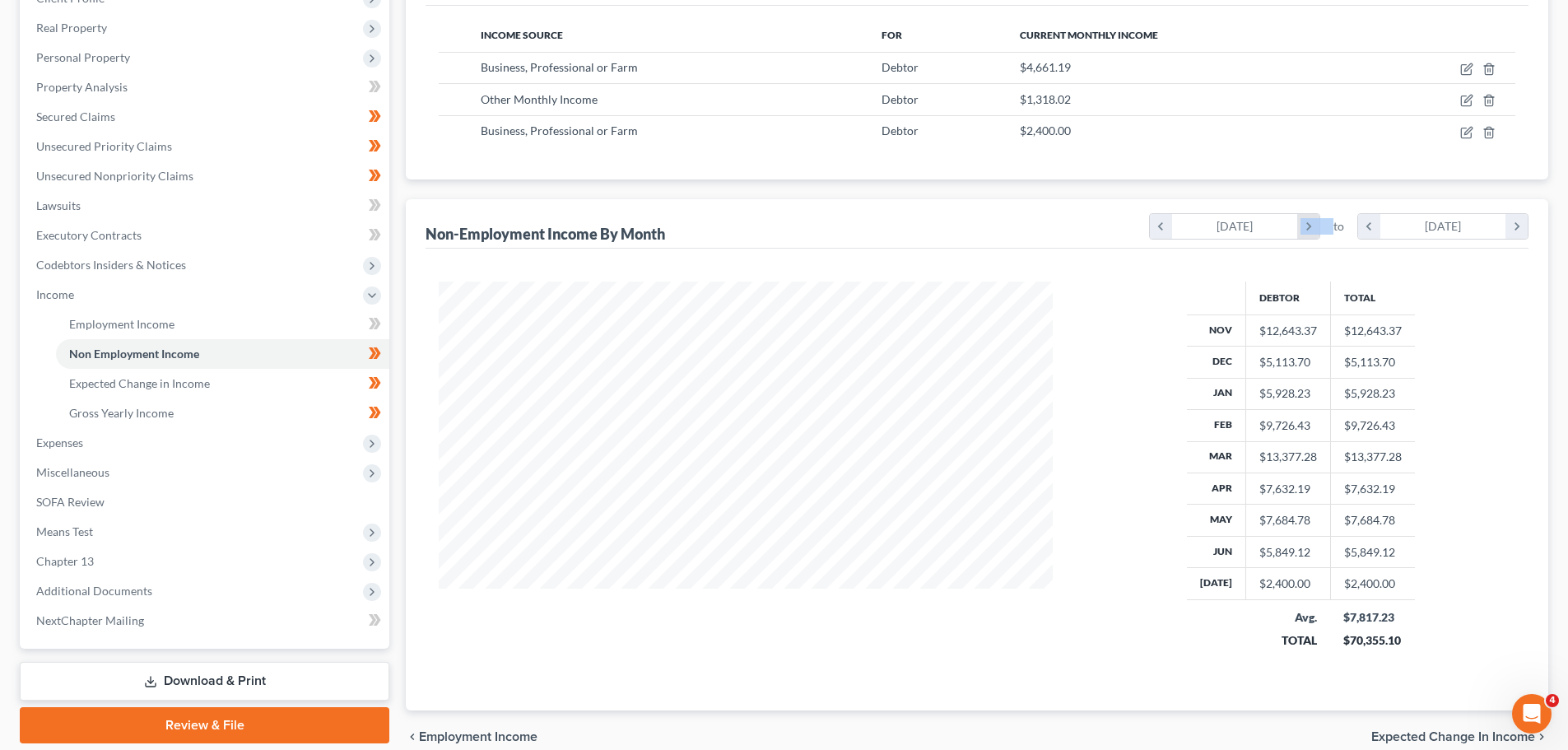
click at [1307, 228] on icon "chevron_right" at bounding box center [1308, 225] width 22 height 24
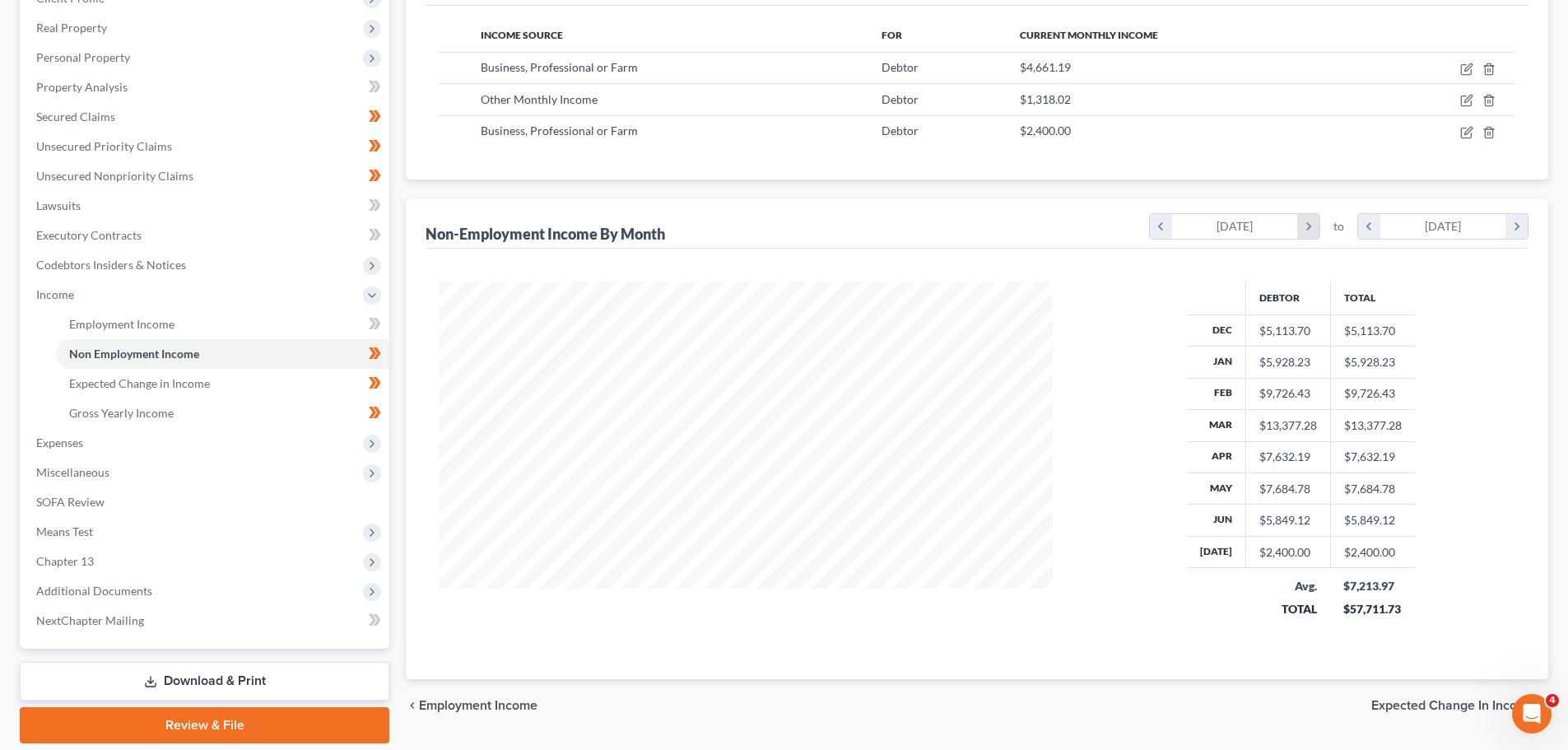
click at [1307, 228] on icon "chevron_right" at bounding box center [1308, 225] width 22 height 24
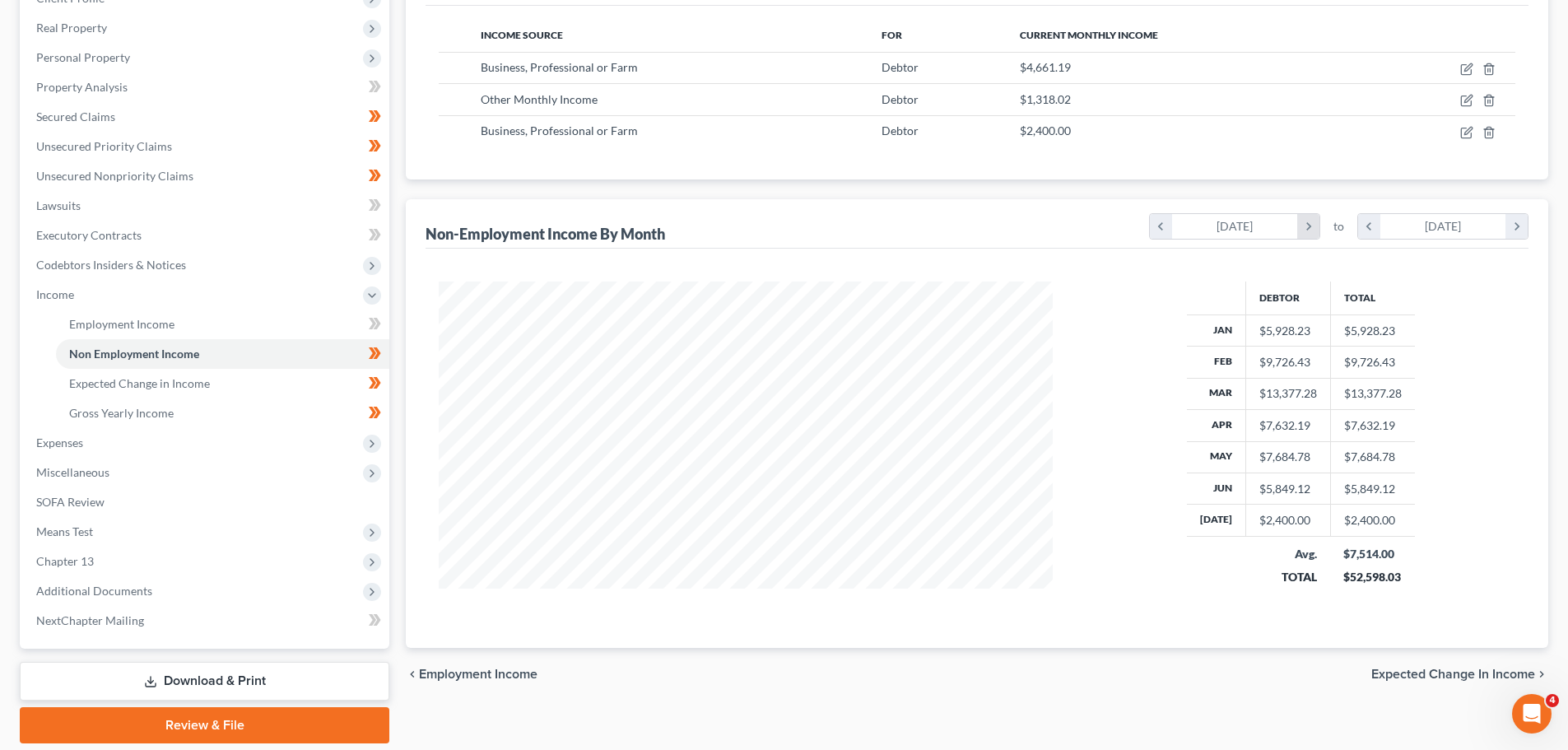
click at [1307, 228] on icon "chevron_right" at bounding box center [1308, 225] width 22 height 24
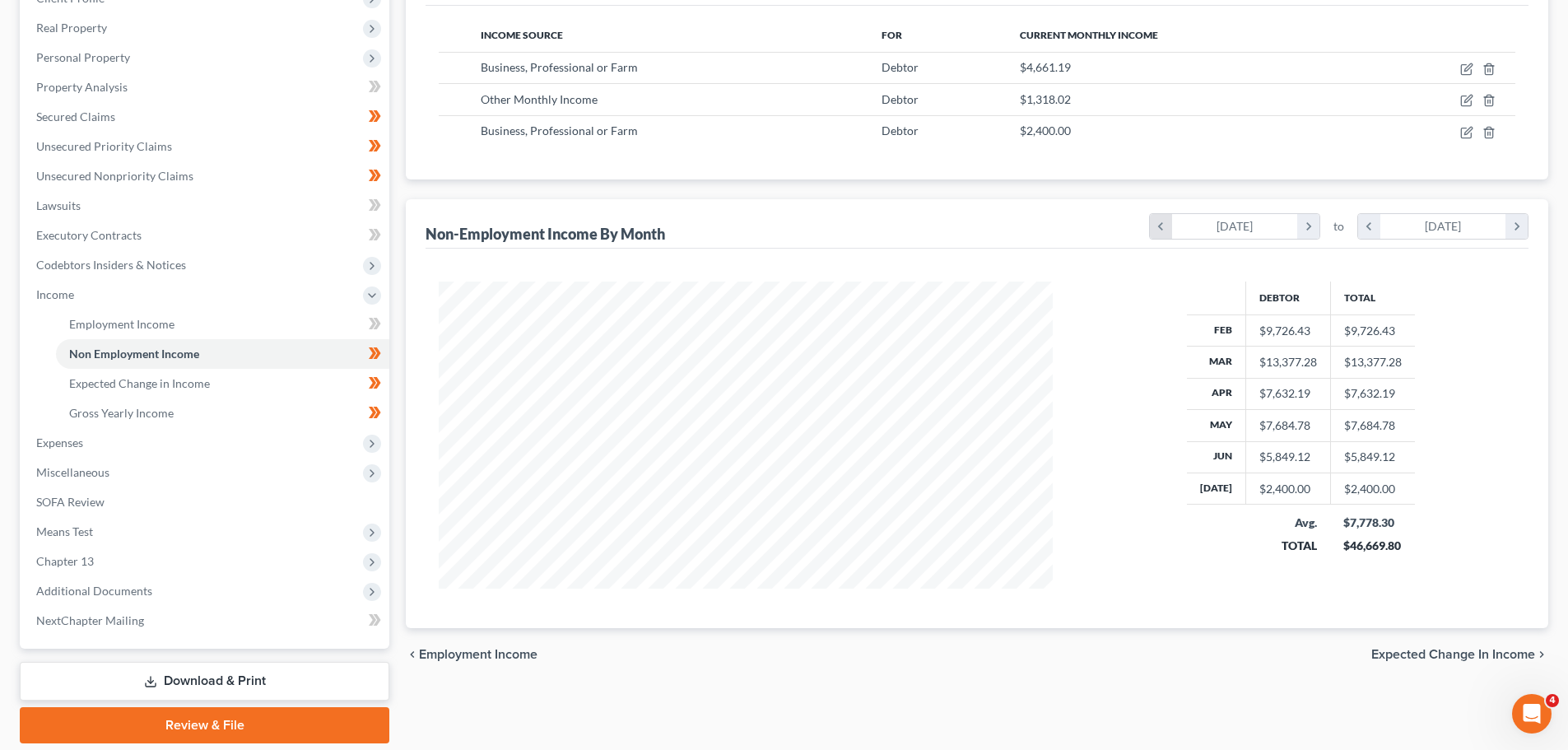
click at [1164, 225] on icon "chevron_left" at bounding box center [1160, 225] width 22 height 24
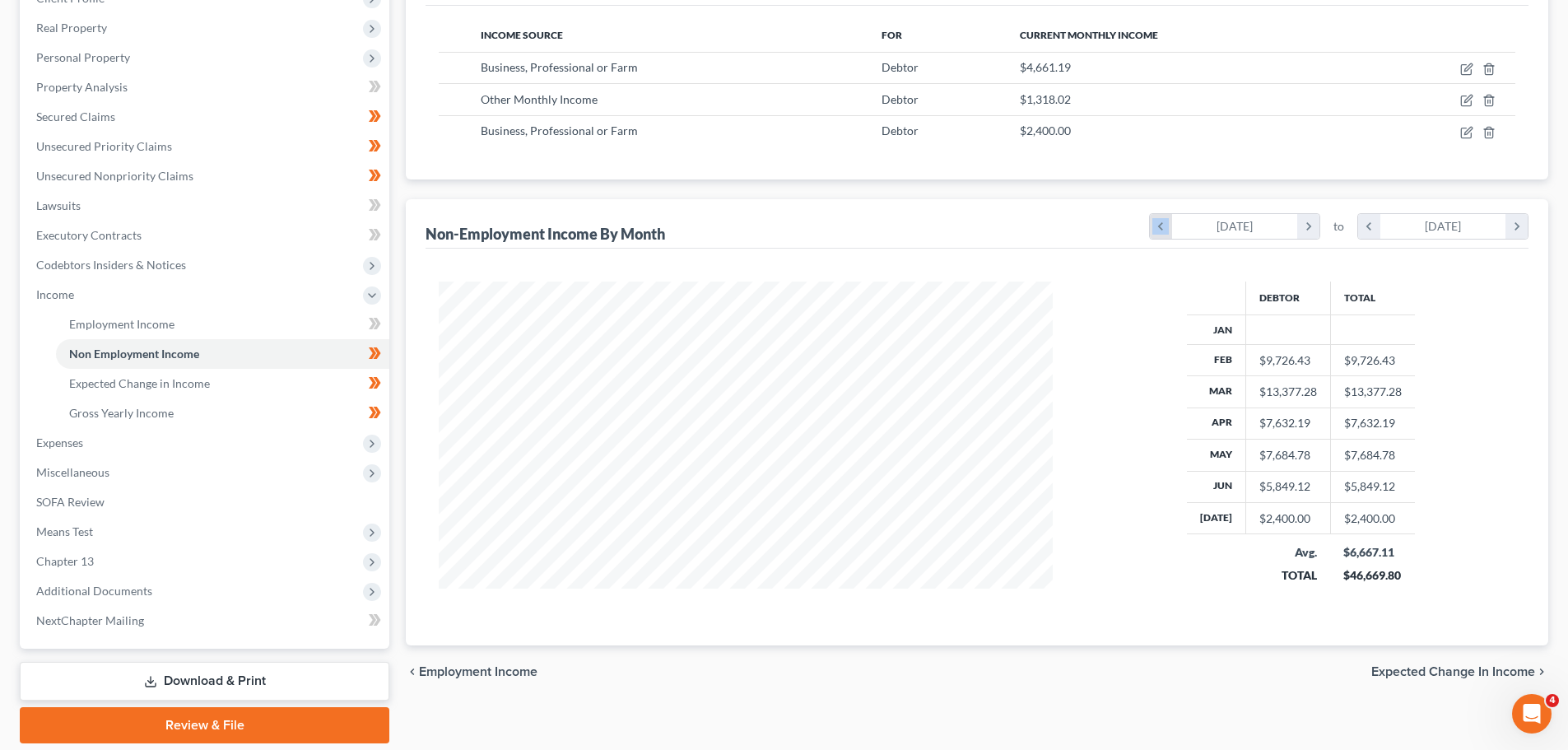
click at [1164, 225] on icon "chevron_left" at bounding box center [1160, 225] width 22 height 24
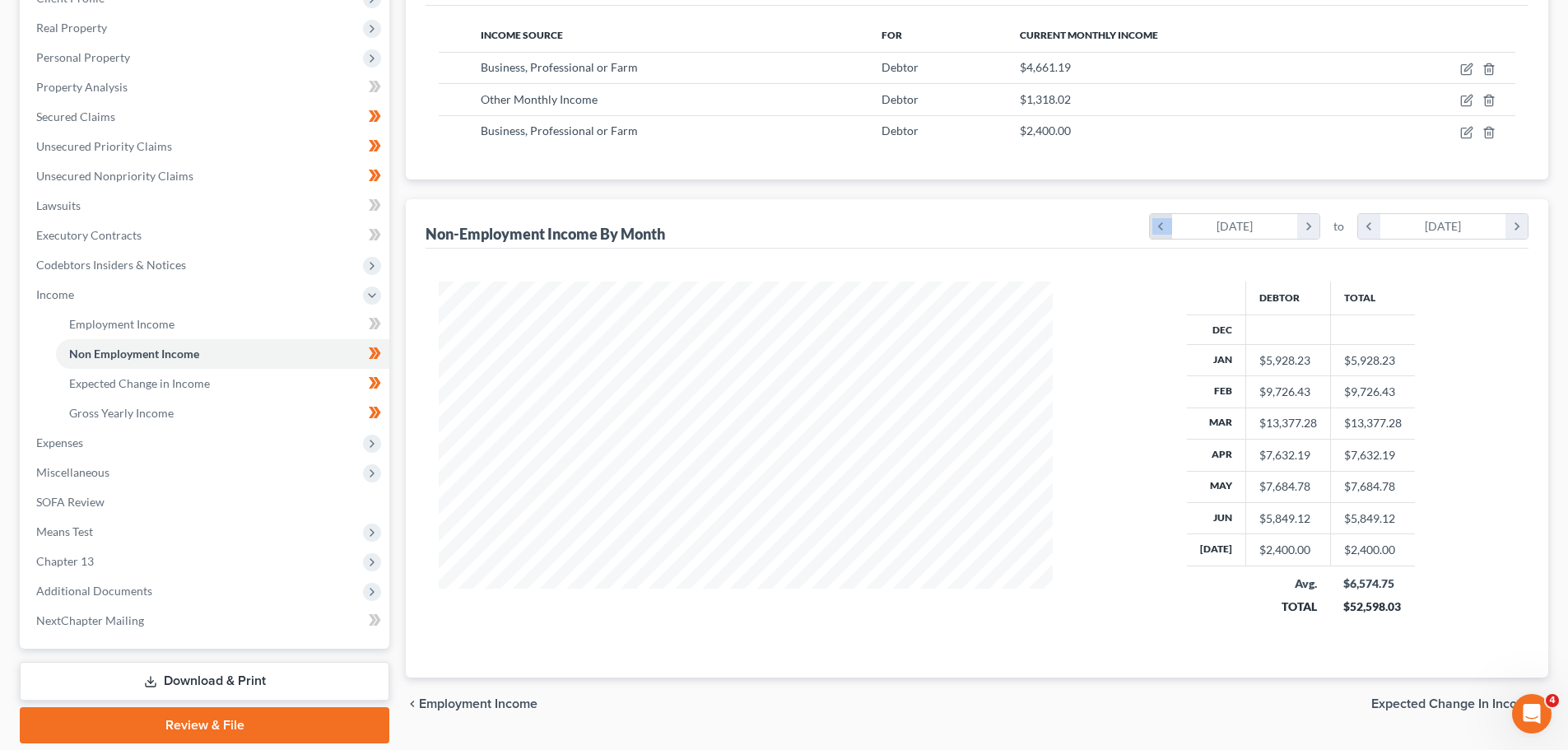
click at [1164, 225] on icon "chevron_left" at bounding box center [1160, 225] width 22 height 24
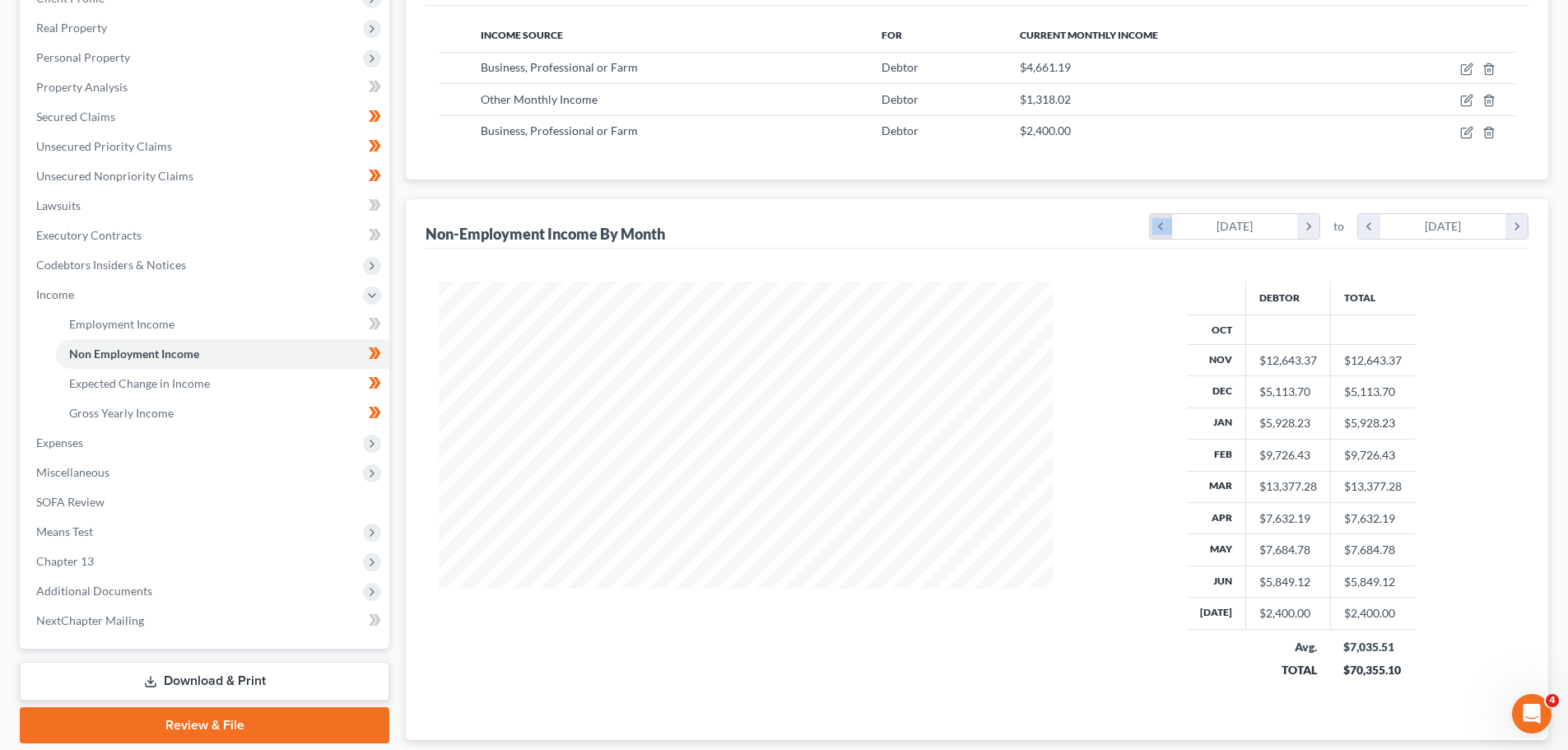
click at [1164, 225] on icon "chevron_left" at bounding box center [1160, 225] width 22 height 24
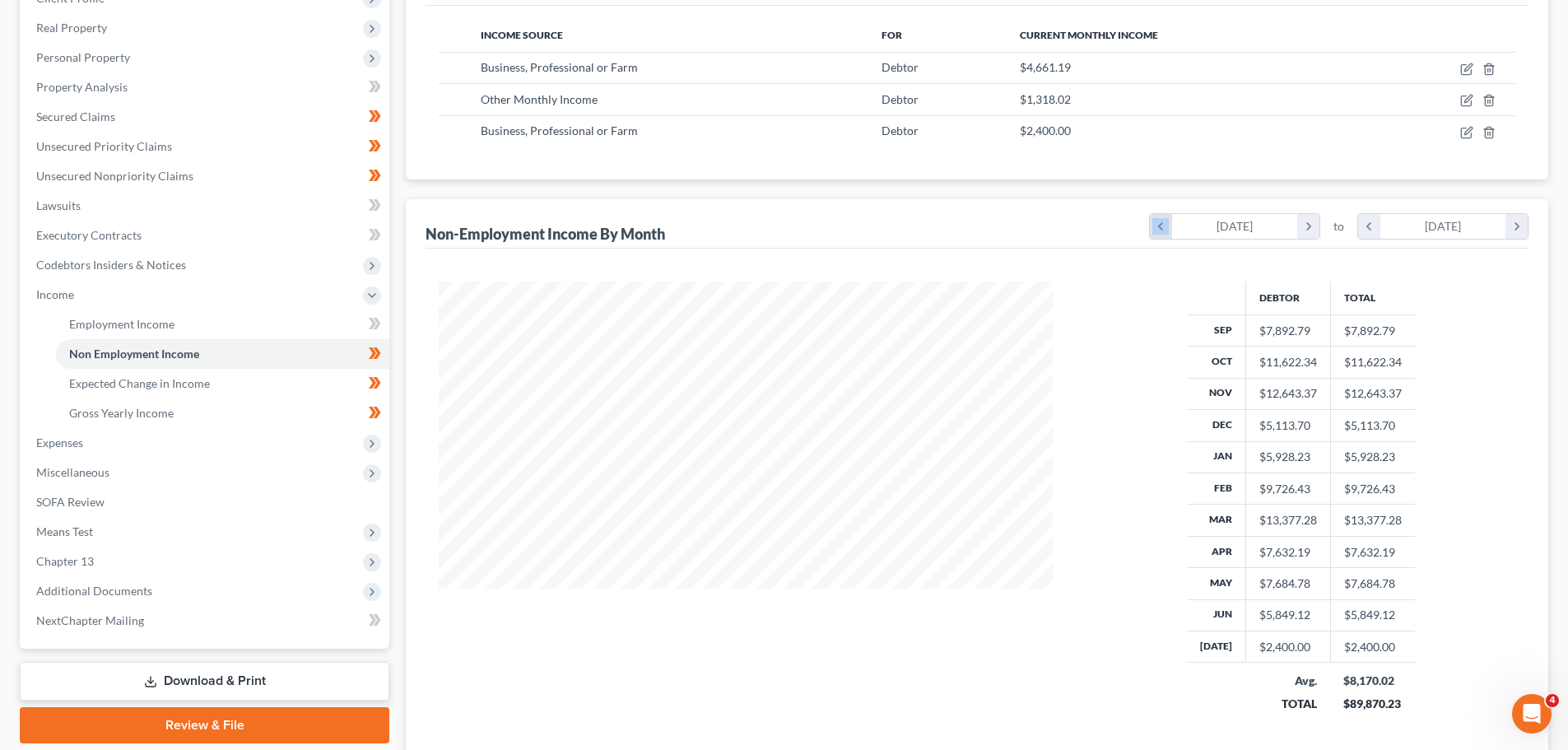
click at [1164, 225] on icon "chevron_left" at bounding box center [1160, 225] width 22 height 24
click at [1377, 228] on icon "chevron_left" at bounding box center [1369, 225] width 22 height 24
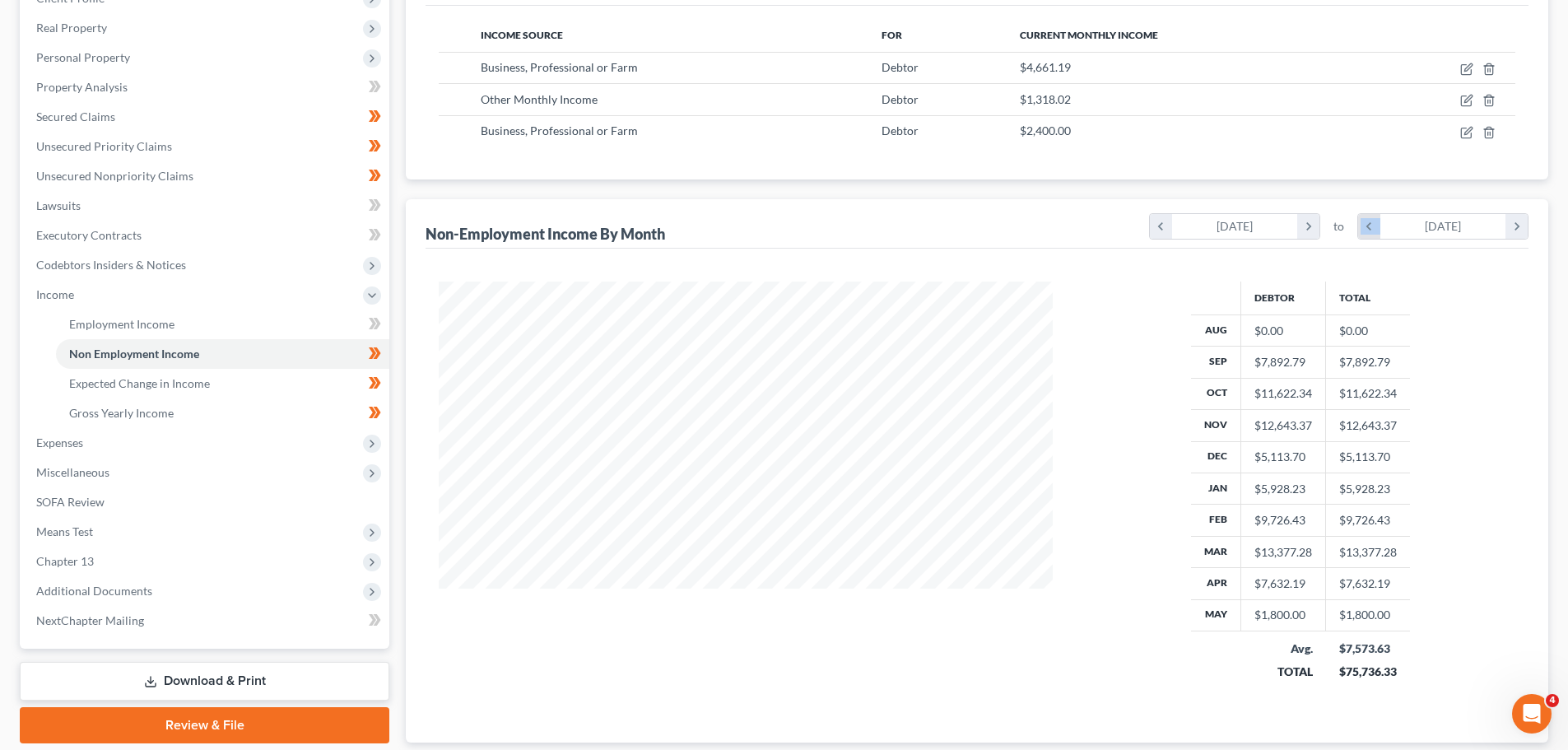
click at [1375, 228] on icon "chevron_left" at bounding box center [1369, 225] width 22 height 24
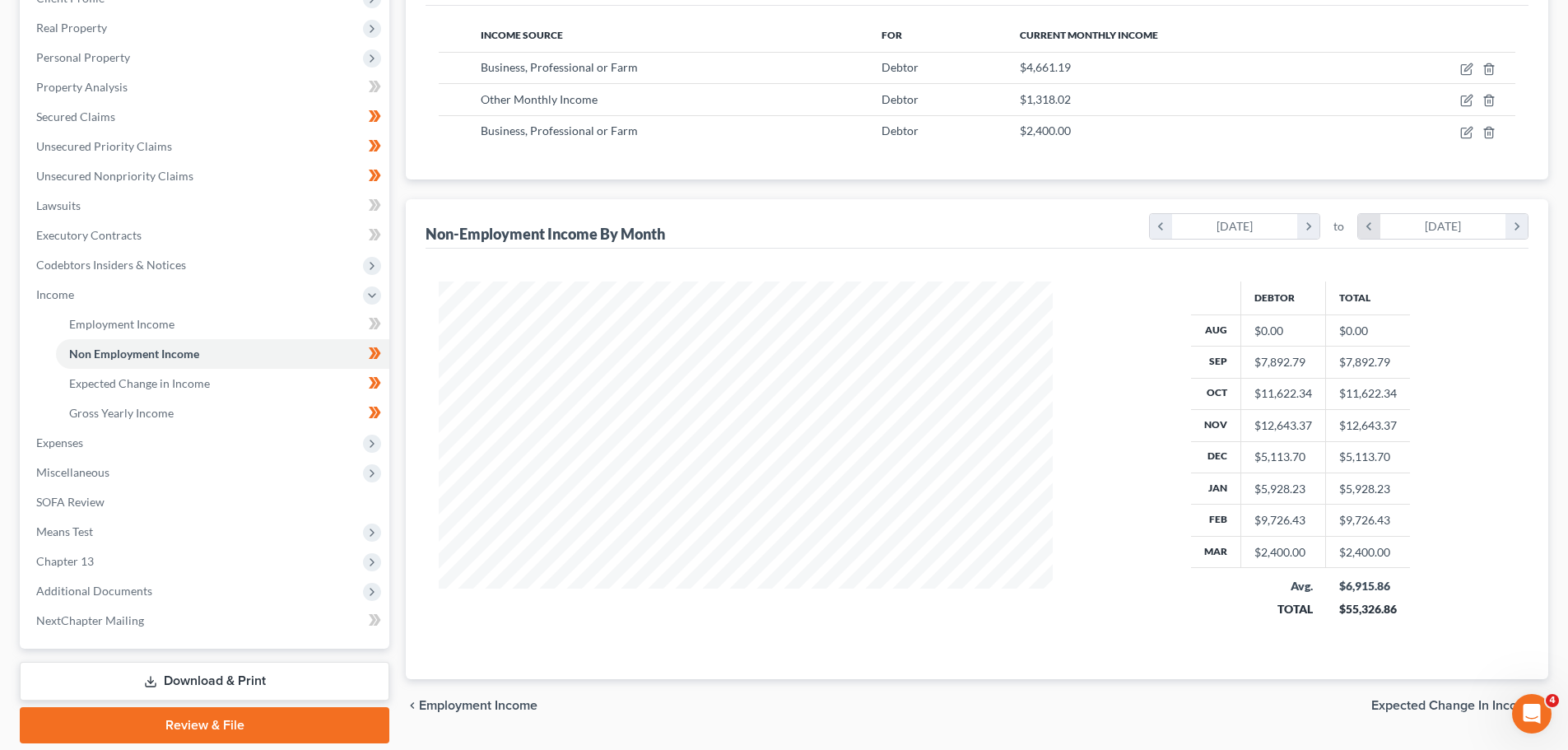
click at [1375, 228] on icon "chevron_left" at bounding box center [1369, 225] width 22 height 24
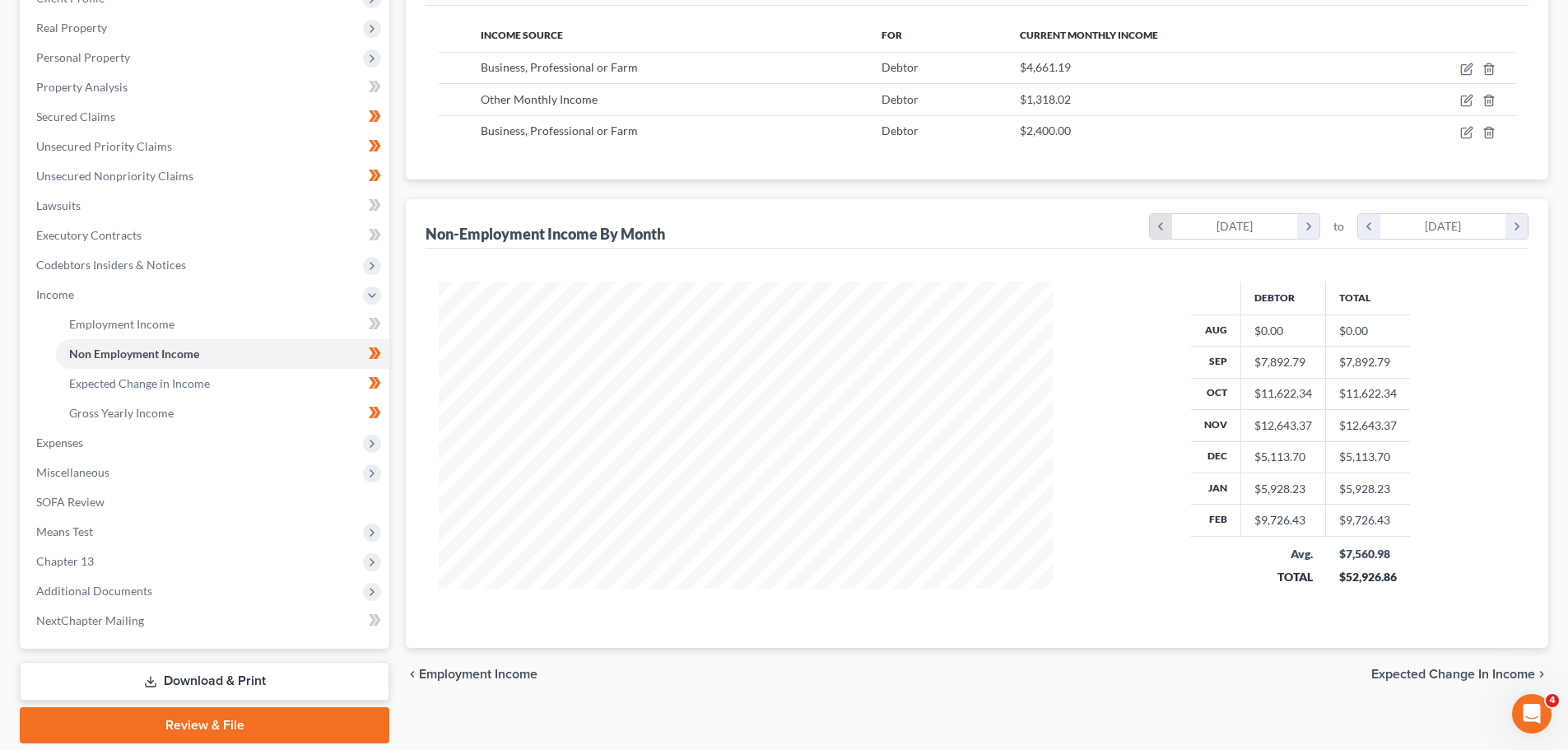
click at [1165, 227] on icon "chevron_left" at bounding box center [1160, 225] width 22 height 24
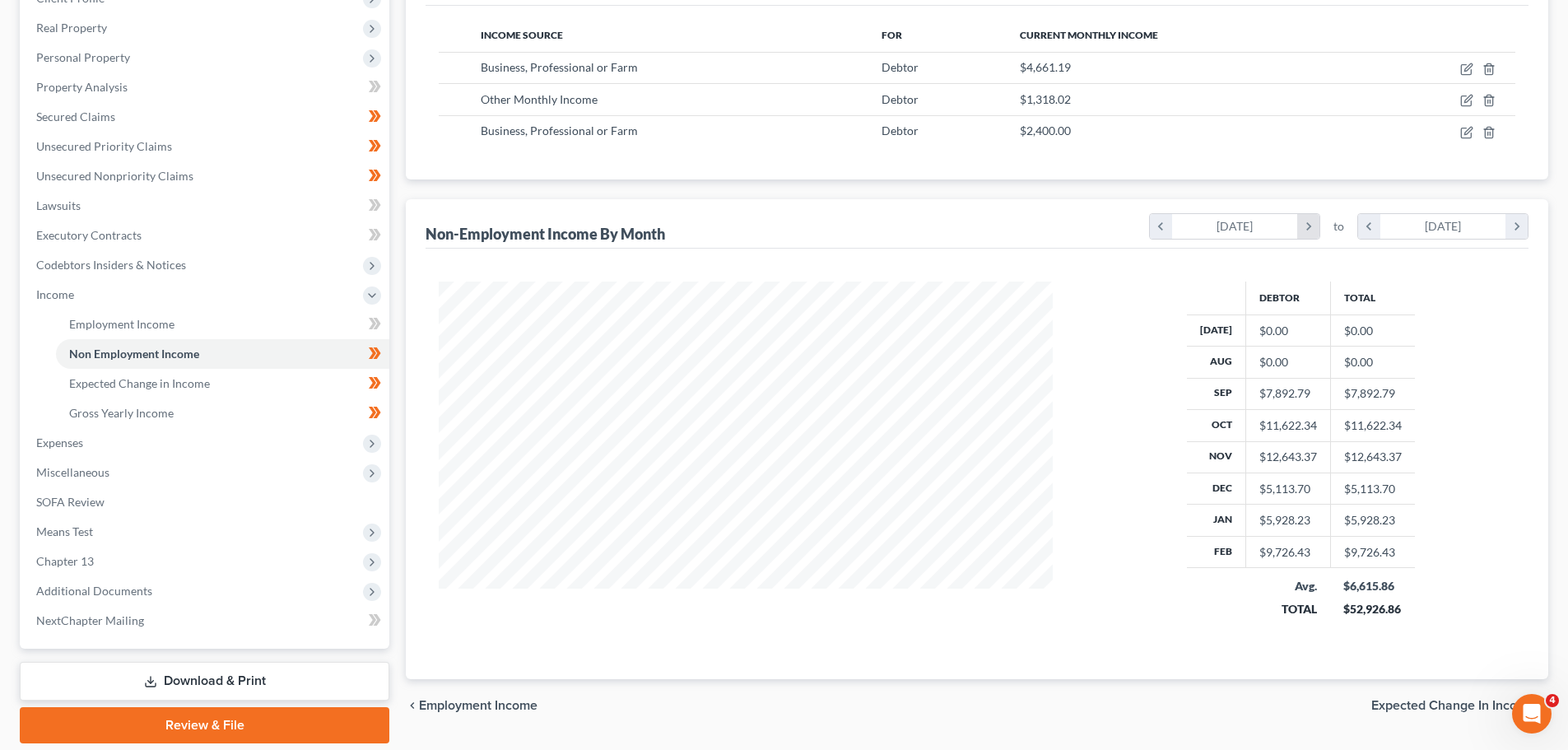
click at [1311, 228] on icon "chevron_right" at bounding box center [1308, 225] width 22 height 24
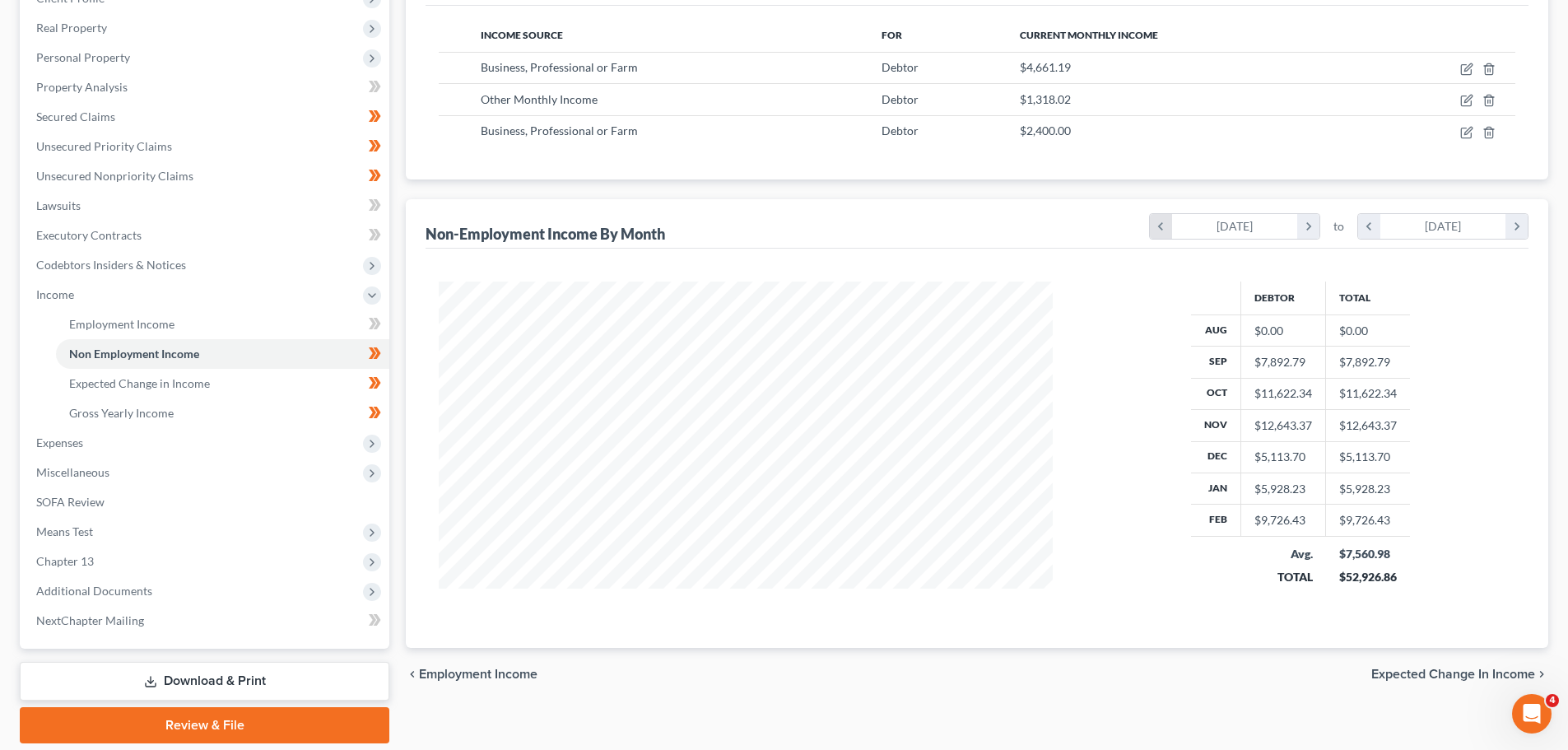
click at [1154, 223] on icon "chevron_left" at bounding box center [1160, 225] width 22 height 24
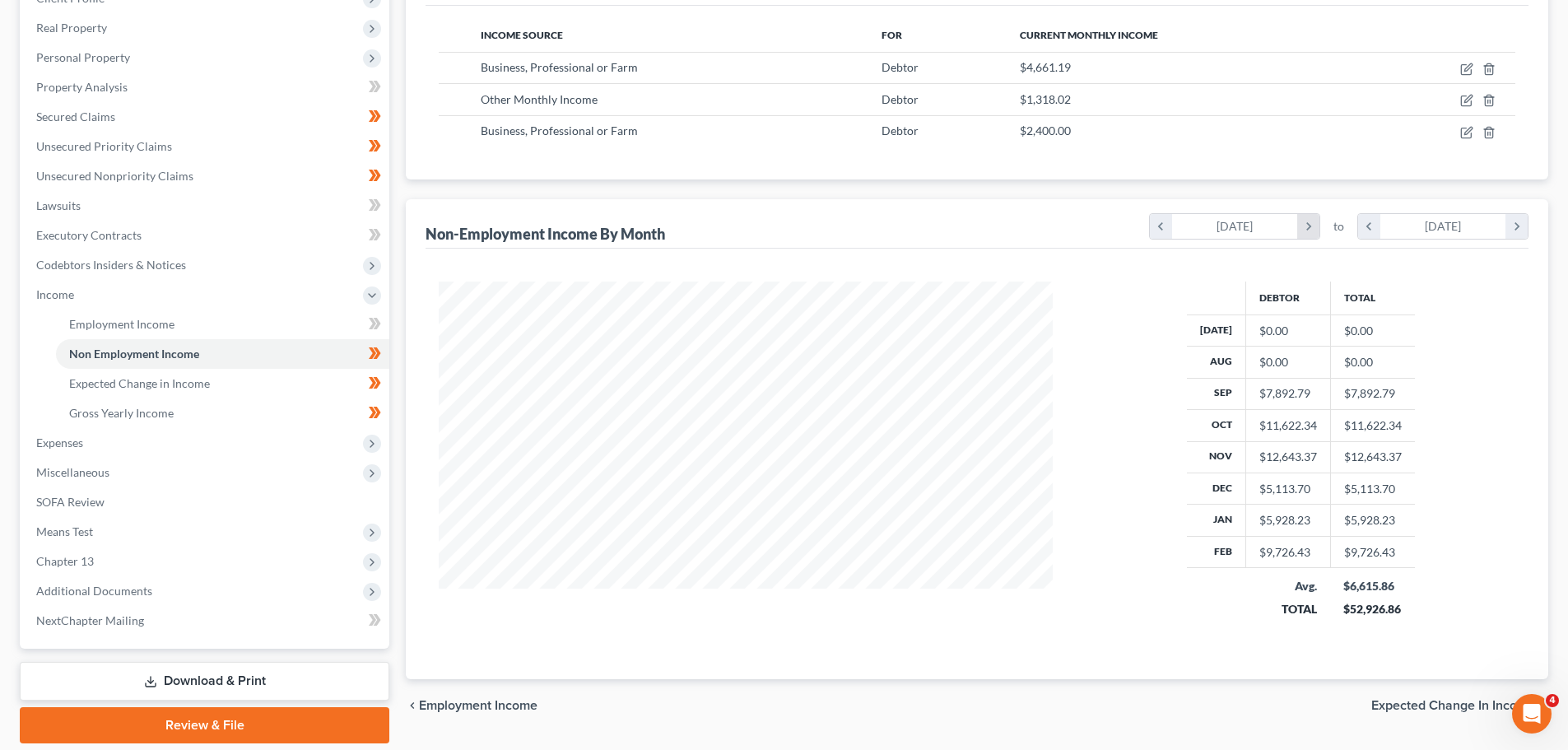
click at [1314, 226] on icon "chevron_right" at bounding box center [1308, 225] width 22 height 24
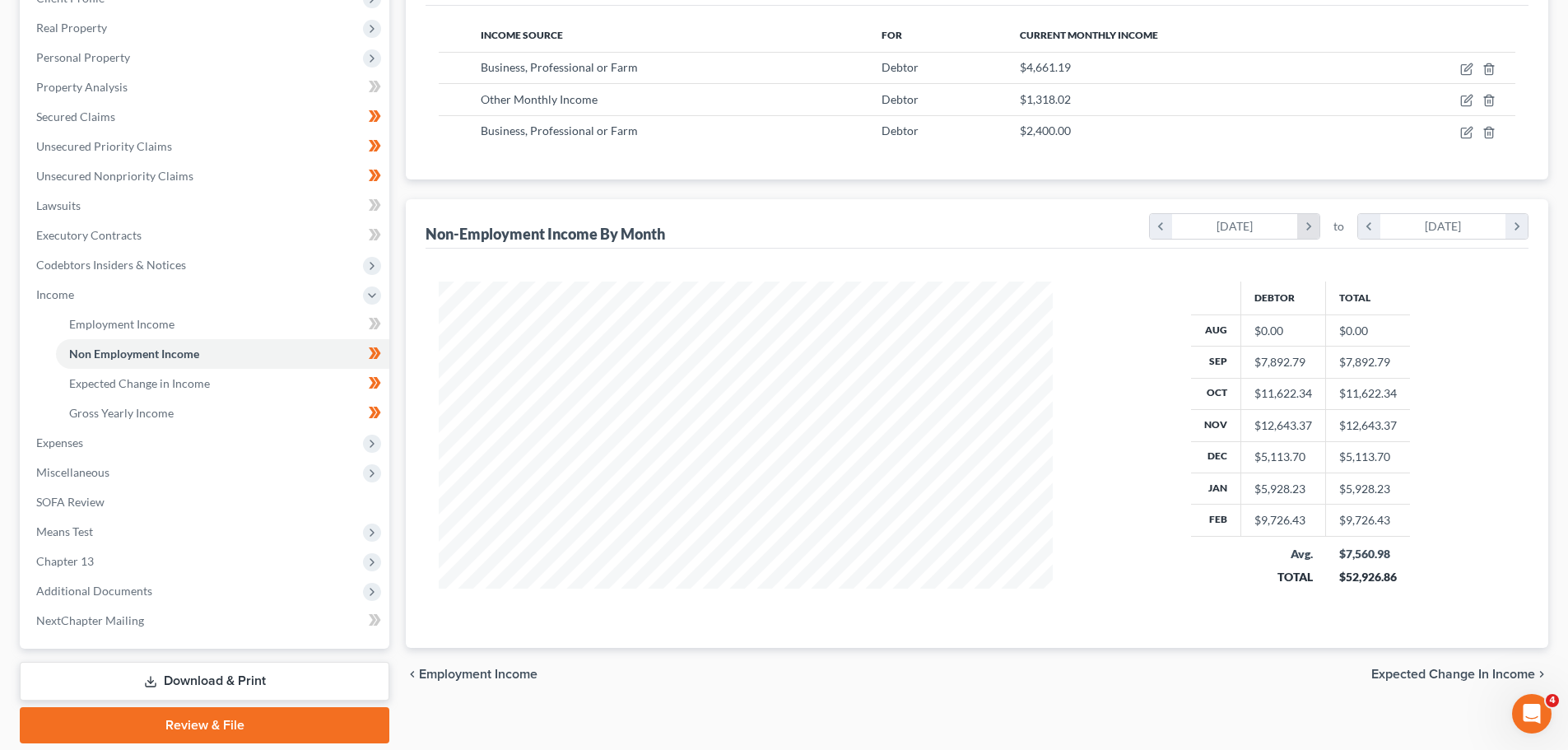
click at [1314, 226] on icon "chevron_right" at bounding box center [1308, 225] width 22 height 24
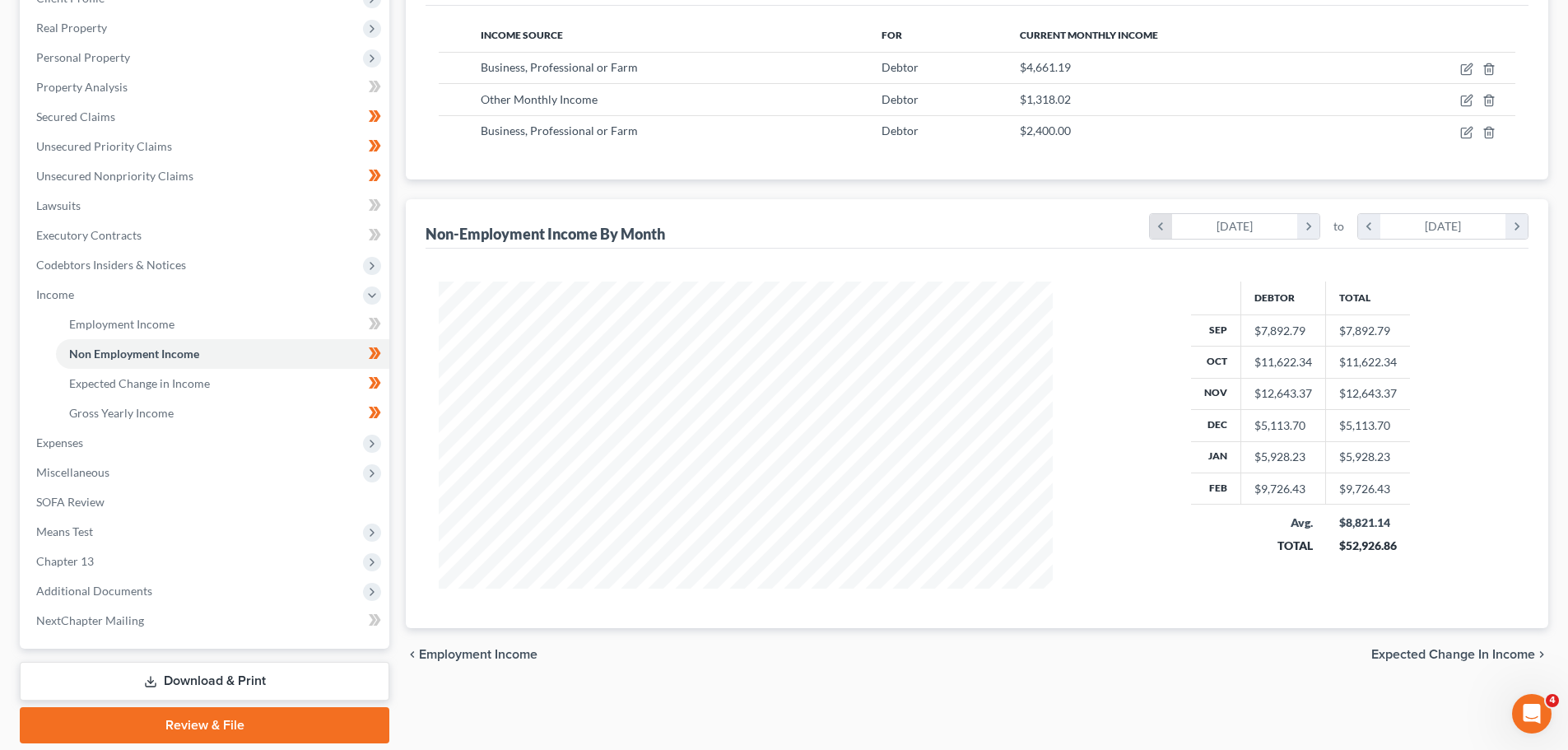
click at [1164, 230] on icon "chevron_left" at bounding box center [1160, 225] width 22 height 24
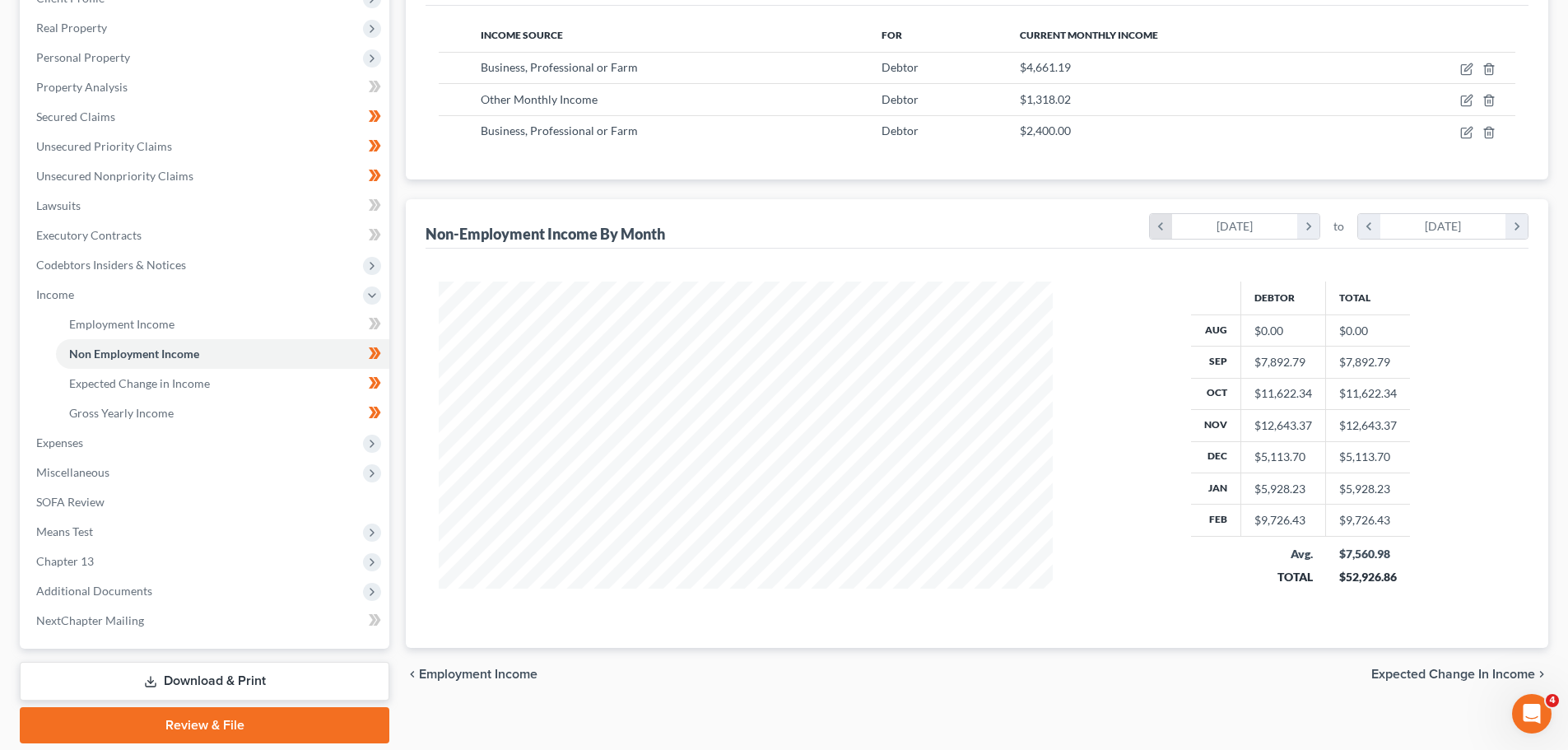
click at [1162, 230] on icon "chevron_left" at bounding box center [1160, 225] width 22 height 24
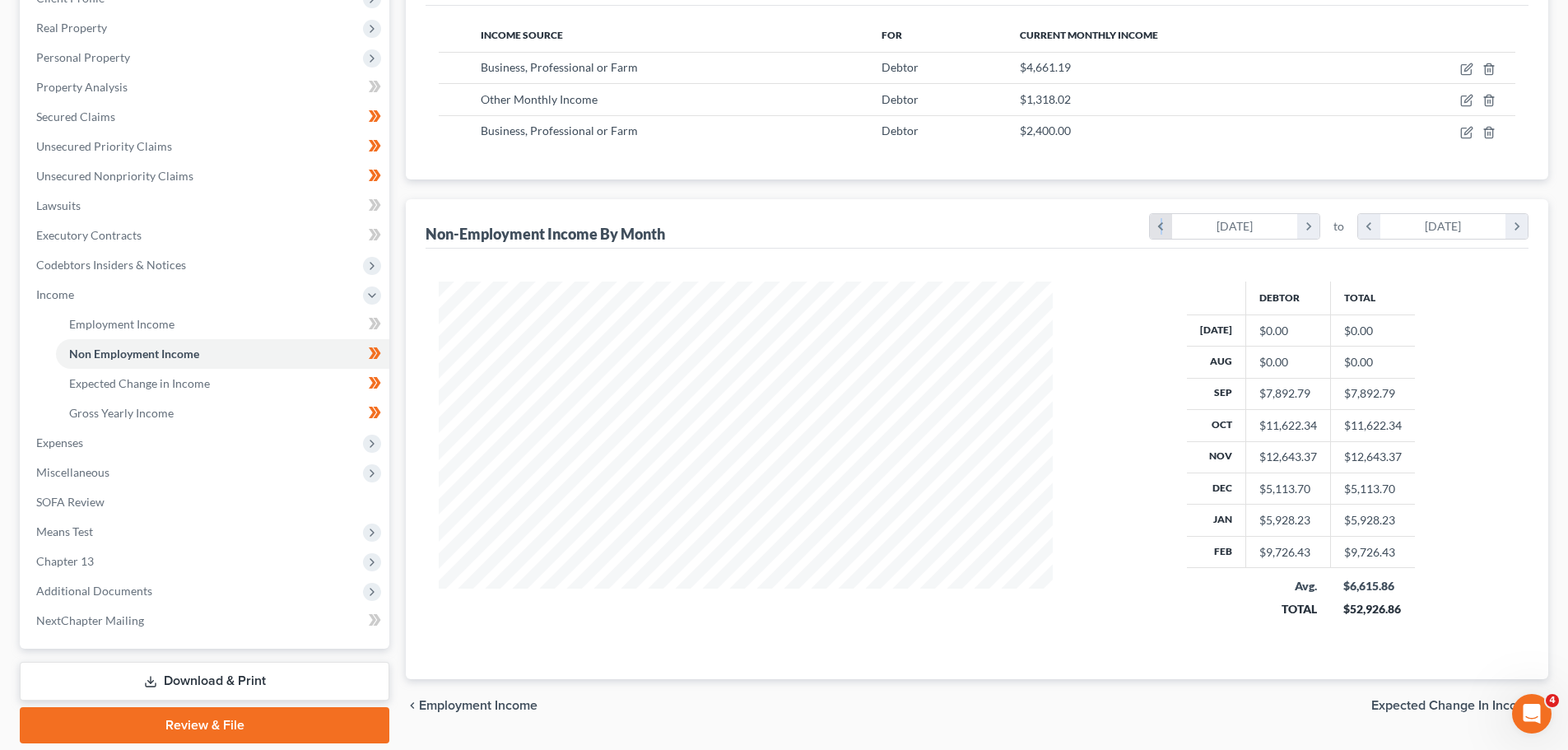
click at [1161, 230] on icon "chevron_left" at bounding box center [1160, 225] width 22 height 24
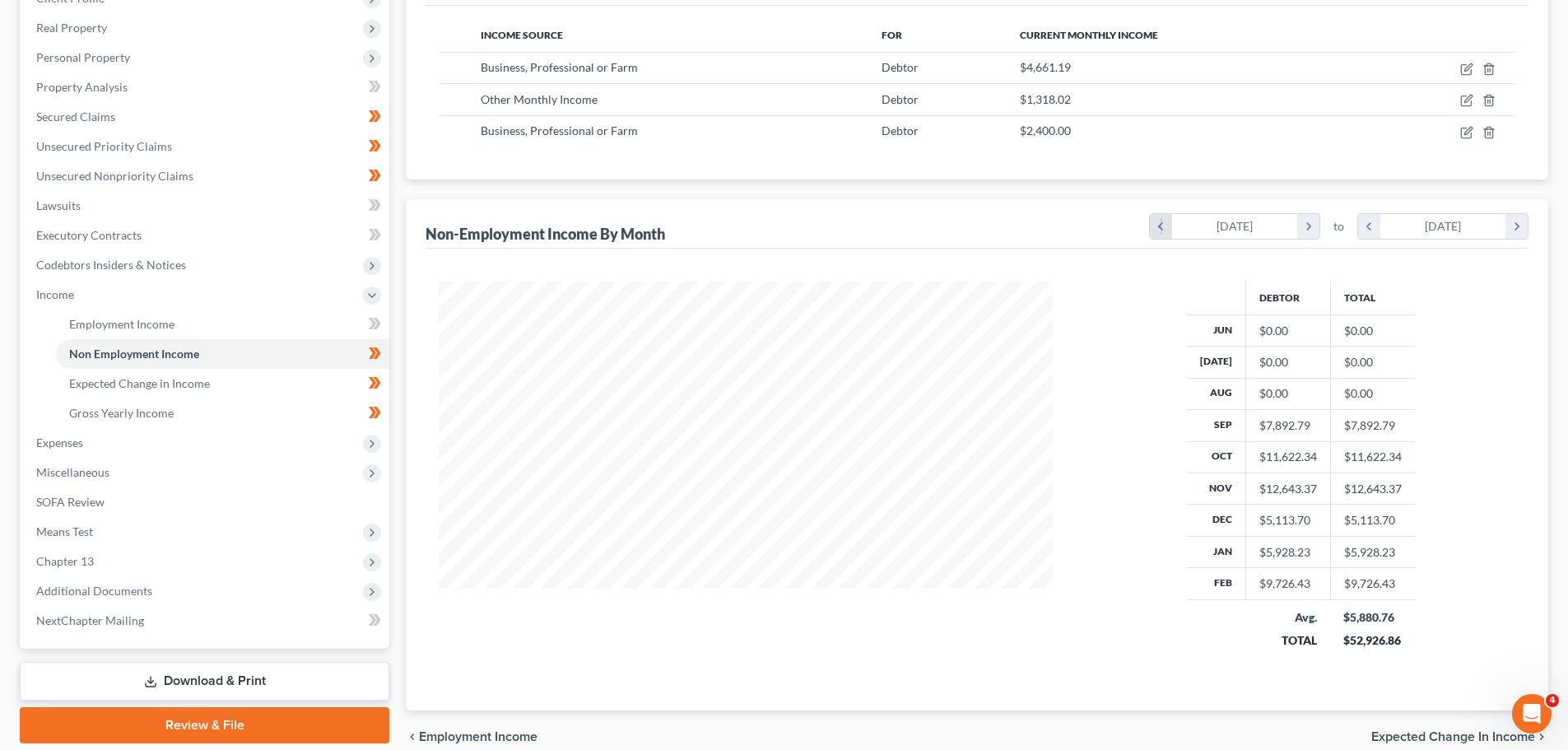
click at [1161, 230] on icon "chevron_left" at bounding box center [1160, 225] width 22 height 24
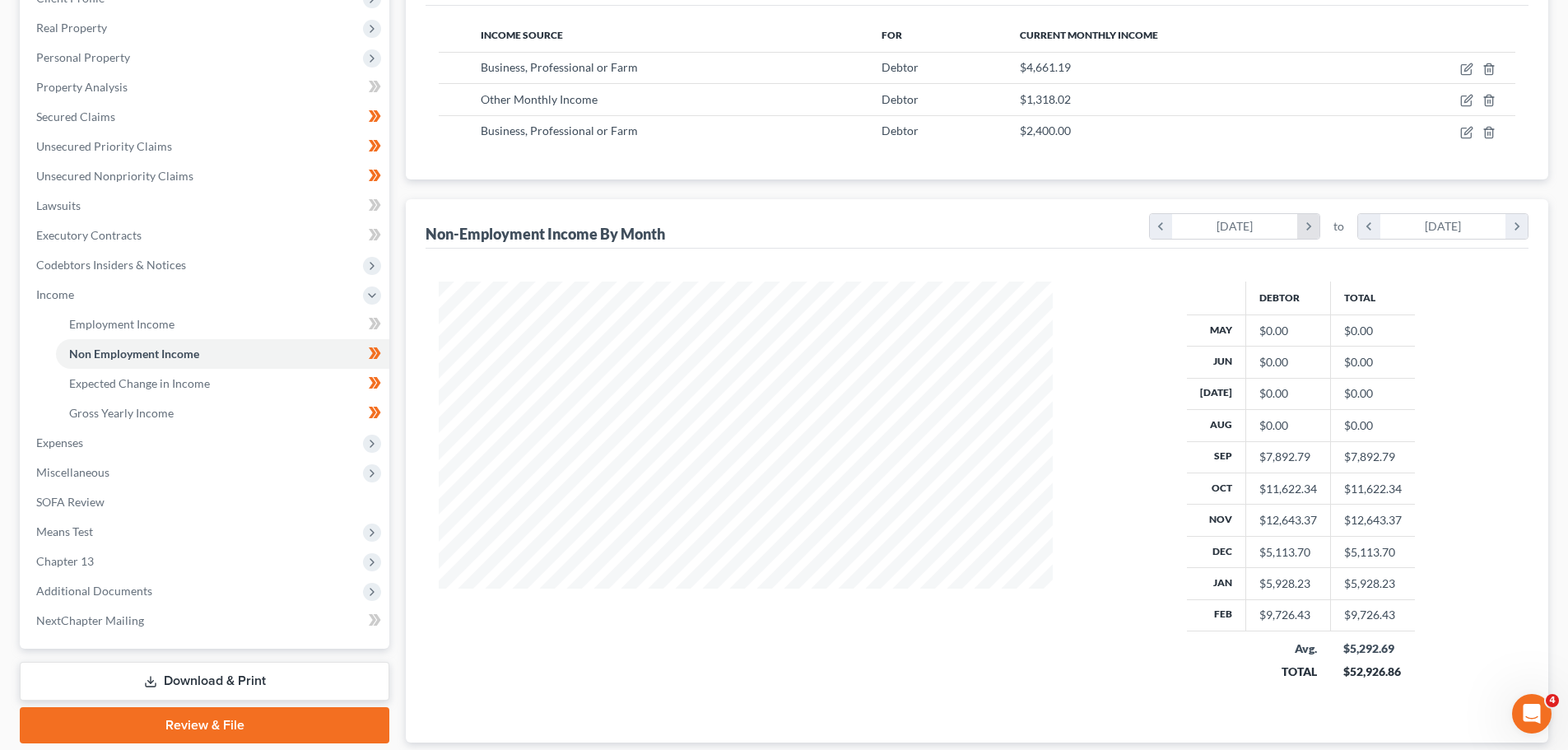
click at [1307, 229] on icon "chevron_right" at bounding box center [1308, 225] width 22 height 24
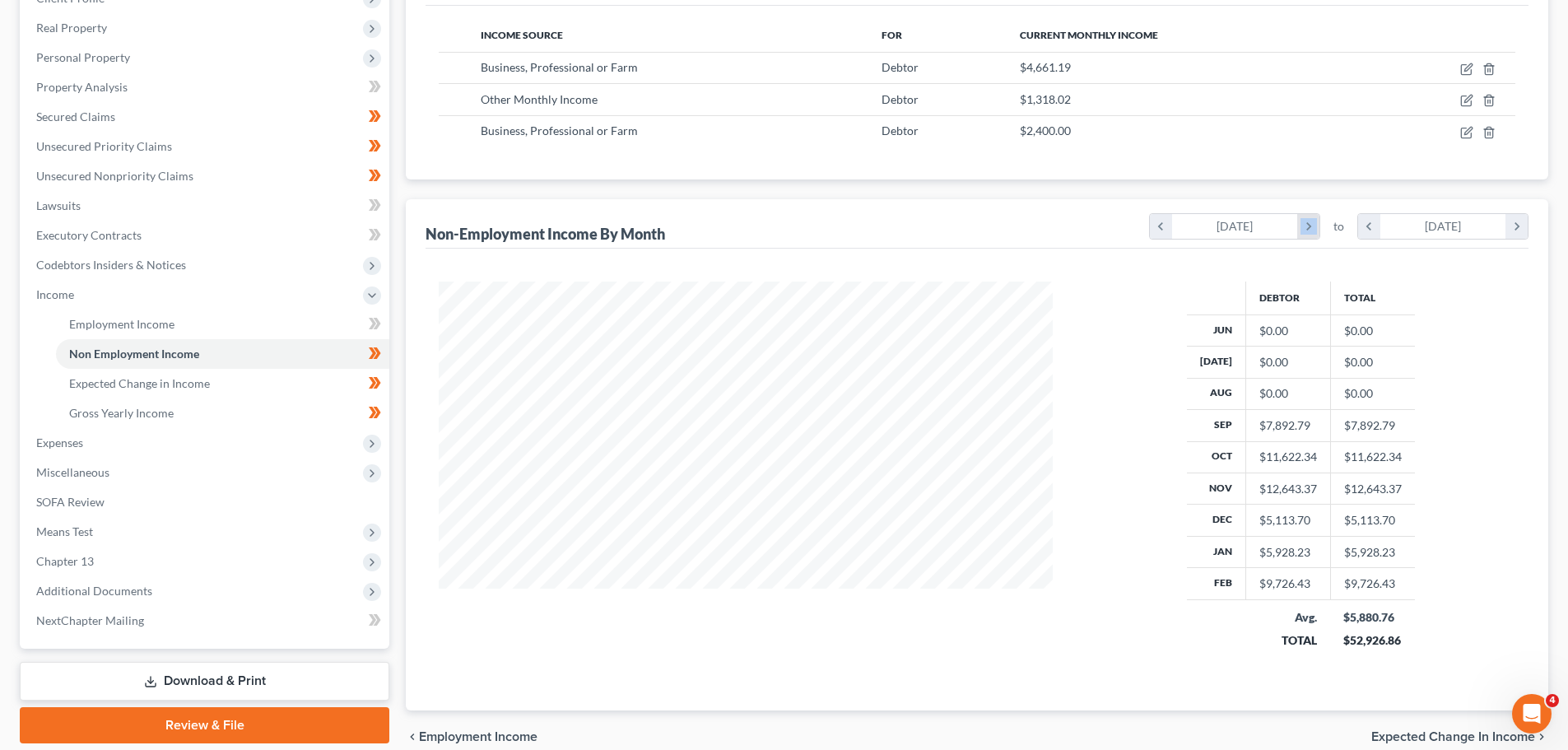
click at [1307, 229] on icon "chevron_right" at bounding box center [1308, 225] width 22 height 24
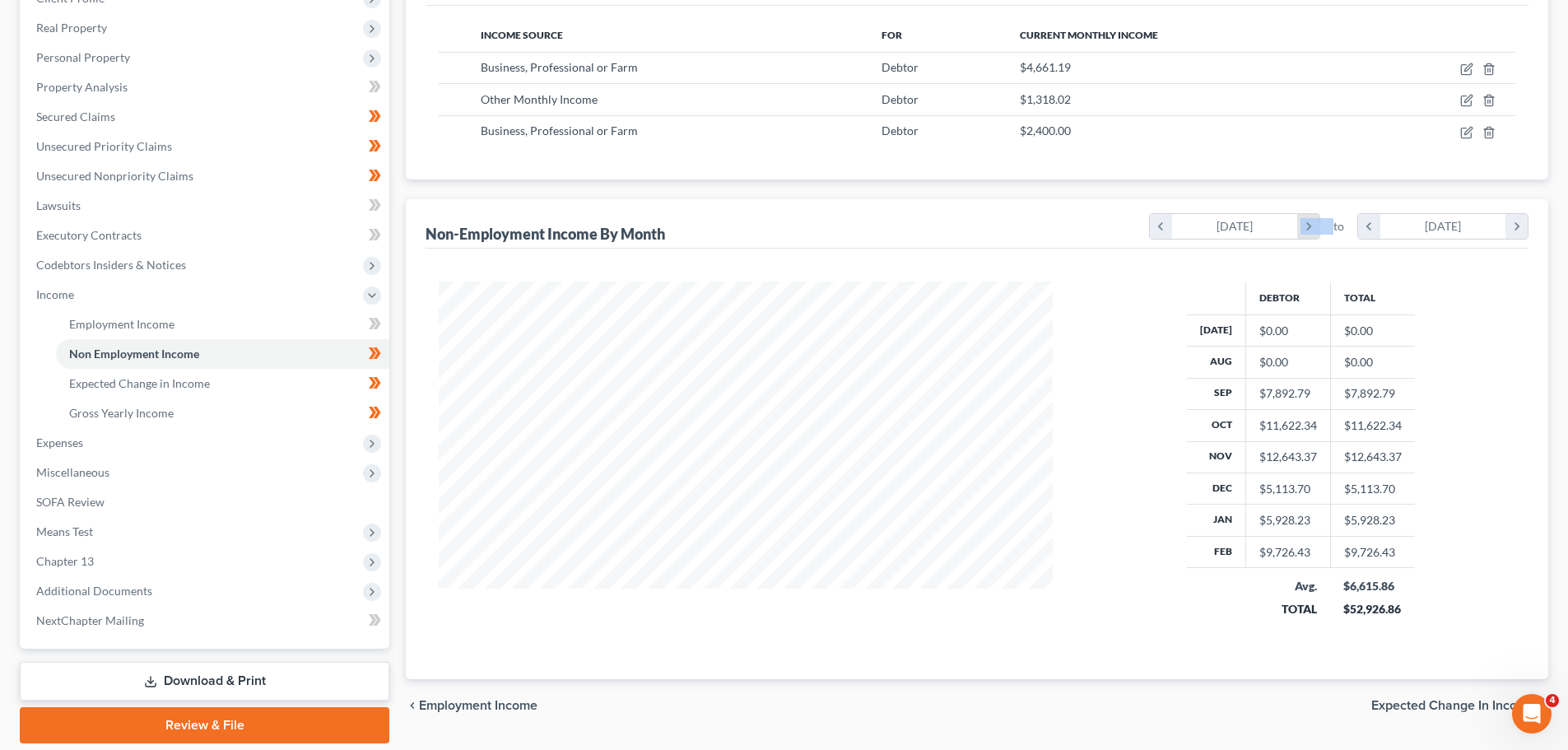
click at [1307, 229] on icon "chevron_right" at bounding box center [1308, 225] width 22 height 24
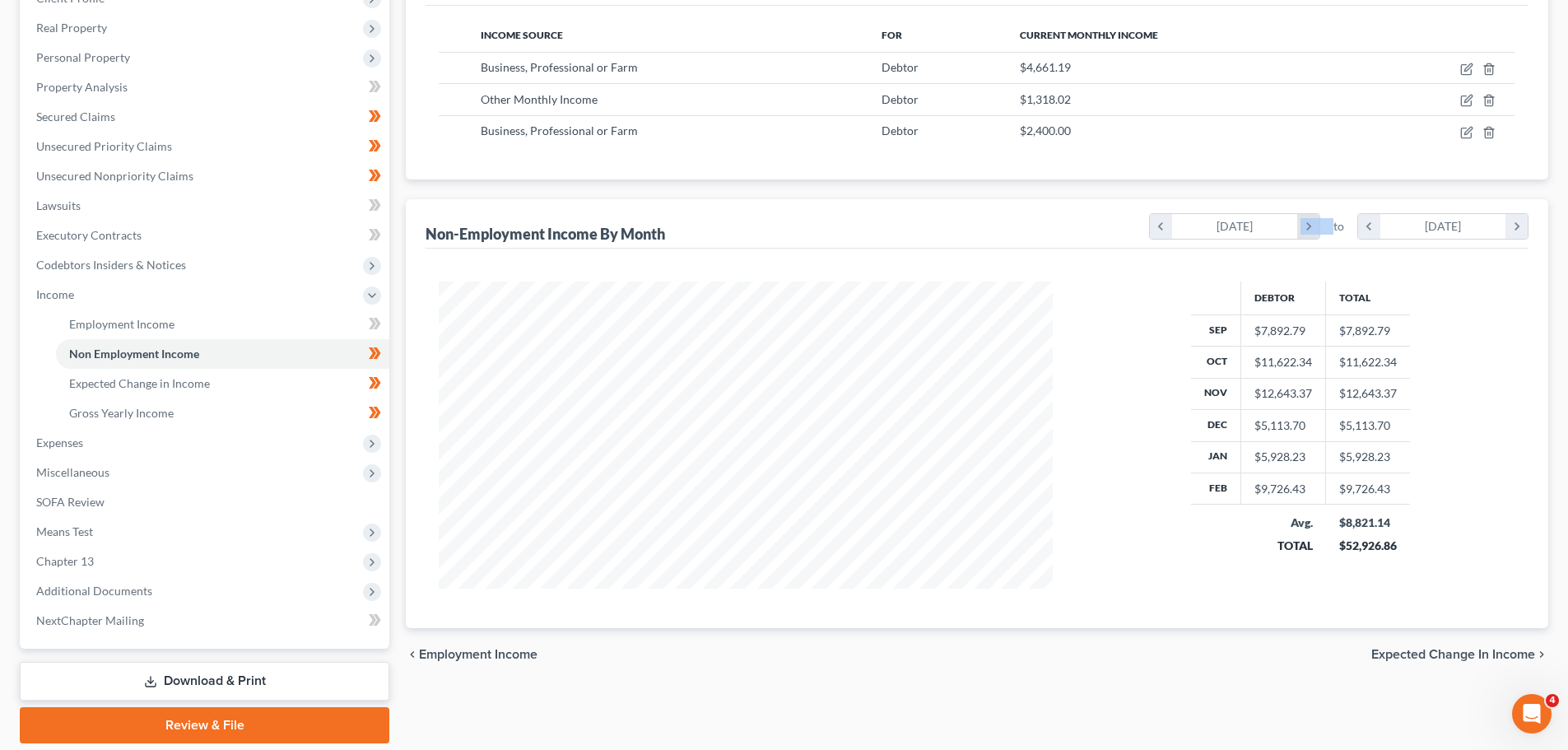
click at [1307, 229] on icon "chevron_right" at bounding box center [1308, 225] width 22 height 24
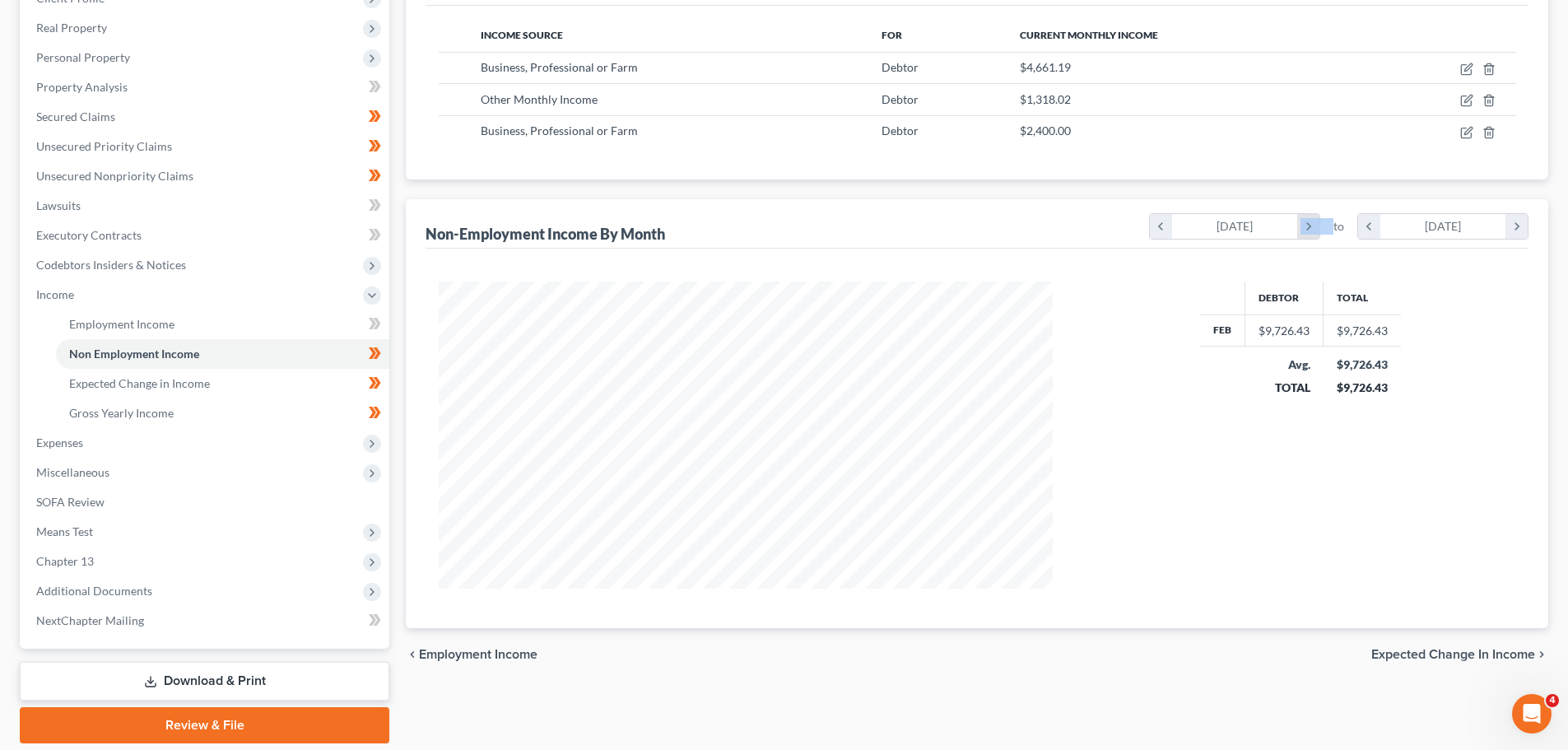
click at [1307, 229] on icon "chevron_right" at bounding box center [1308, 225] width 22 height 24
click at [1514, 227] on icon "chevron_right" at bounding box center [1516, 225] width 22 height 24
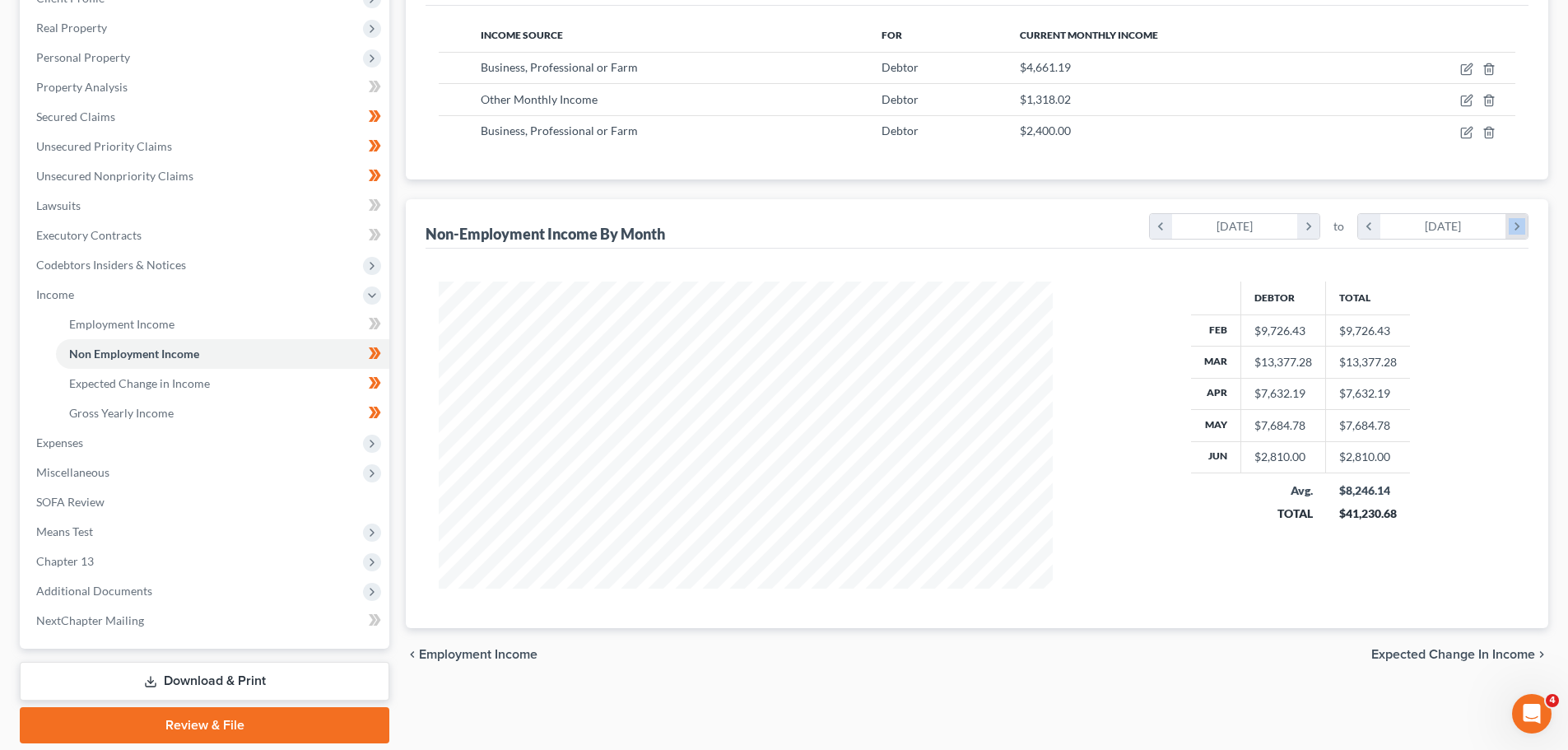
click at [1514, 227] on icon "chevron_right" at bounding box center [1516, 225] width 22 height 24
click at [1308, 224] on icon "chevron_right" at bounding box center [1308, 225] width 22 height 24
click at [1155, 230] on icon "chevron_left" at bounding box center [1160, 225] width 22 height 24
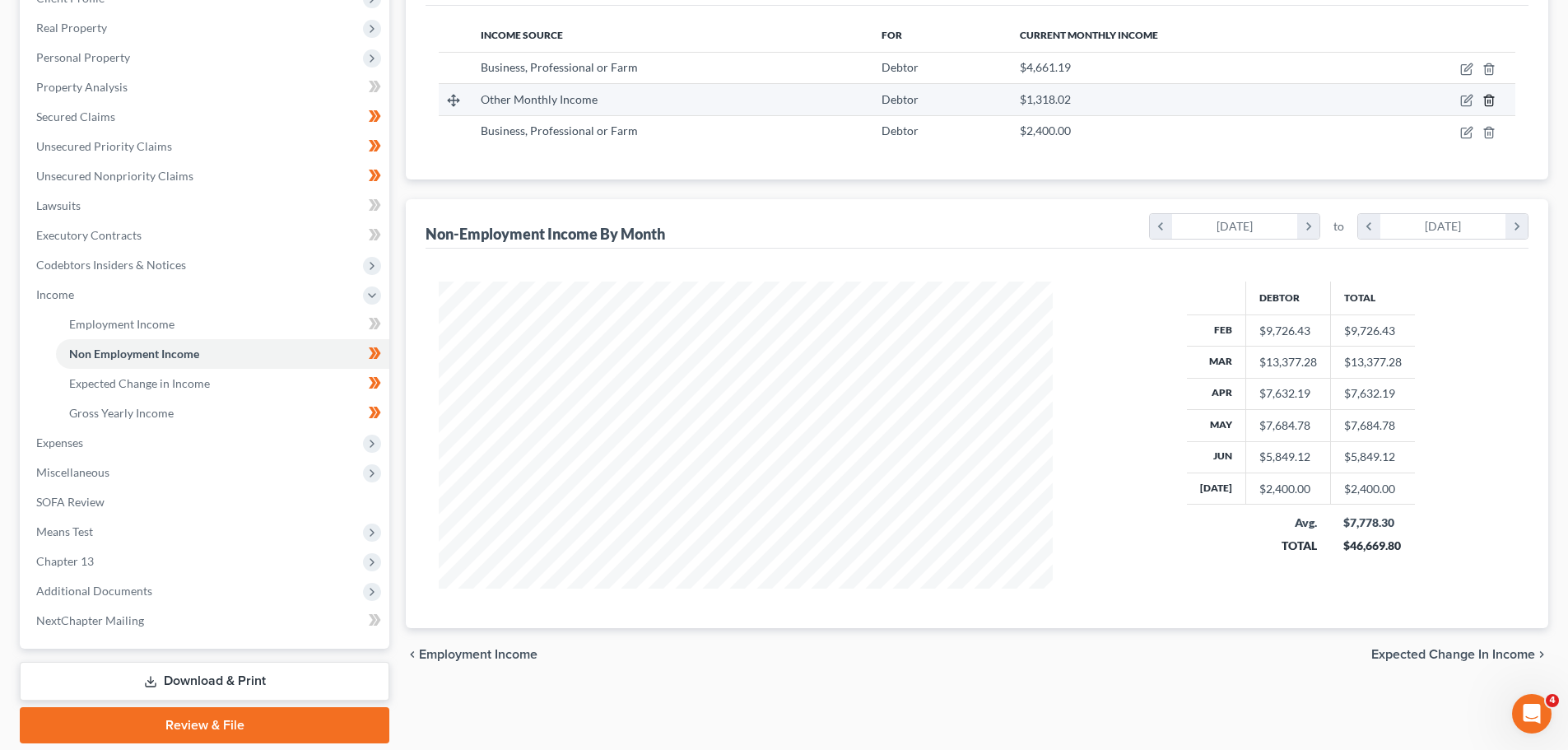
click at [1488, 99] on icon "button" at bounding box center [1489, 101] width 14 height 14
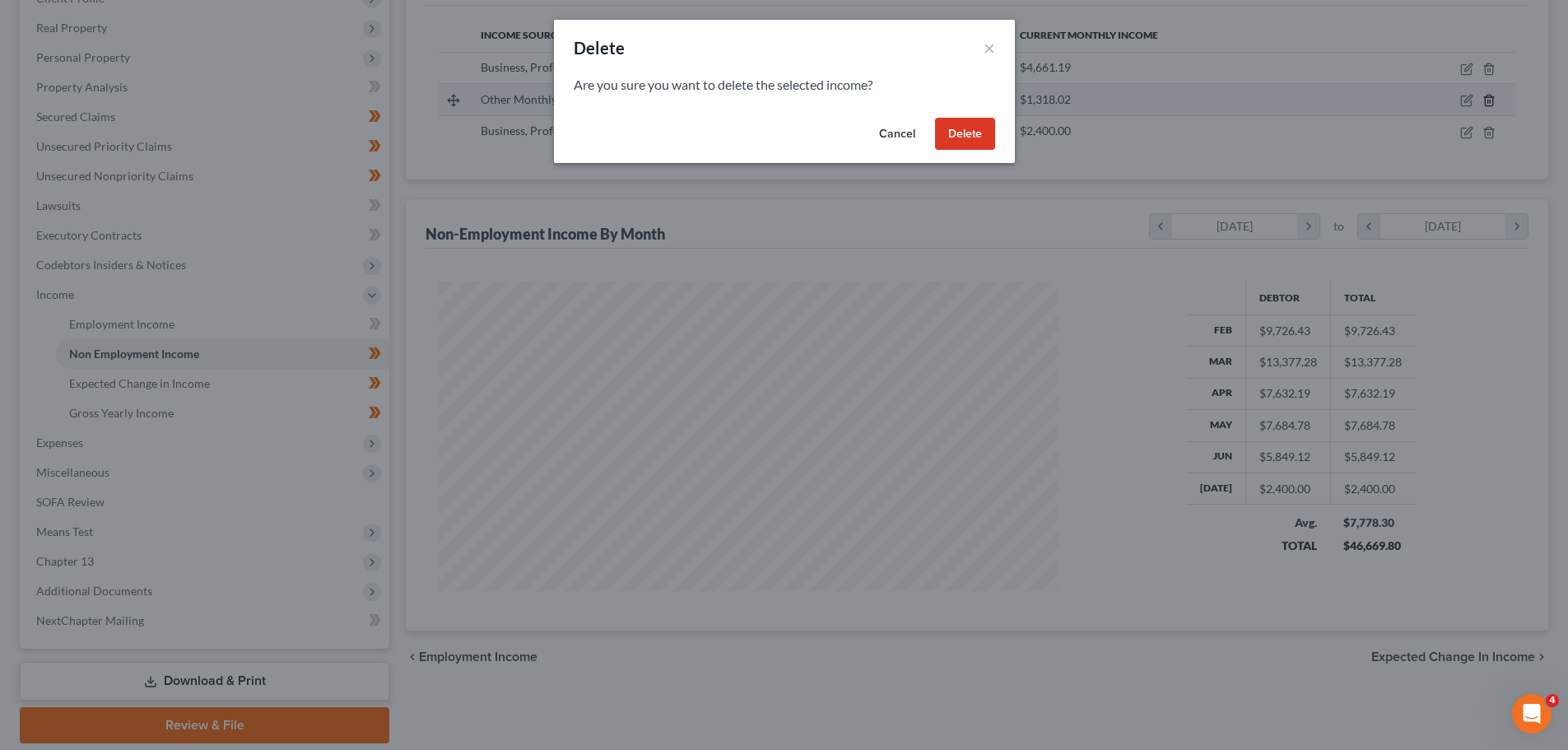
scroll to position [310, 652]
click at [985, 135] on button "Delete" at bounding box center [971, 134] width 60 height 33
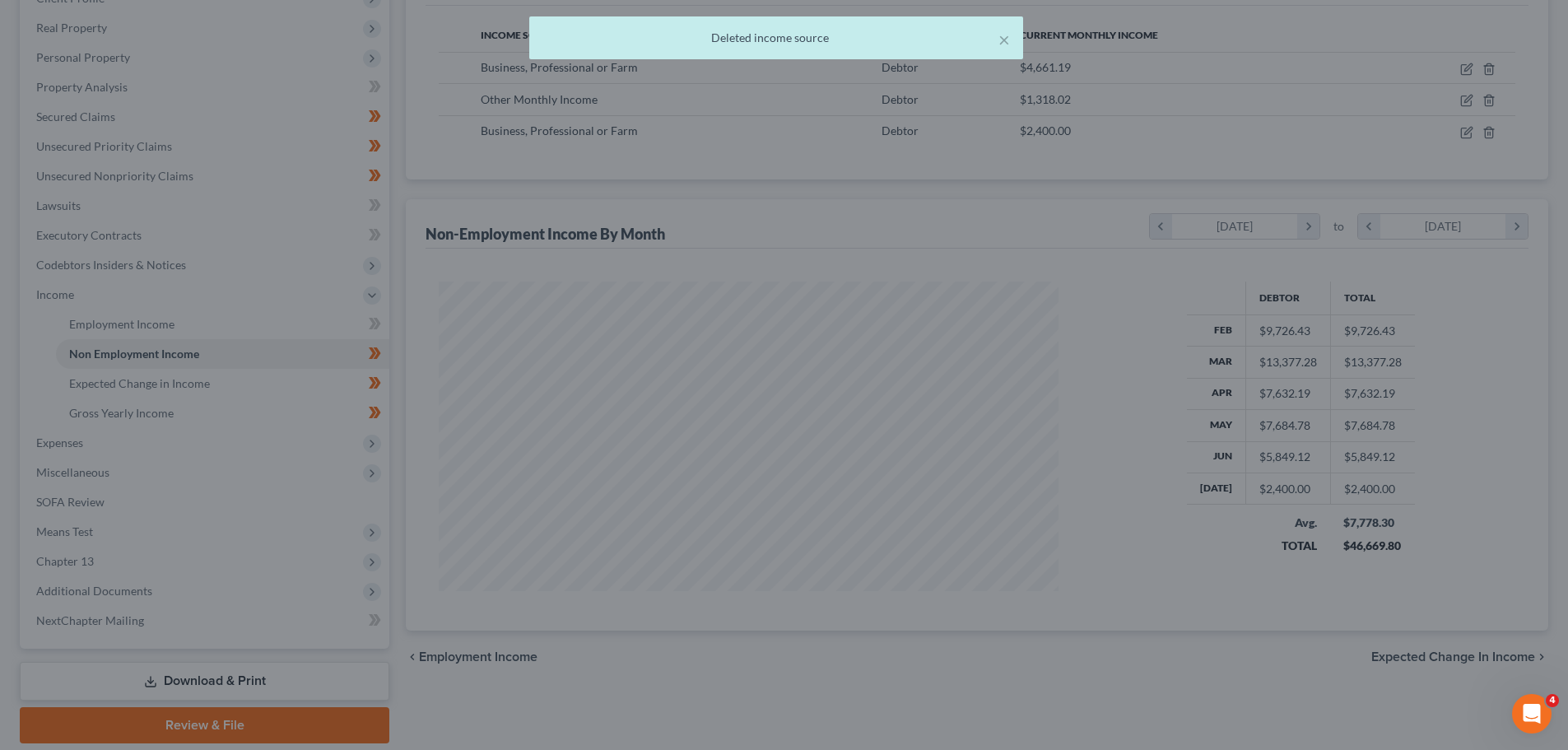
scroll to position [823210, 822358]
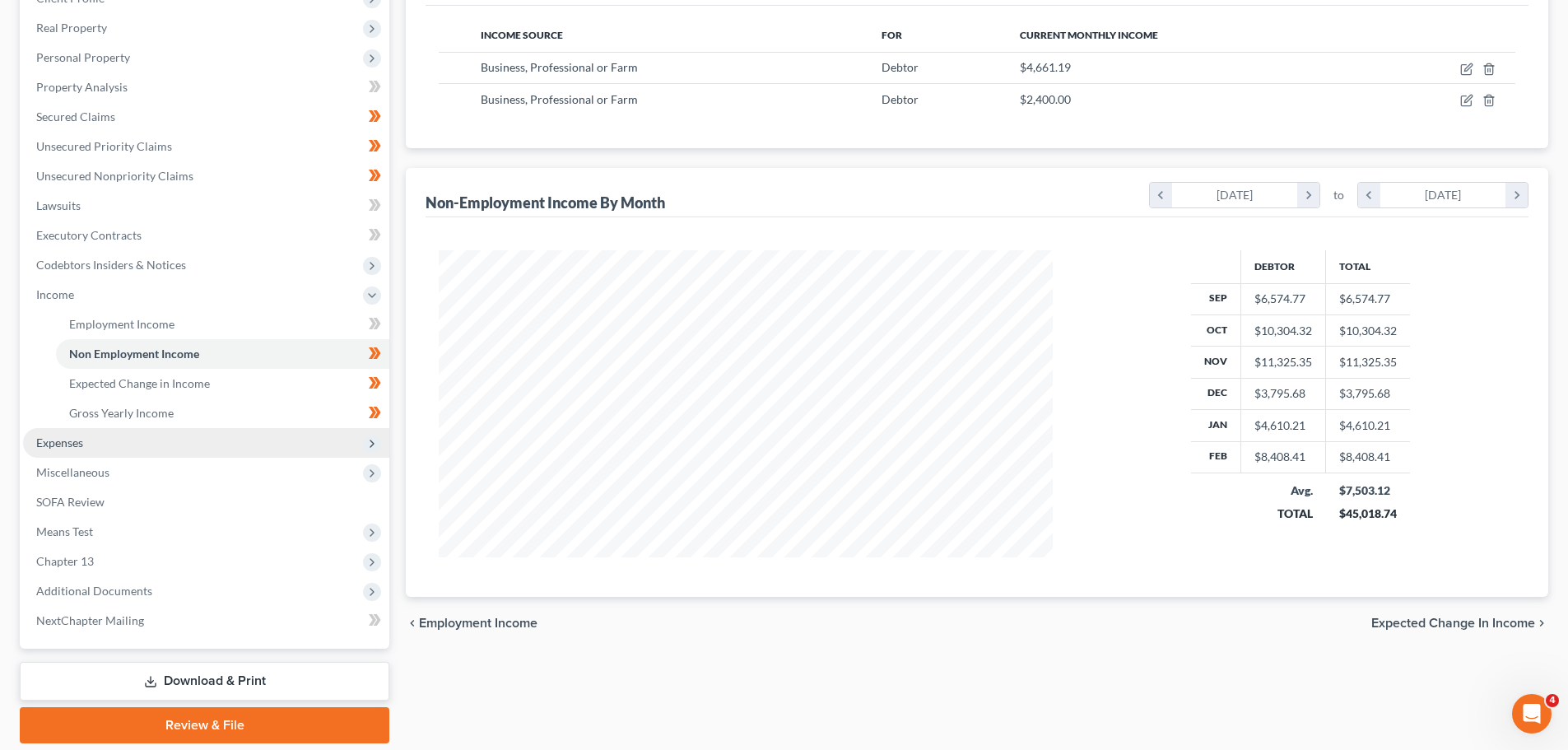
click at [58, 446] on span "Expenses" at bounding box center [59, 442] width 47 height 14
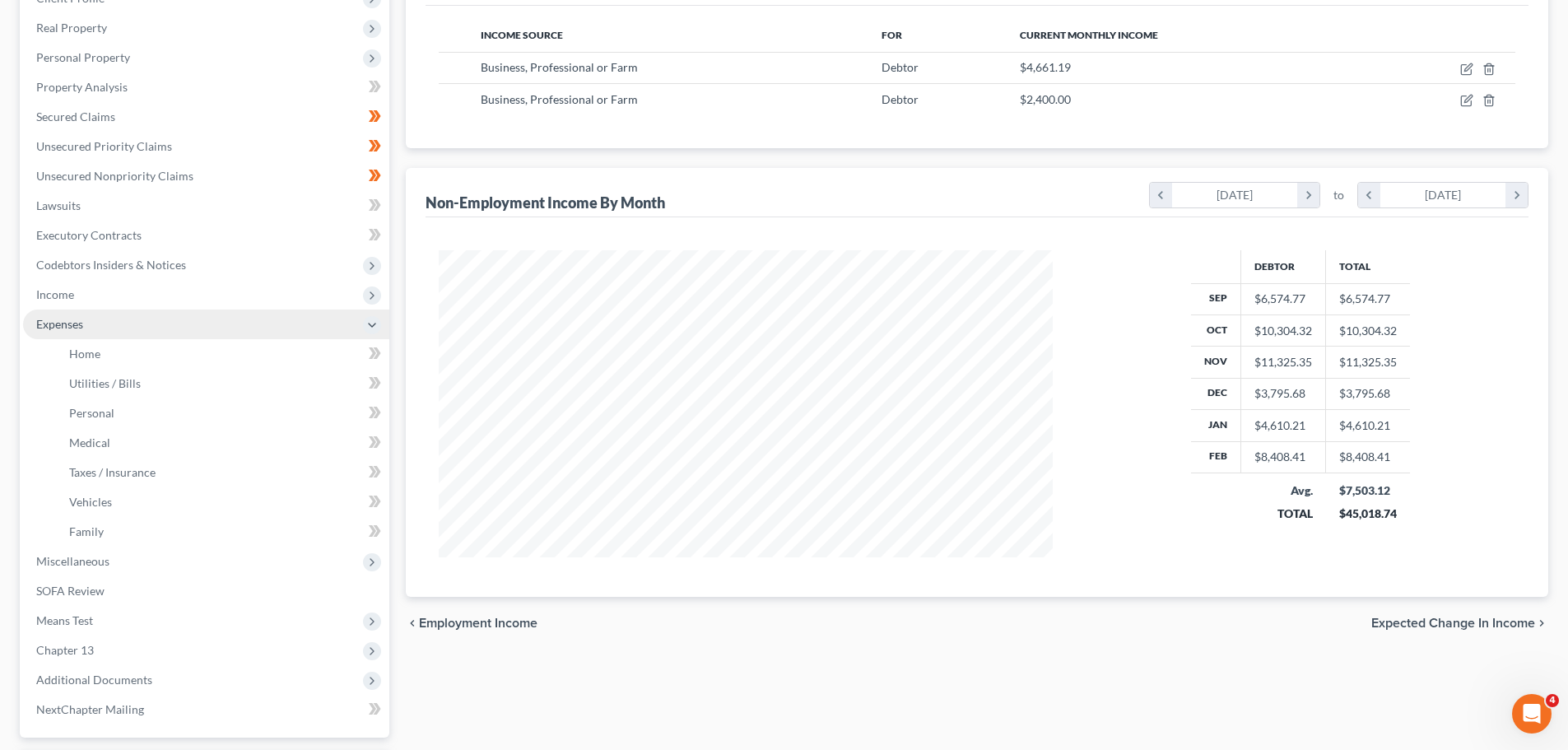
click at [61, 322] on span "Expenses" at bounding box center [59, 324] width 47 height 14
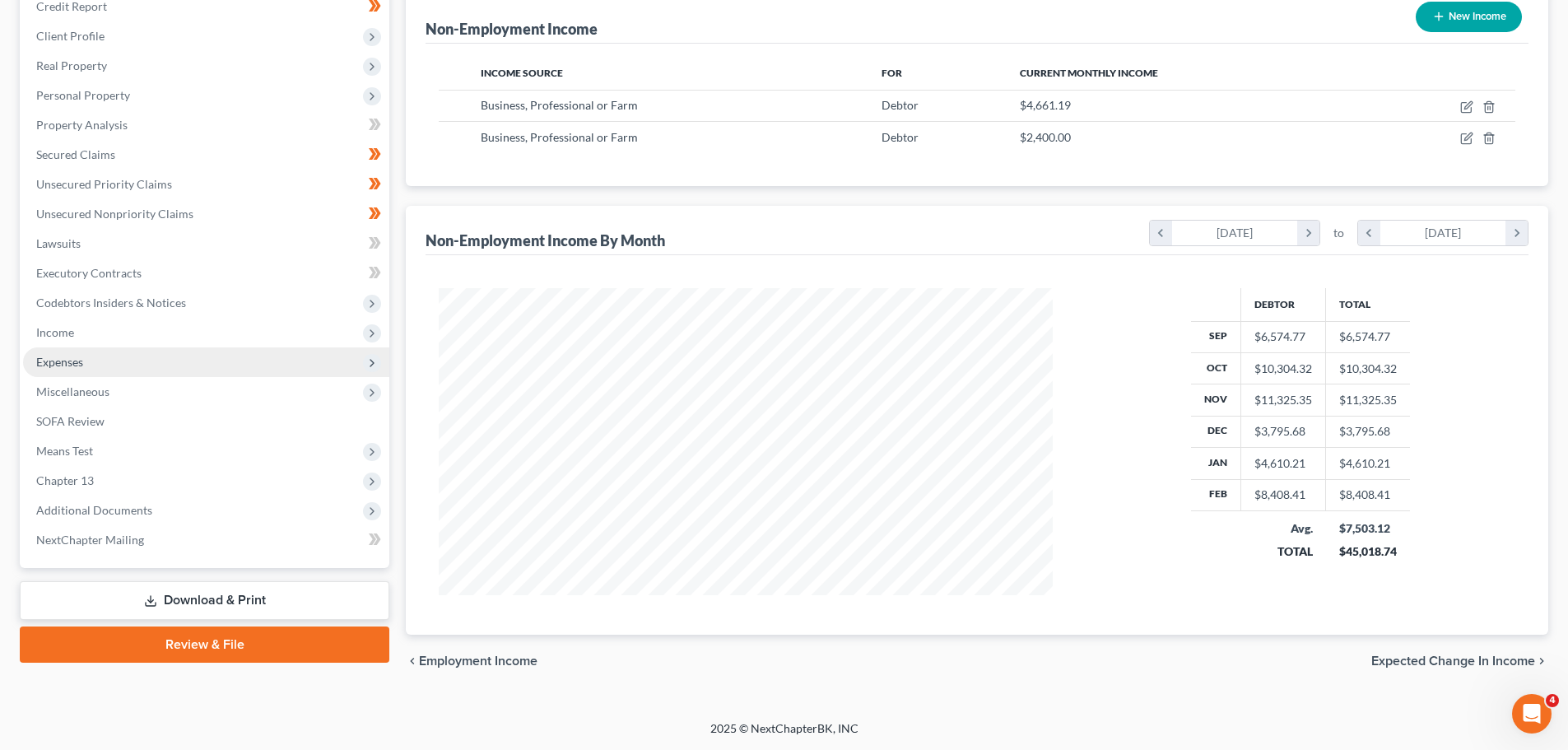
scroll to position [209, 0]
click at [60, 363] on span "Expenses" at bounding box center [59, 361] width 47 height 14
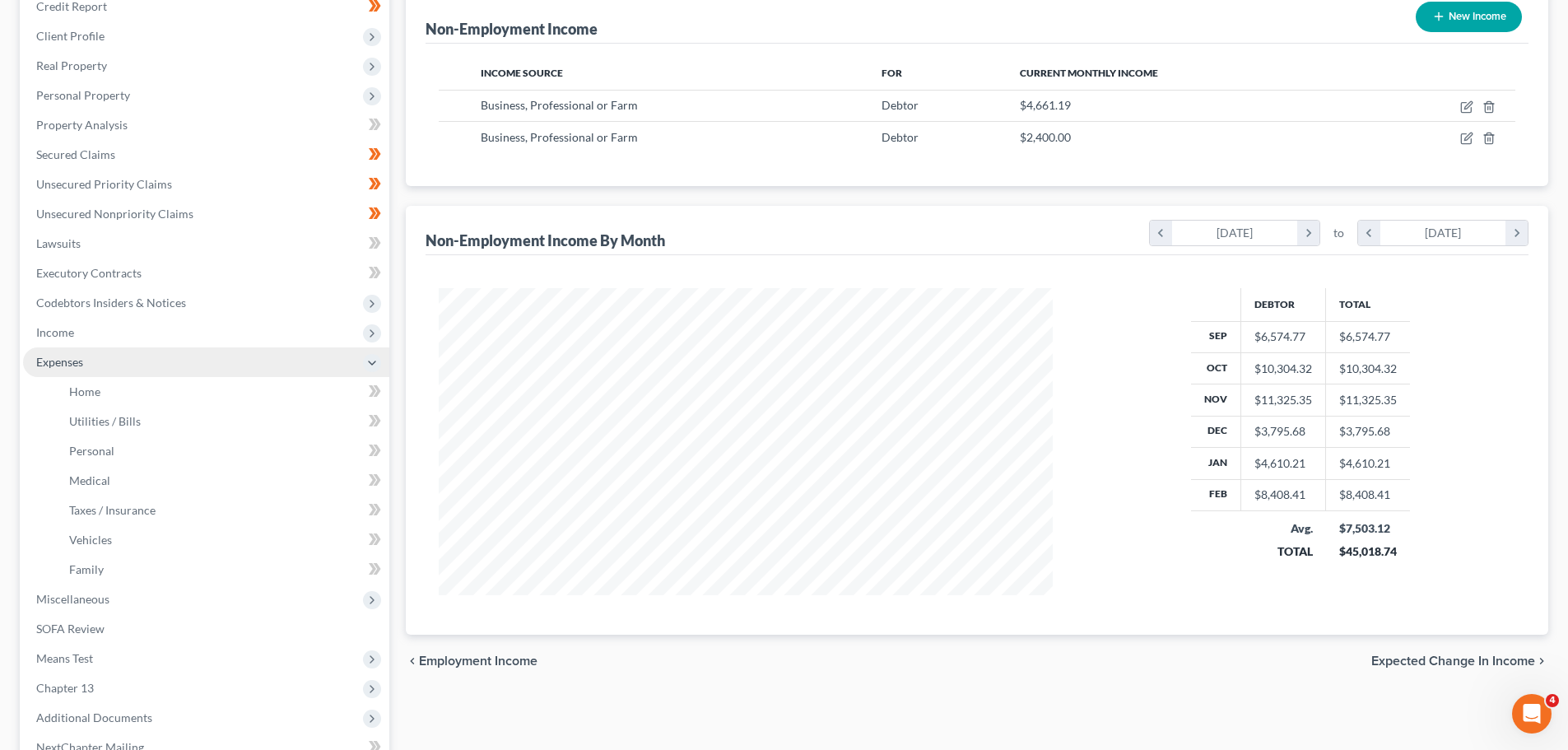
scroll to position [247, 0]
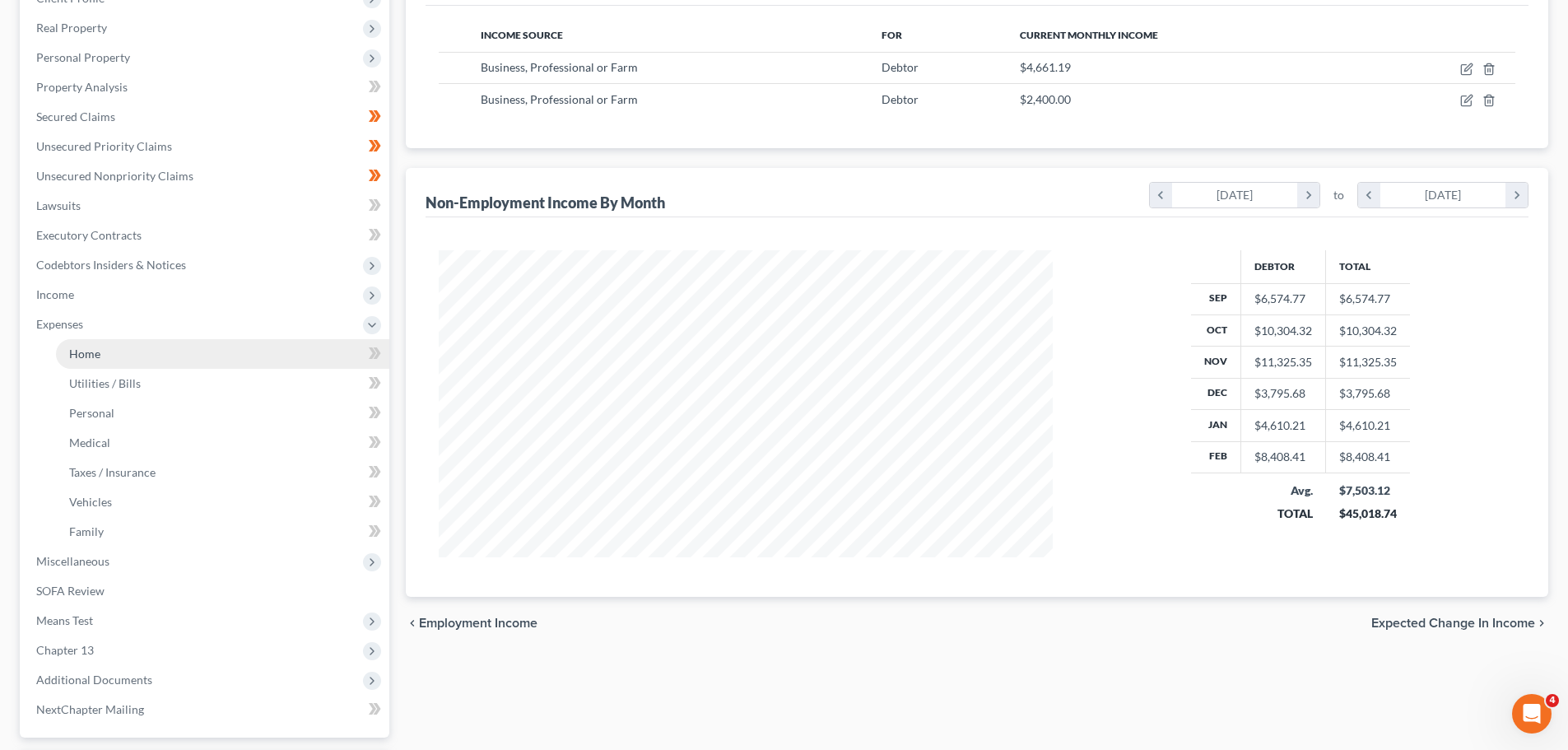
click at [100, 353] on link "Home" at bounding box center [222, 354] width 333 height 30
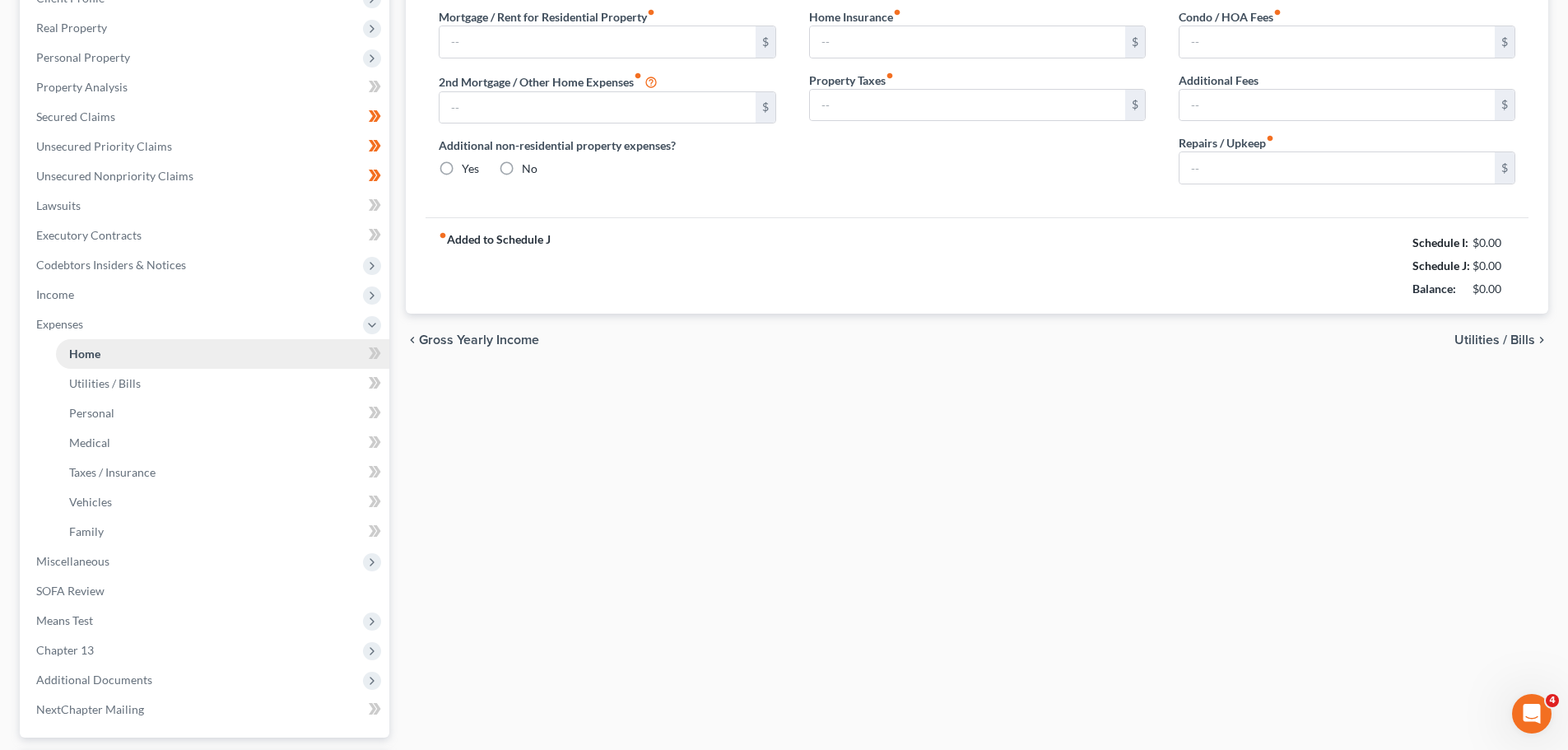
type input "927.21"
type input "0.00"
radio input "true"
type input "1,100.00"
type input "72.87"
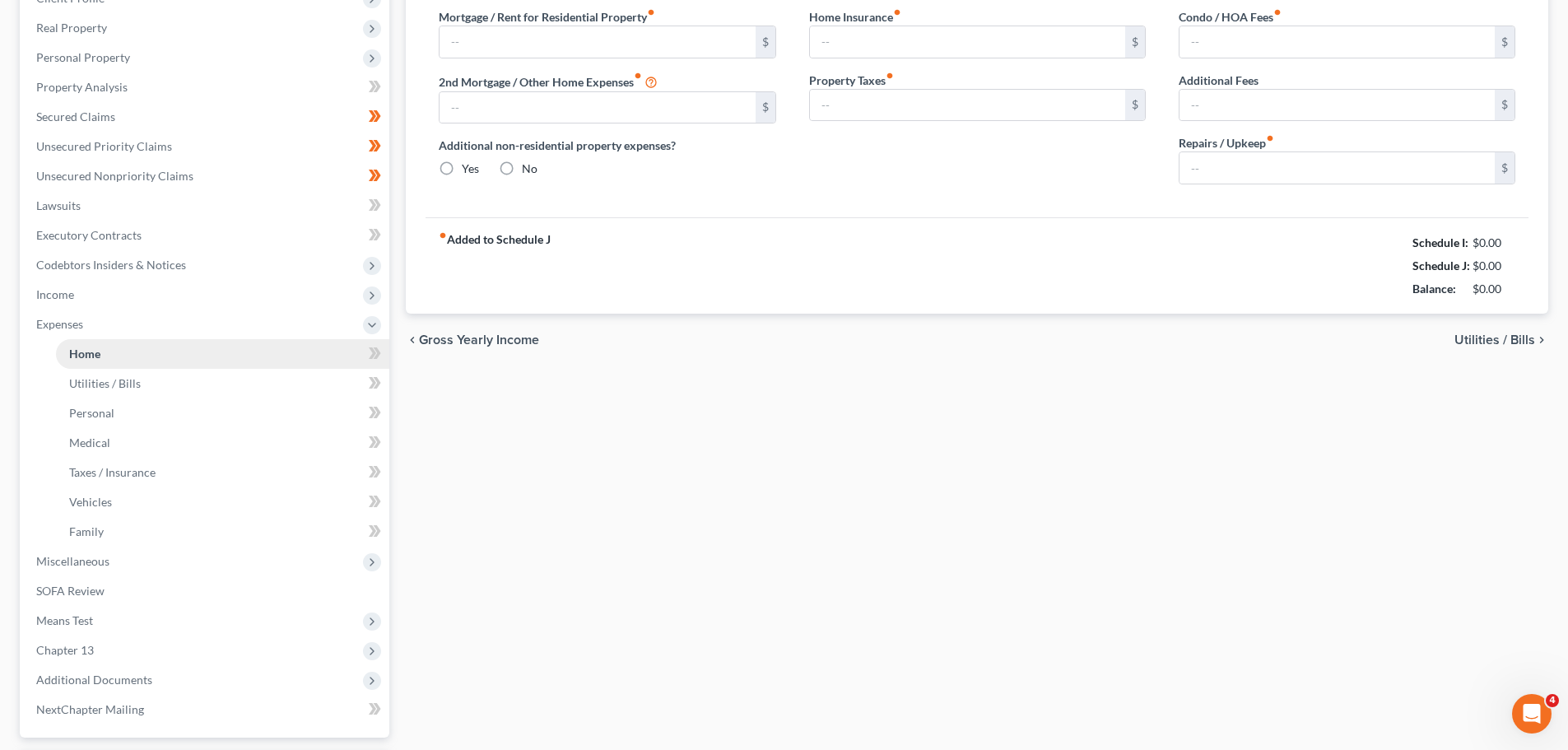
type input "0.00"
type input "100.00"
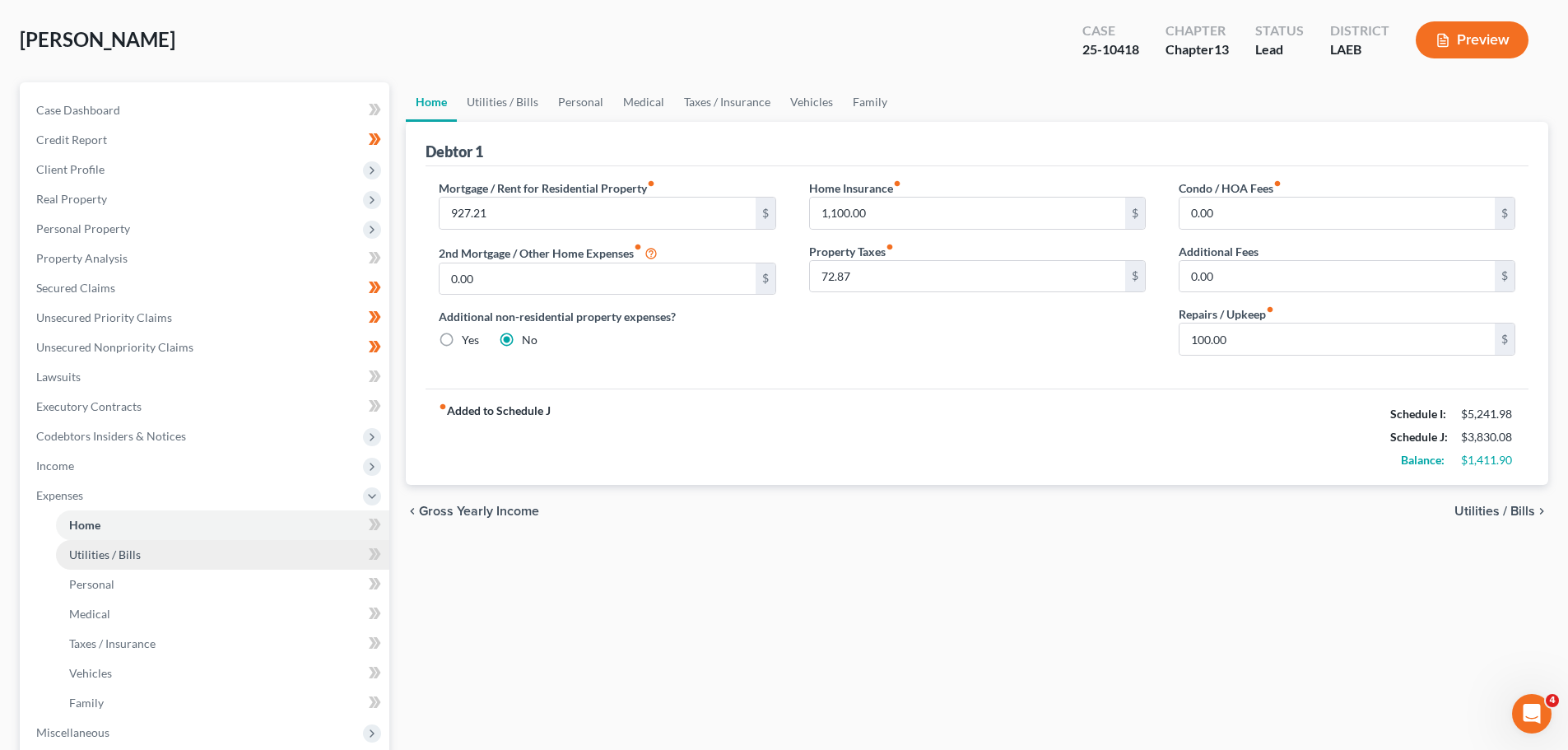
scroll to position [165, 0]
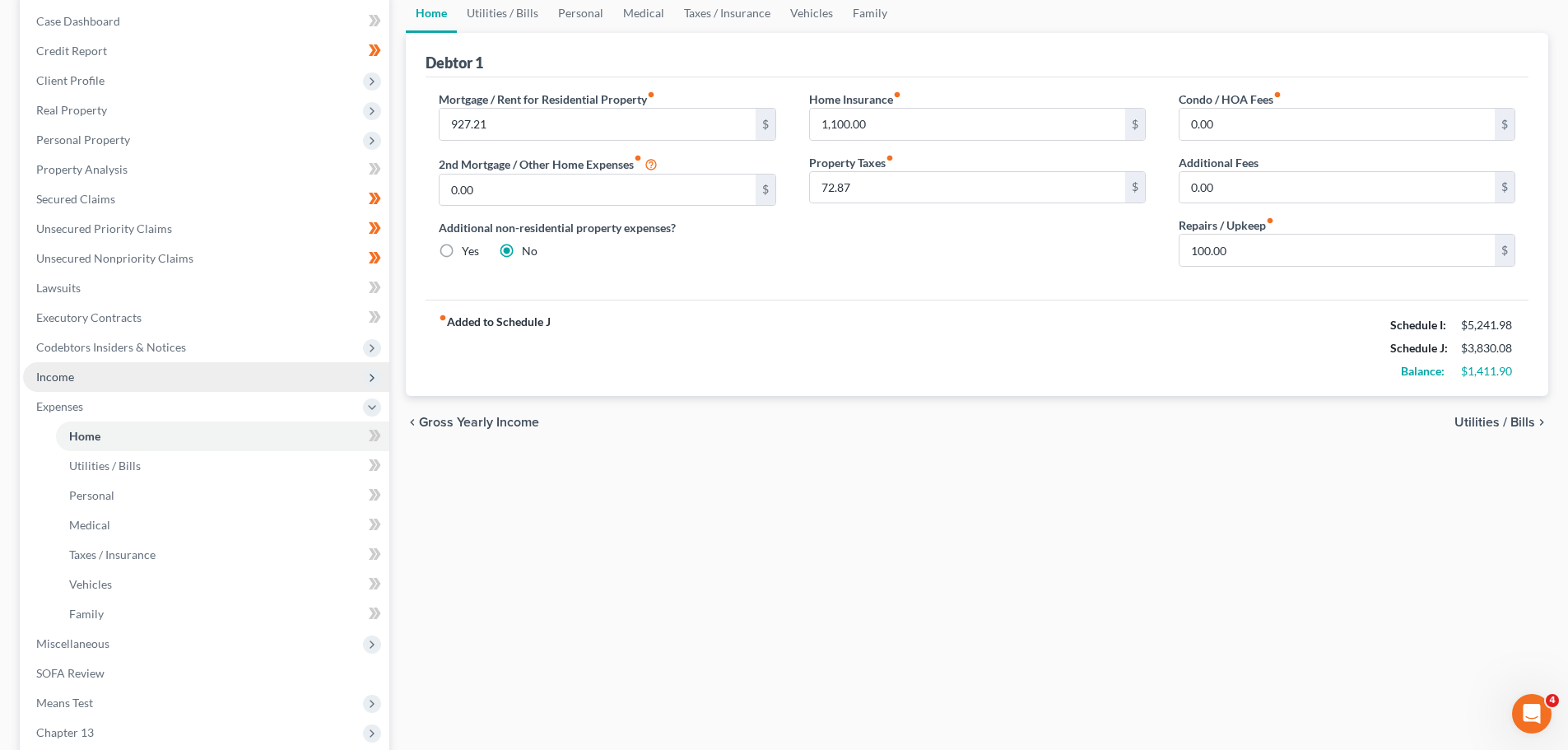
click at [78, 388] on span "Income" at bounding box center [206, 377] width 366 height 30
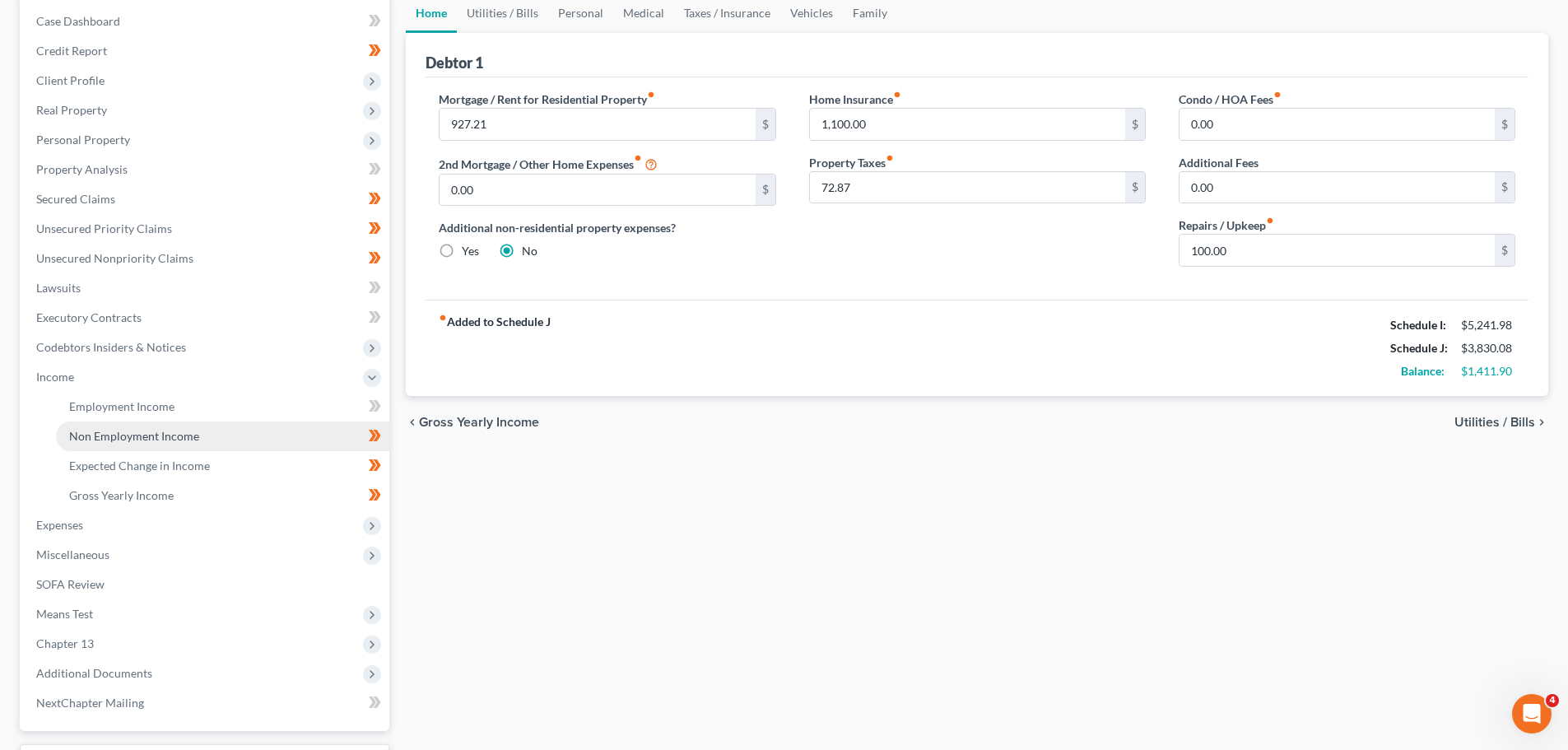
click at [115, 435] on span "Non Employment Income" at bounding box center [134, 436] width 130 height 14
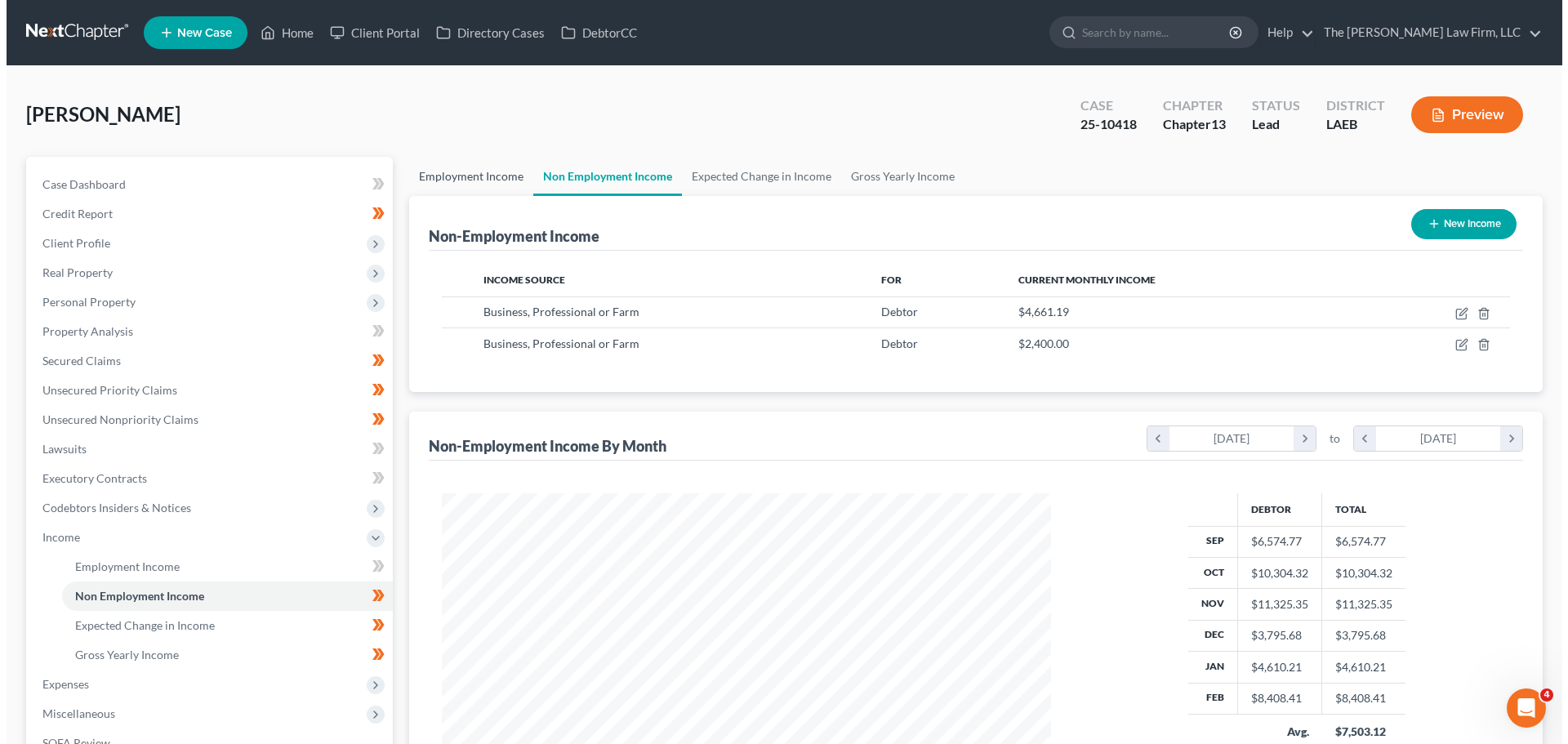
scroll to position [305, 641]
click at [1477, 223] on button "New Income" at bounding box center [1456, 224] width 105 height 30
select select "0"
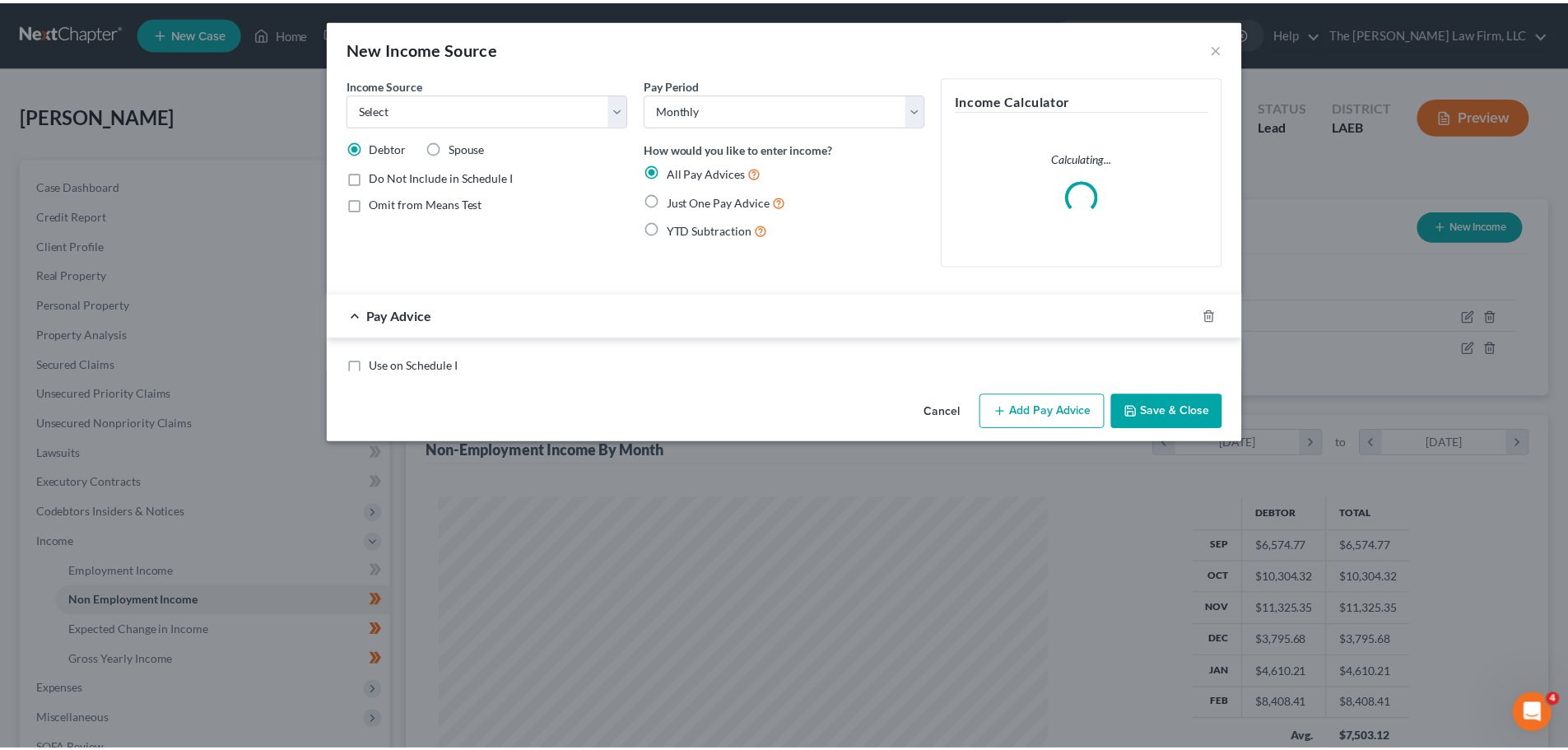
scroll to position [310, 652]
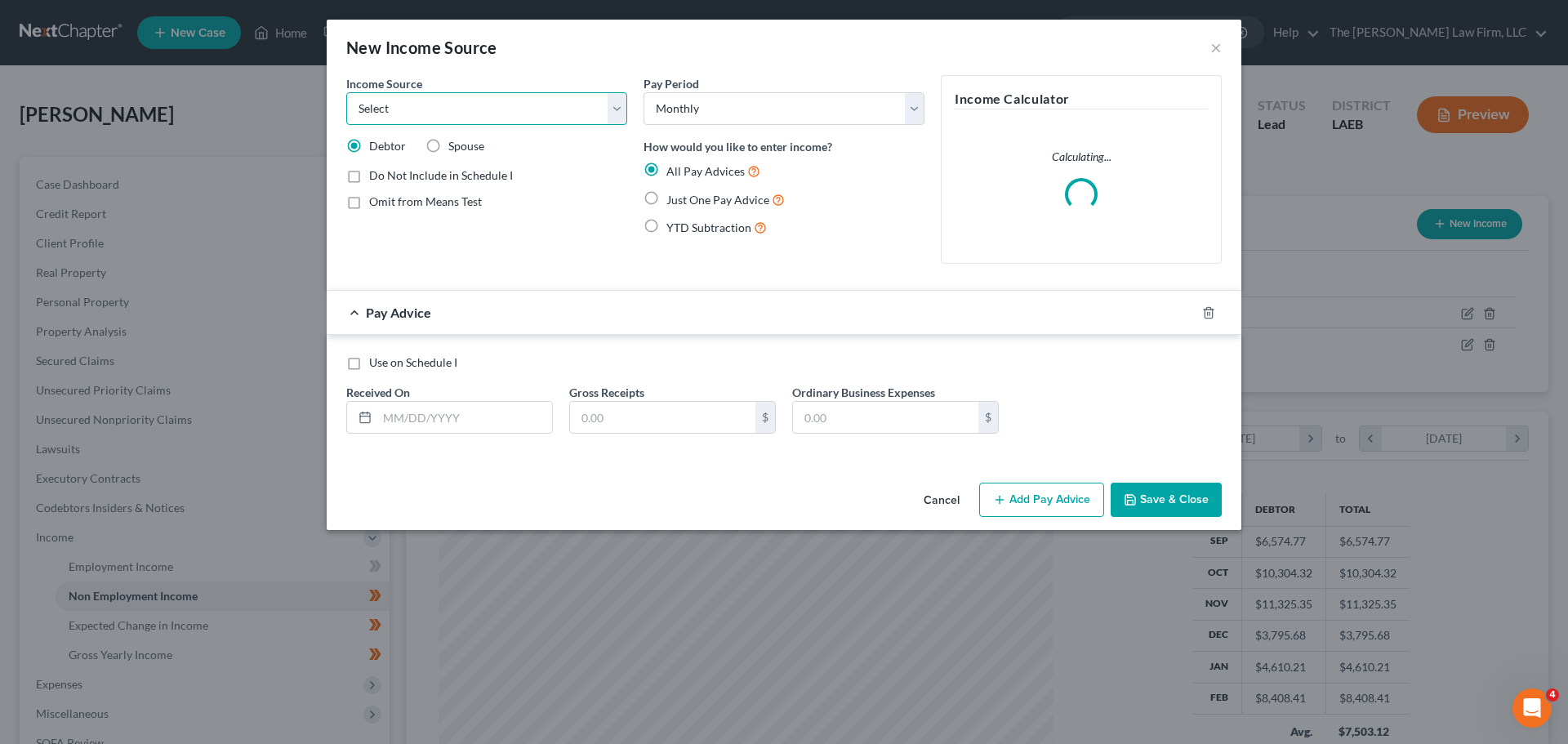
click at [459, 102] on select "Select Unemployment Disability (from employer) Pension Retirement Social Securi…" at bounding box center [486, 109] width 281 height 33
select select "13"
click at [346, 93] on select "Select Unemployment Disability (from employer) Pension Retirement Social Securi…" at bounding box center [486, 109] width 281 height 33
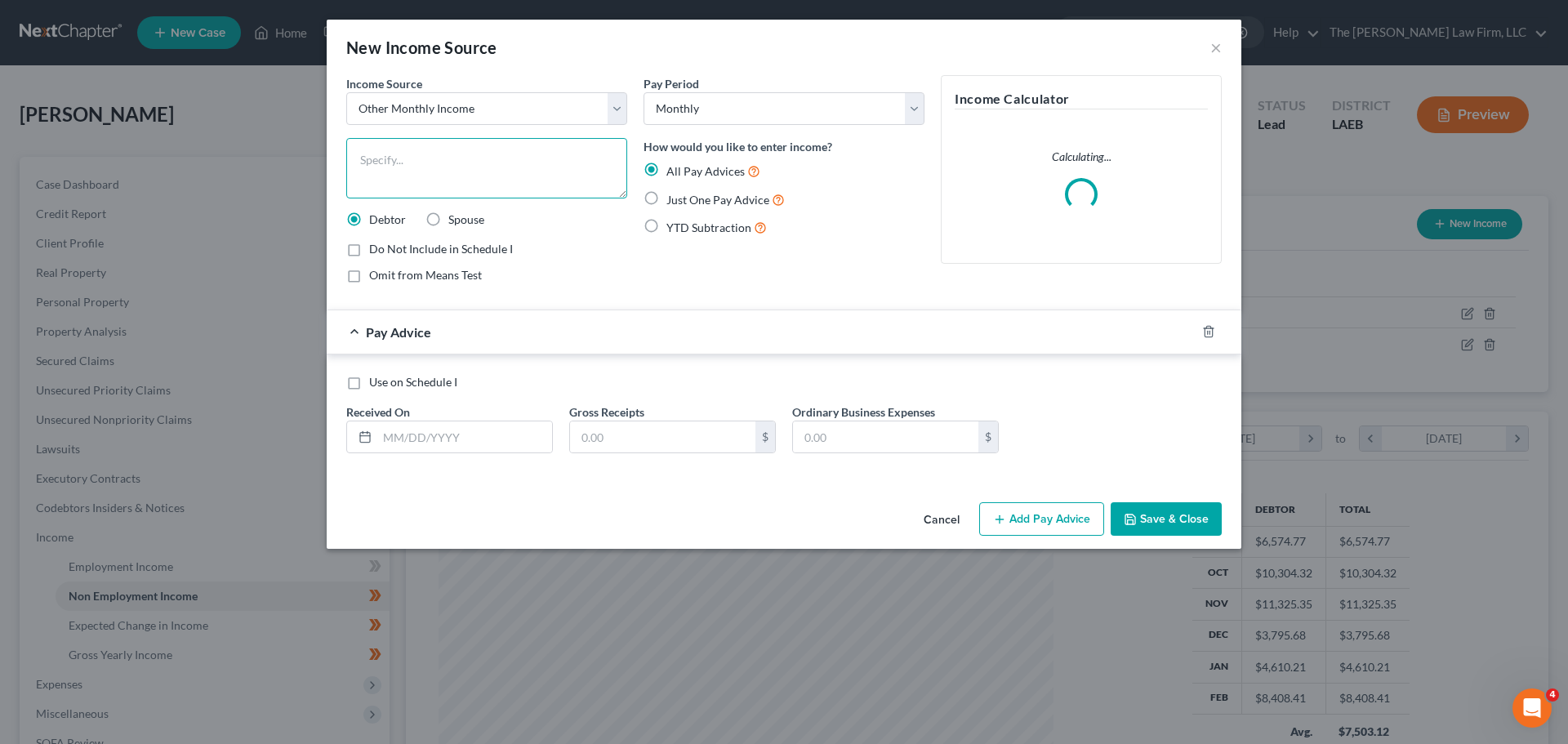
click at [402, 166] on textarea at bounding box center [486, 168] width 281 height 61
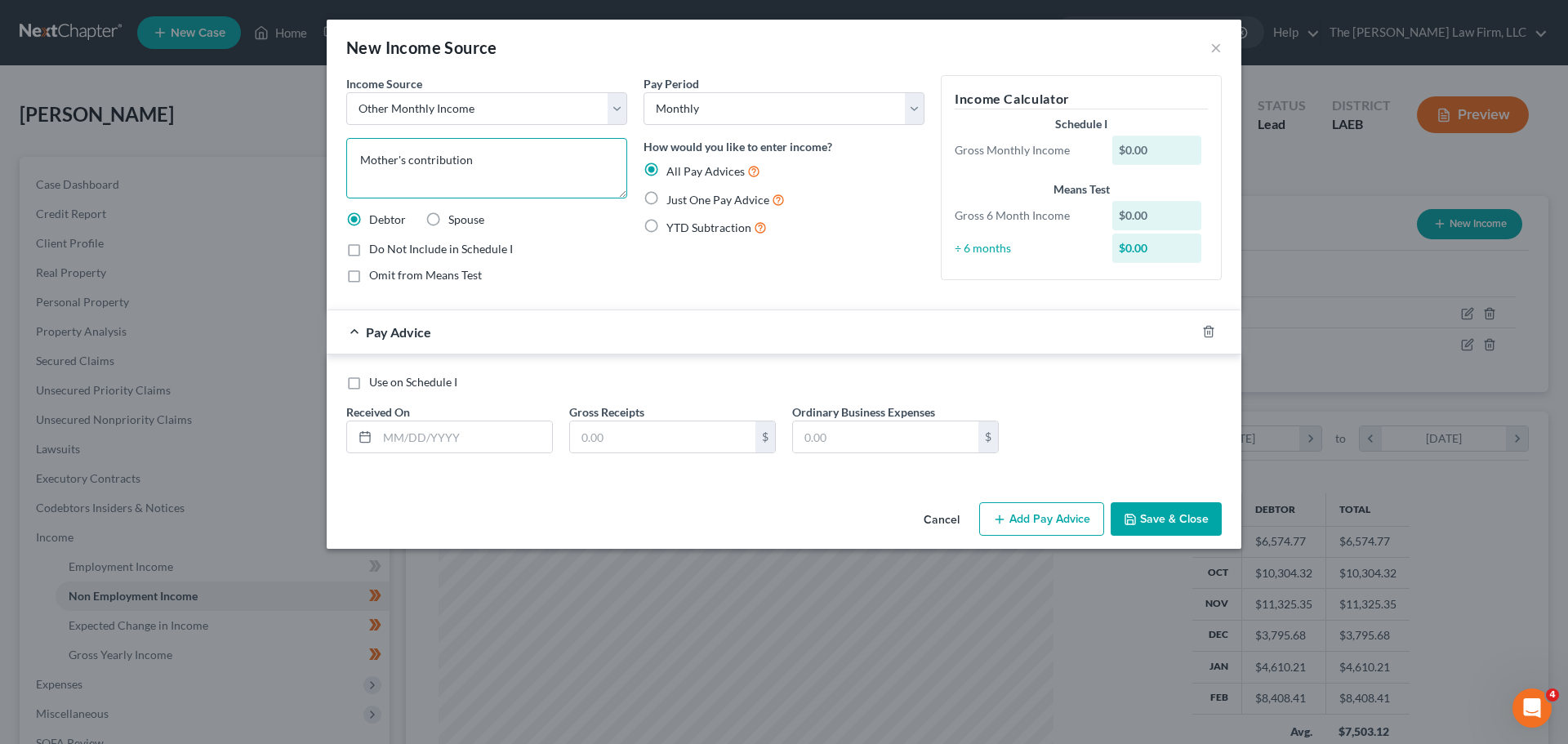
type textarea "Mother's contribution"
click at [666, 198] on label "Just One Pay Advice" at bounding box center [725, 199] width 118 height 18
click at [672, 198] on input "Just One Pay Advice" at bounding box center [677, 196] width 11 height 11
radio input "true"
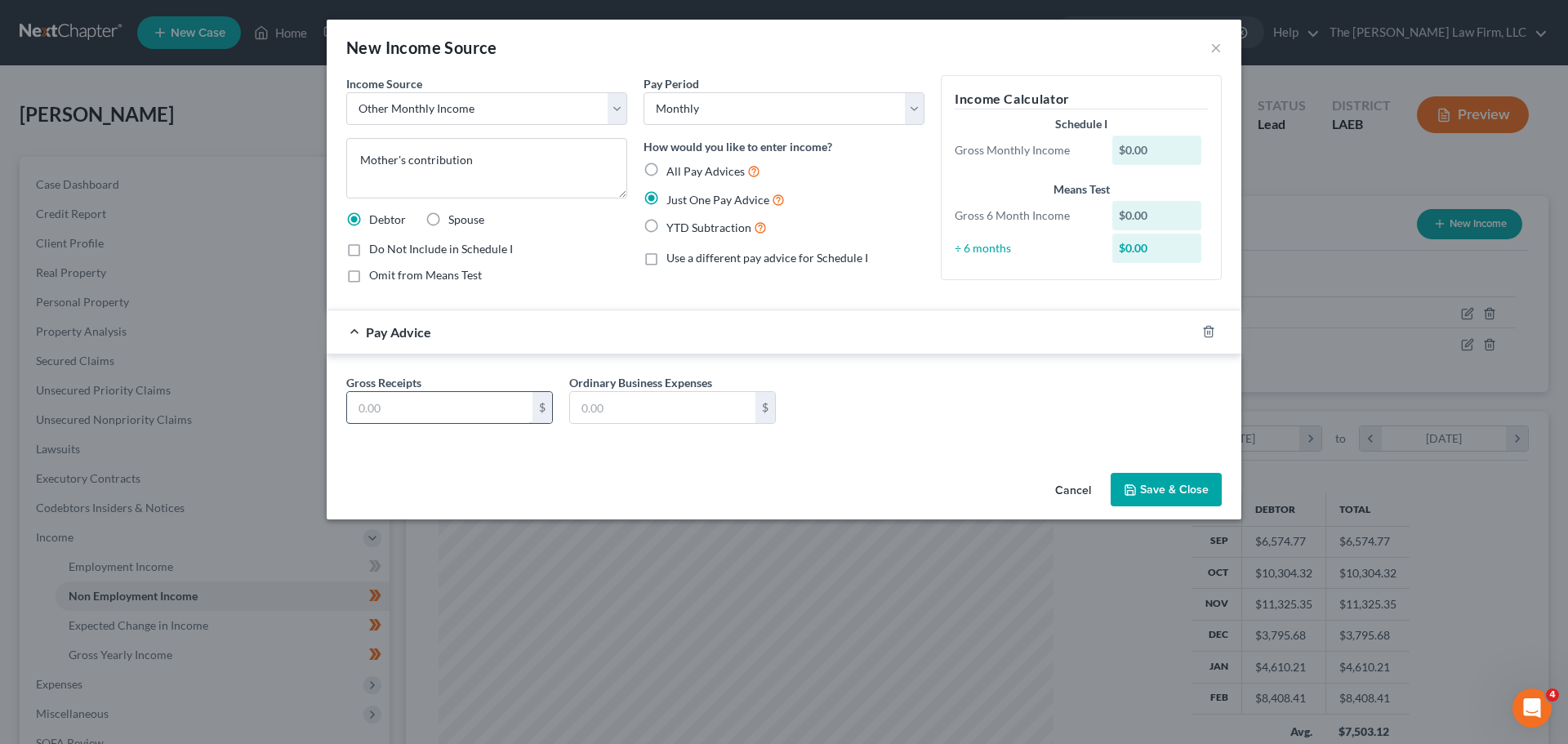
click at [411, 401] on input "text" at bounding box center [439, 408] width 185 height 31
type input "880.60"
click at [1163, 491] on button "Save & Close" at bounding box center [1165, 491] width 111 height 35
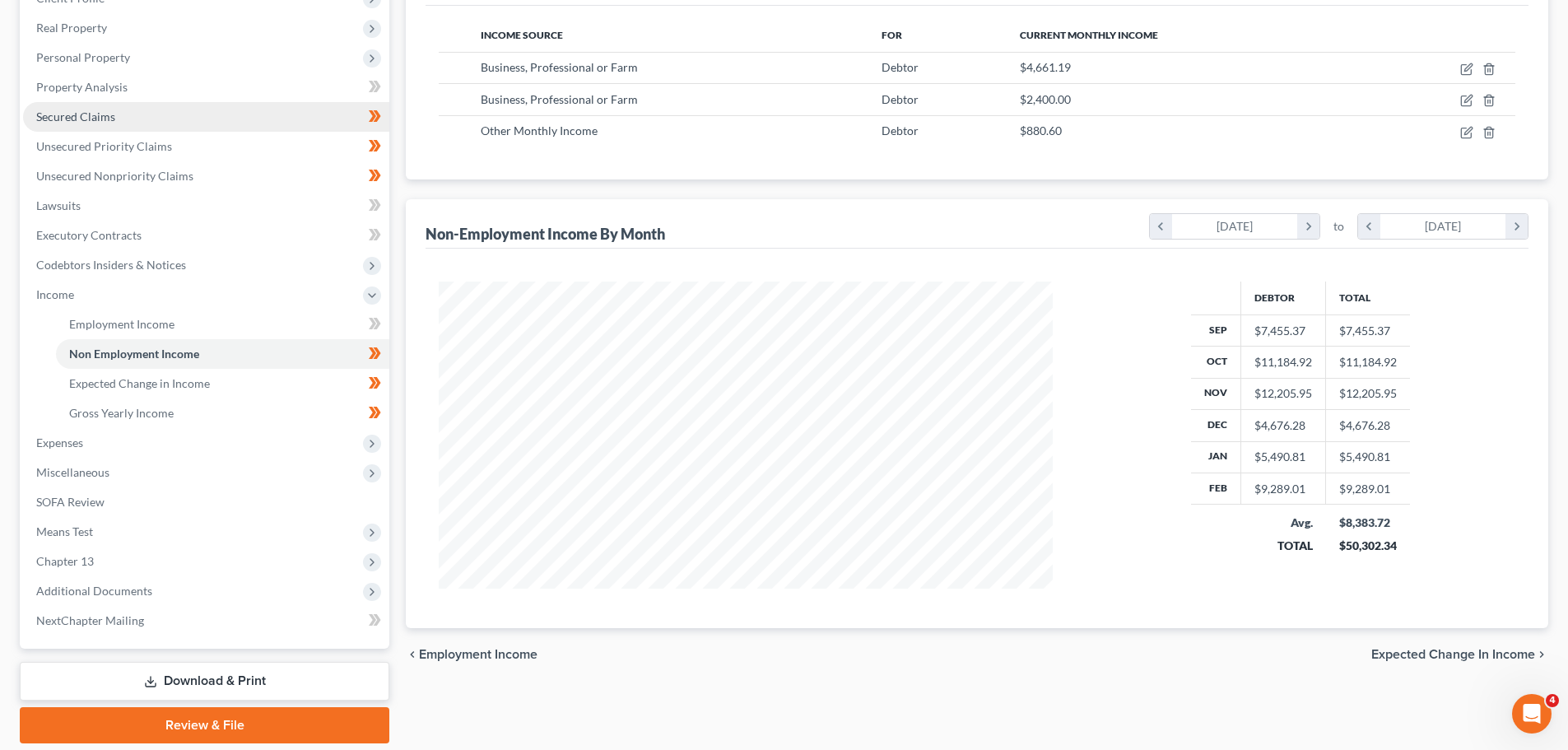
scroll to position [0, 0]
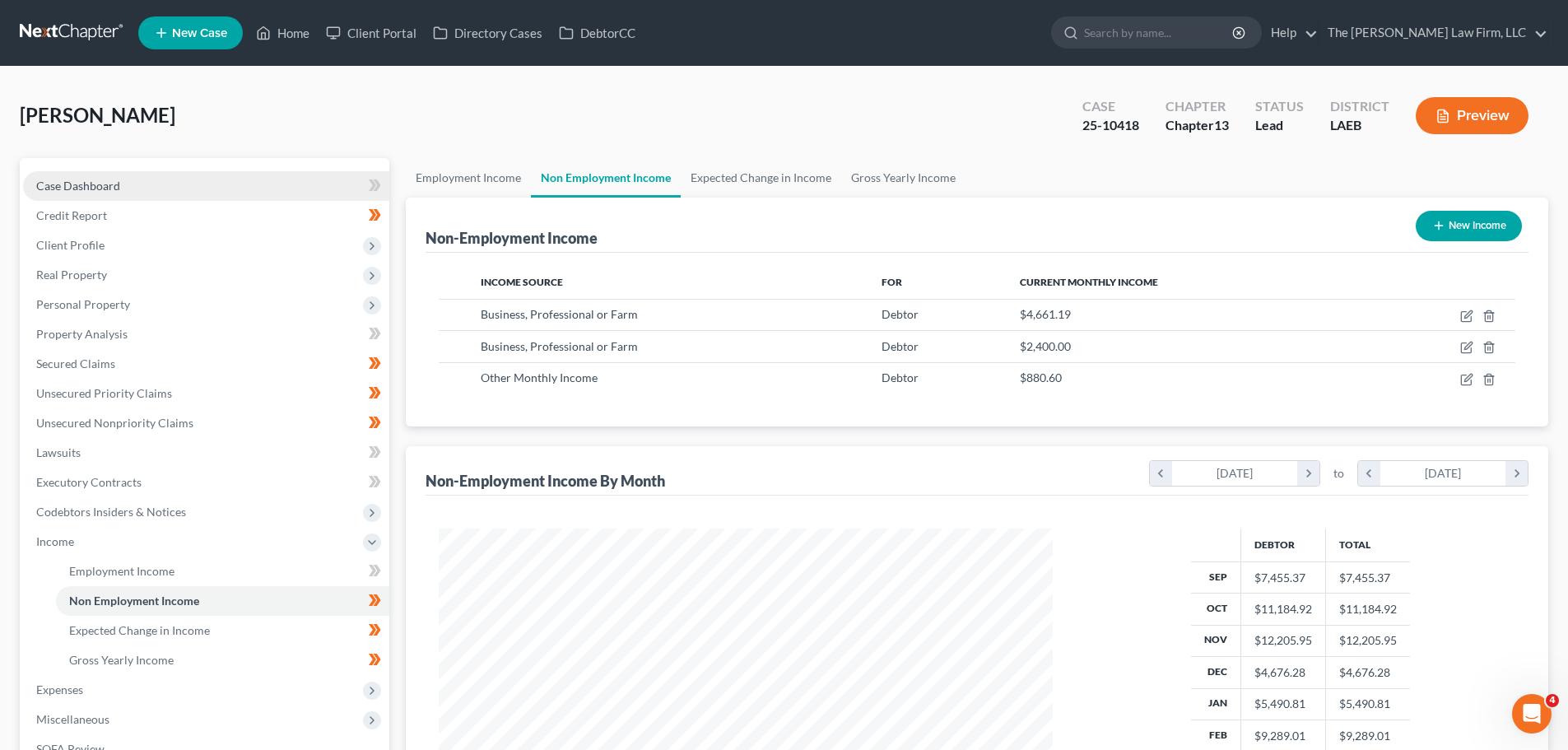
click at [81, 190] on span "Case Dashboard" at bounding box center [78, 186] width 83 height 14
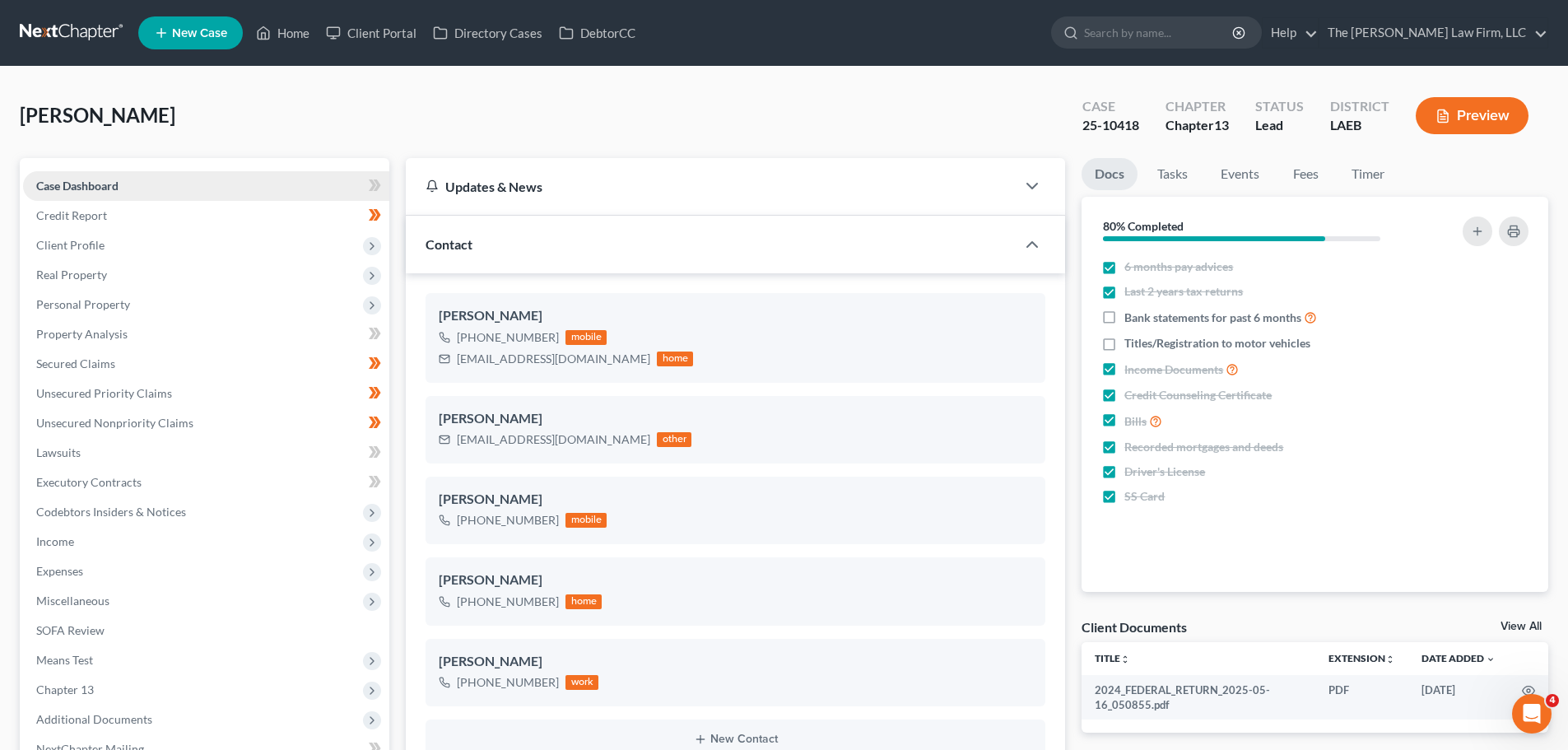
scroll to position [293, 0]
